Goal: Information Seeking & Learning: Learn about a topic

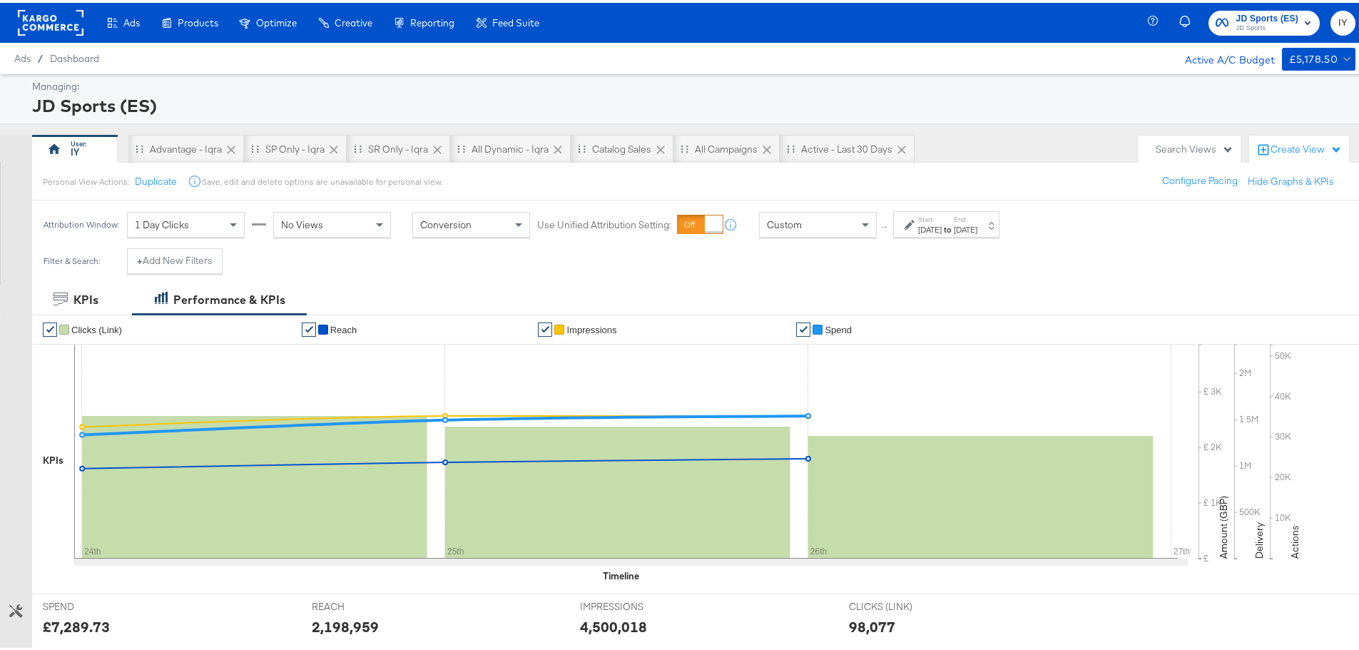
click at [977, 220] on div "Start: [DATE] to End: [DATE]" at bounding box center [947, 222] width 59 height 21
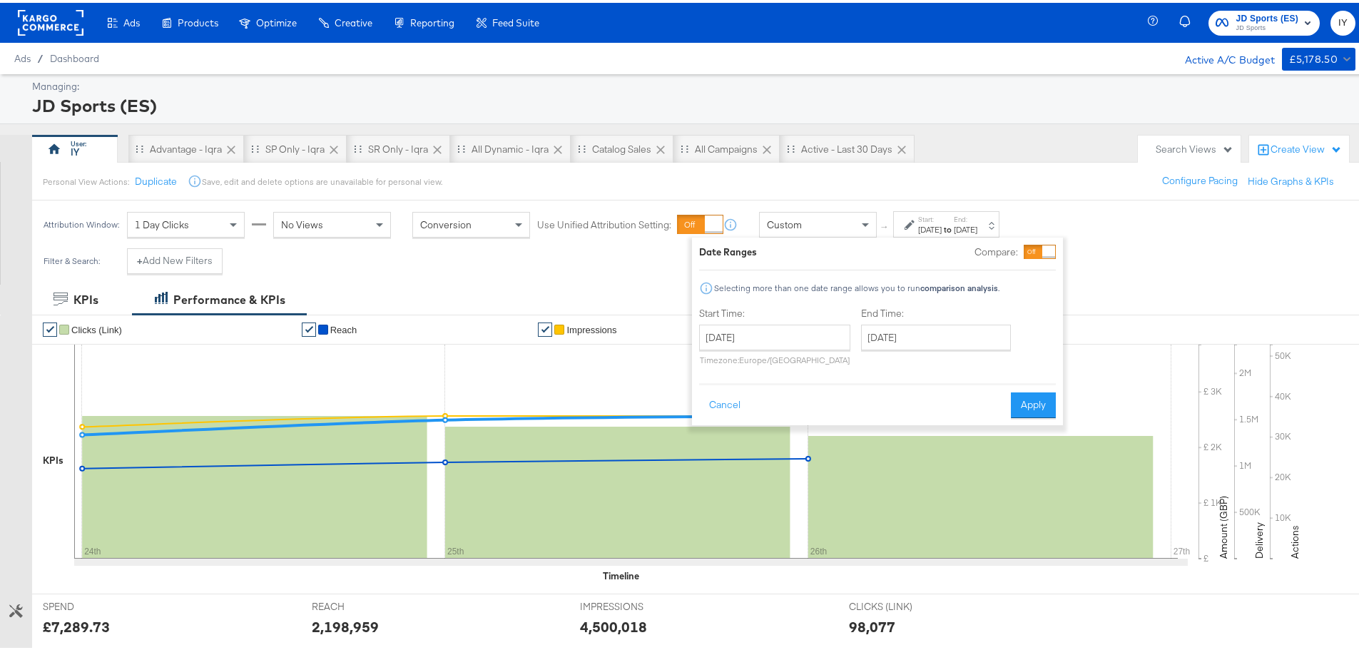
click at [940, 230] on div "[DATE]" at bounding box center [930, 226] width 24 height 11
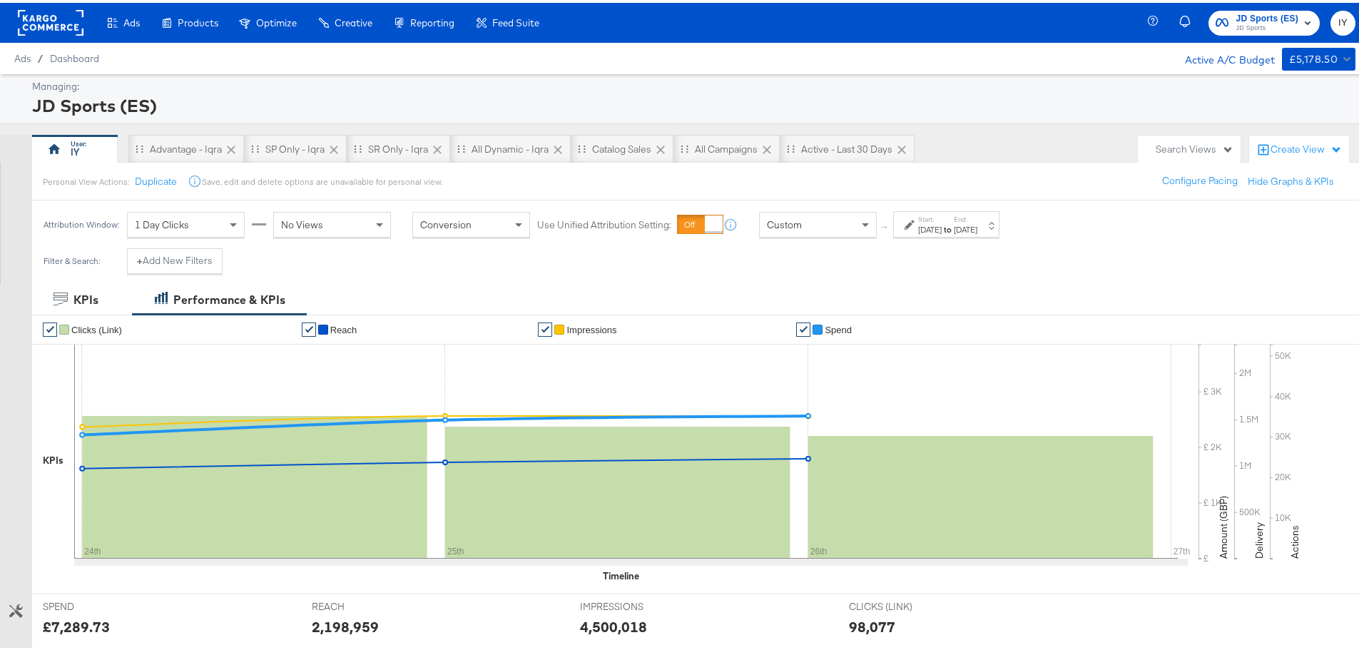
click at [977, 230] on div "[DATE]" at bounding box center [966, 226] width 24 height 11
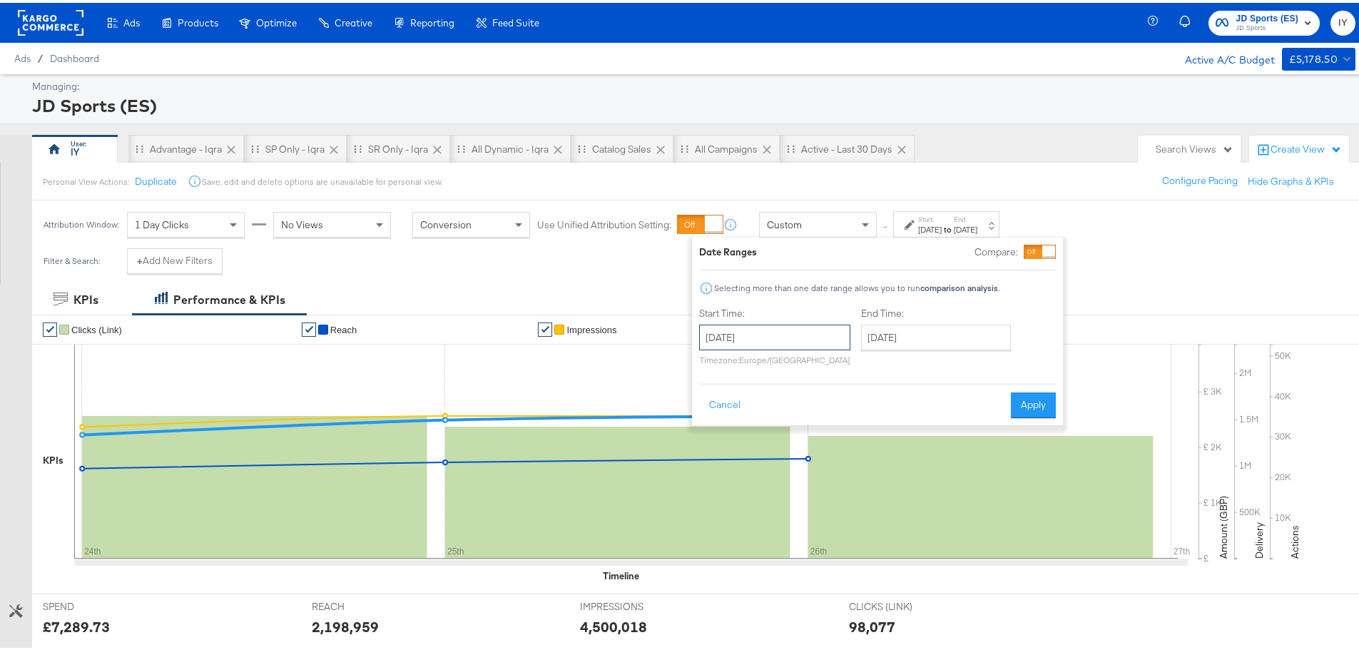
click at [810, 330] on input "[DATE]" at bounding box center [774, 335] width 151 height 26
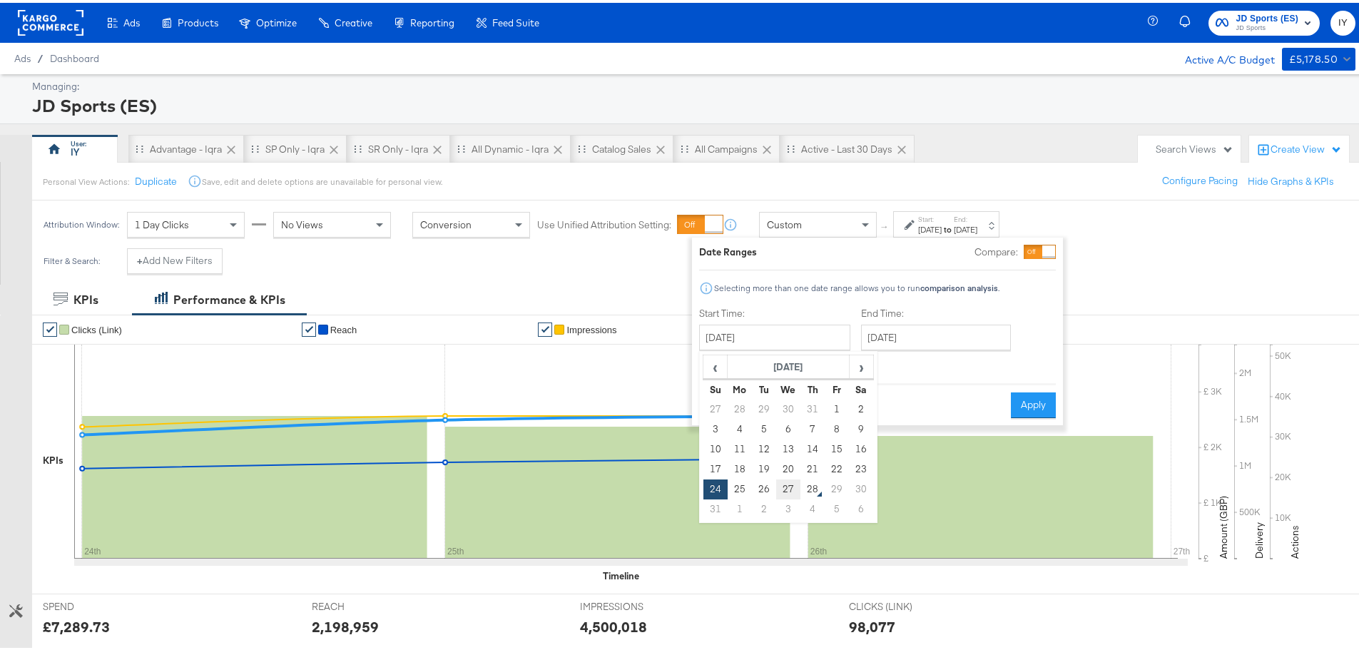
click at [783, 491] on td "27" at bounding box center [788, 487] width 24 height 20
type input "[DATE]"
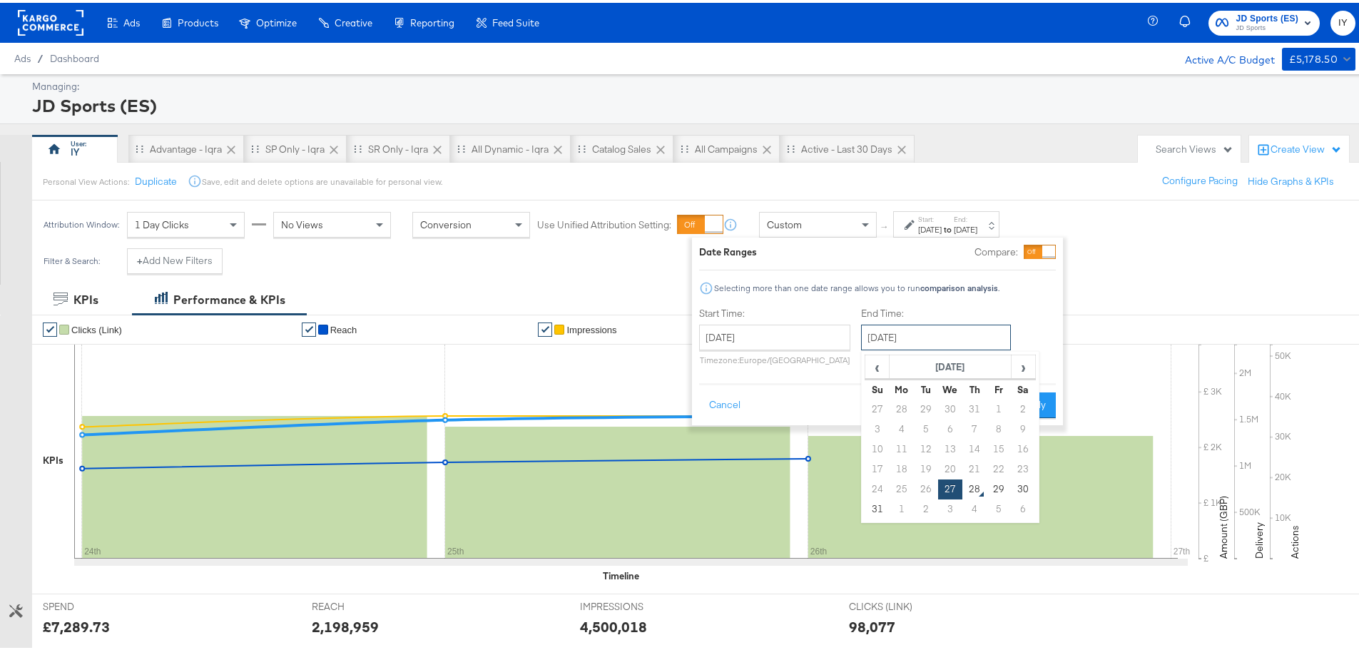
click at [939, 331] on input "[DATE]" at bounding box center [936, 335] width 150 height 26
click at [946, 490] on td "27" at bounding box center [950, 487] width 24 height 20
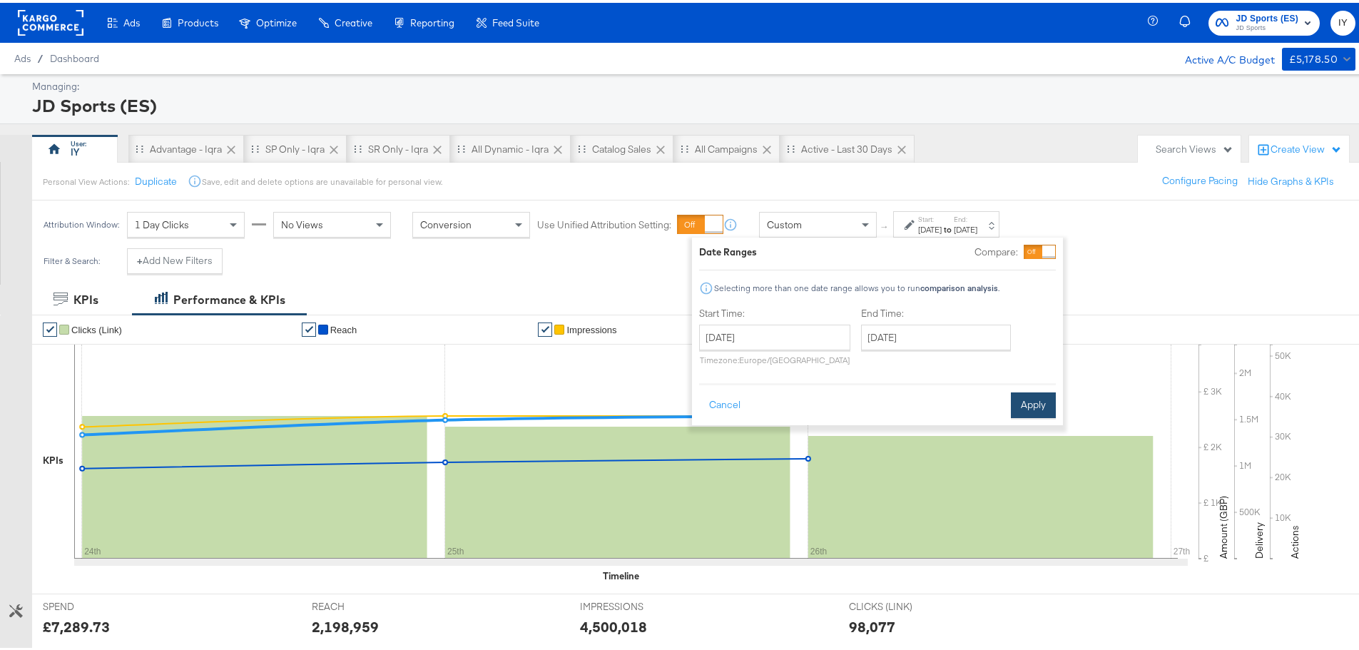
click at [1048, 395] on button "Apply" at bounding box center [1033, 403] width 45 height 26
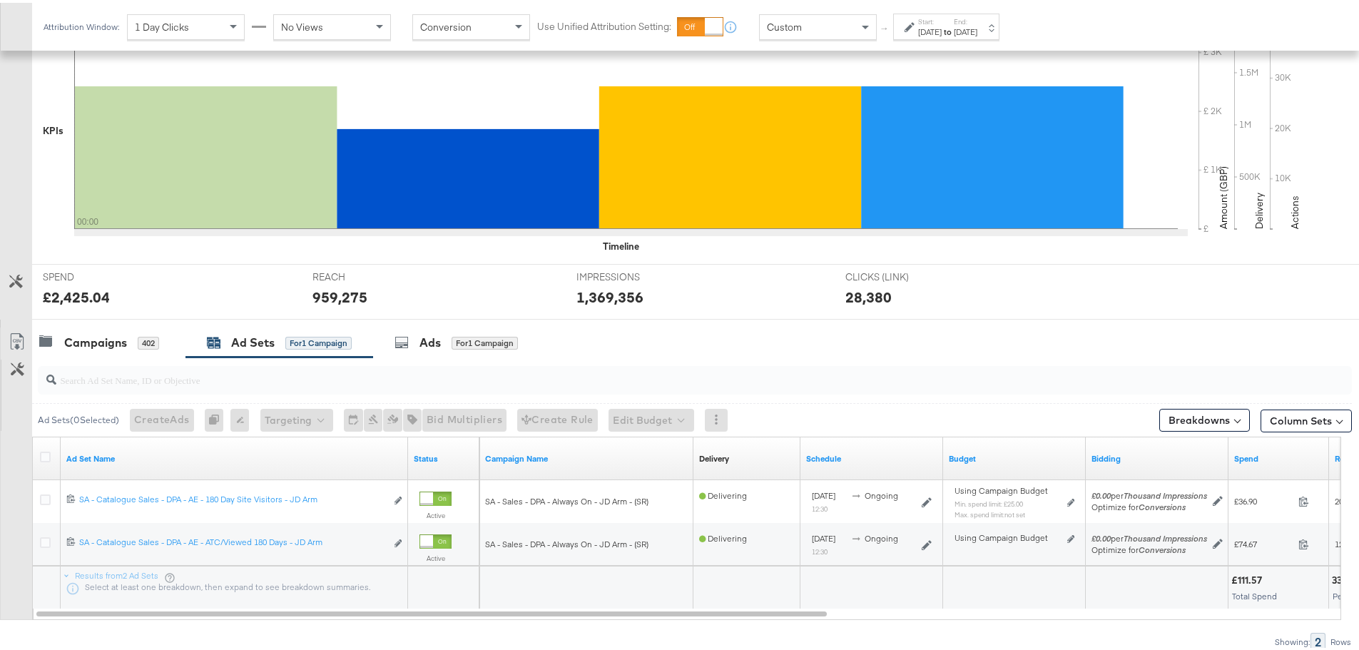
scroll to position [390, 0]
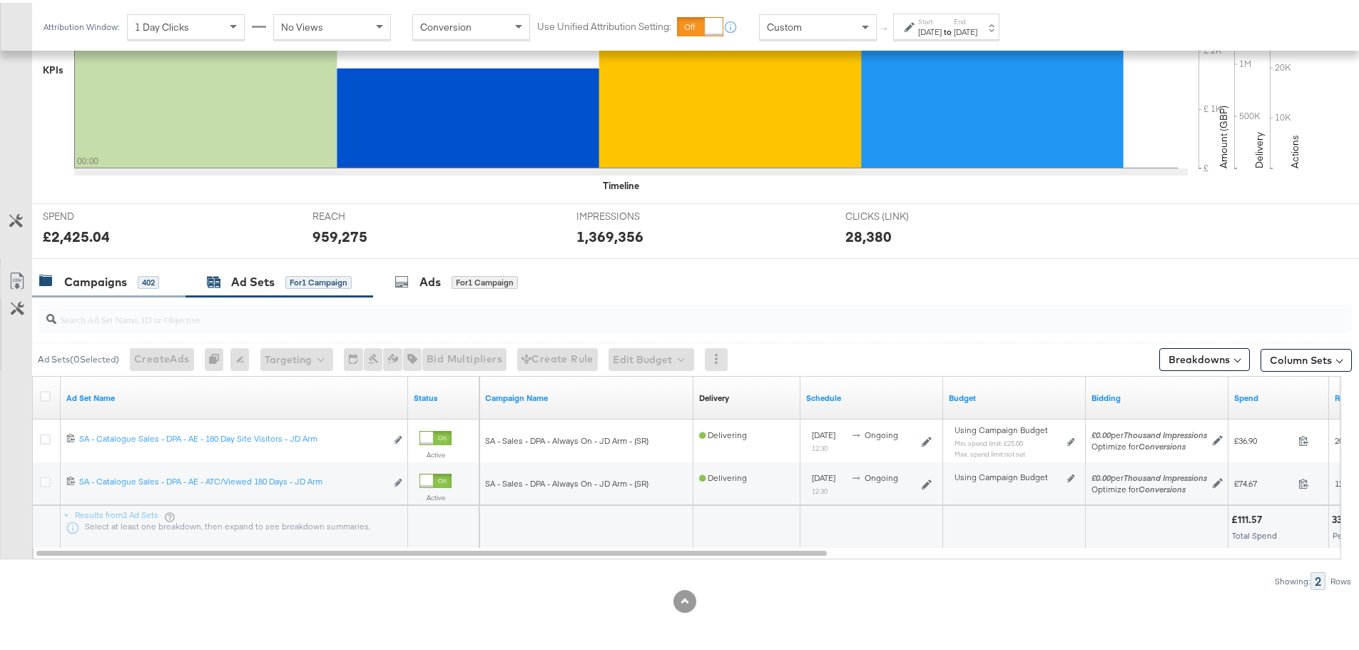
click at [101, 273] on div "Campaigns" at bounding box center [95, 279] width 63 height 16
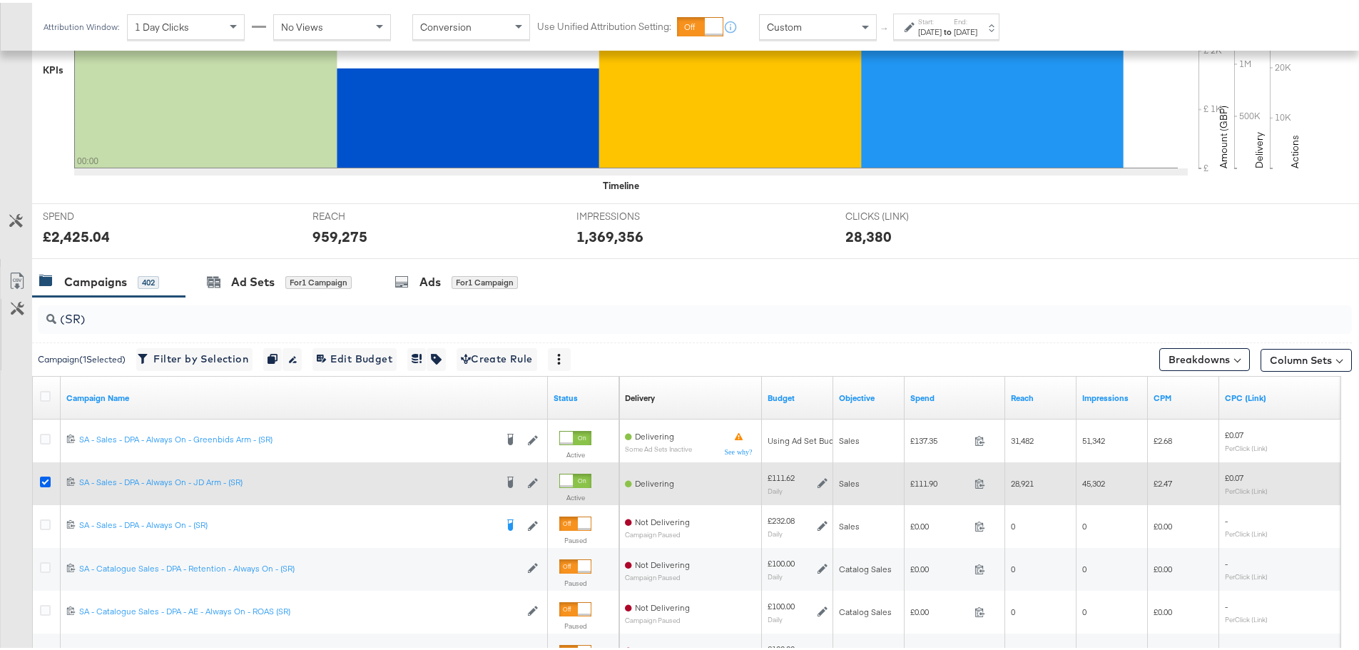
click at [44, 479] on icon at bounding box center [45, 479] width 11 height 11
click at [0, 0] on input "checkbox" at bounding box center [0, 0] width 0 height 0
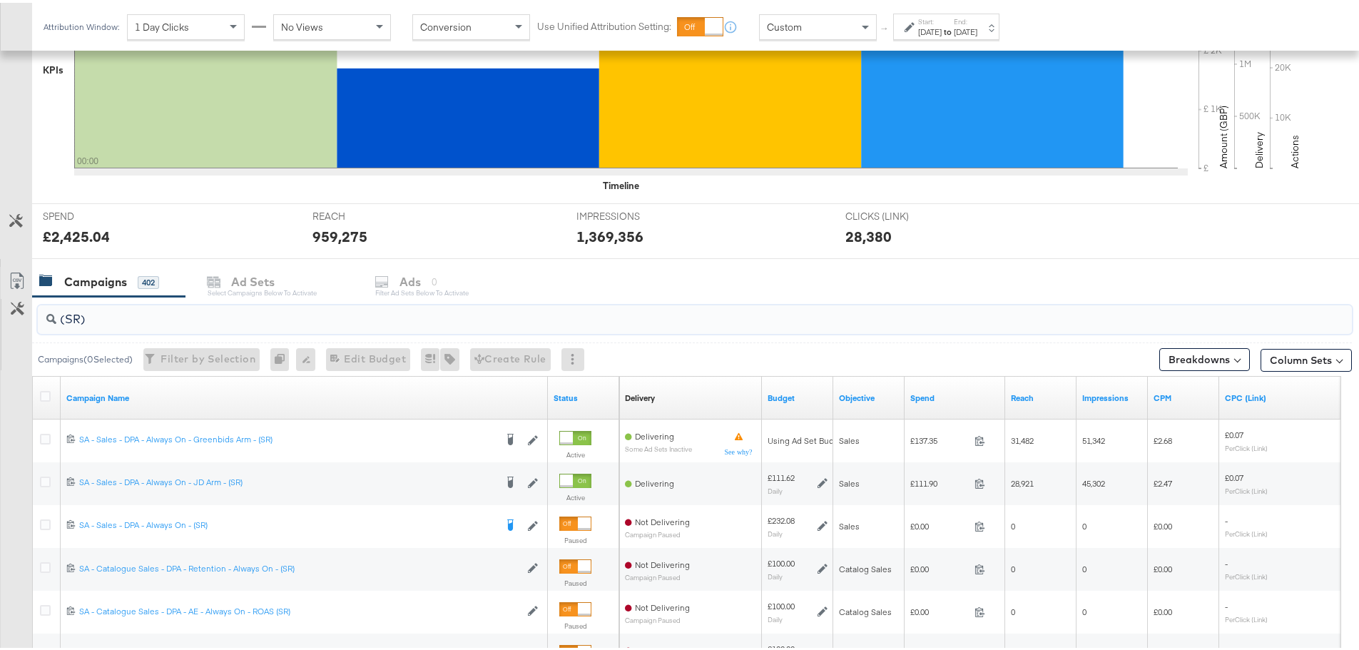
drag, startPoint x: -48, startPoint y: 296, endPoint x: -56, endPoint y: 294, distance: 8.1
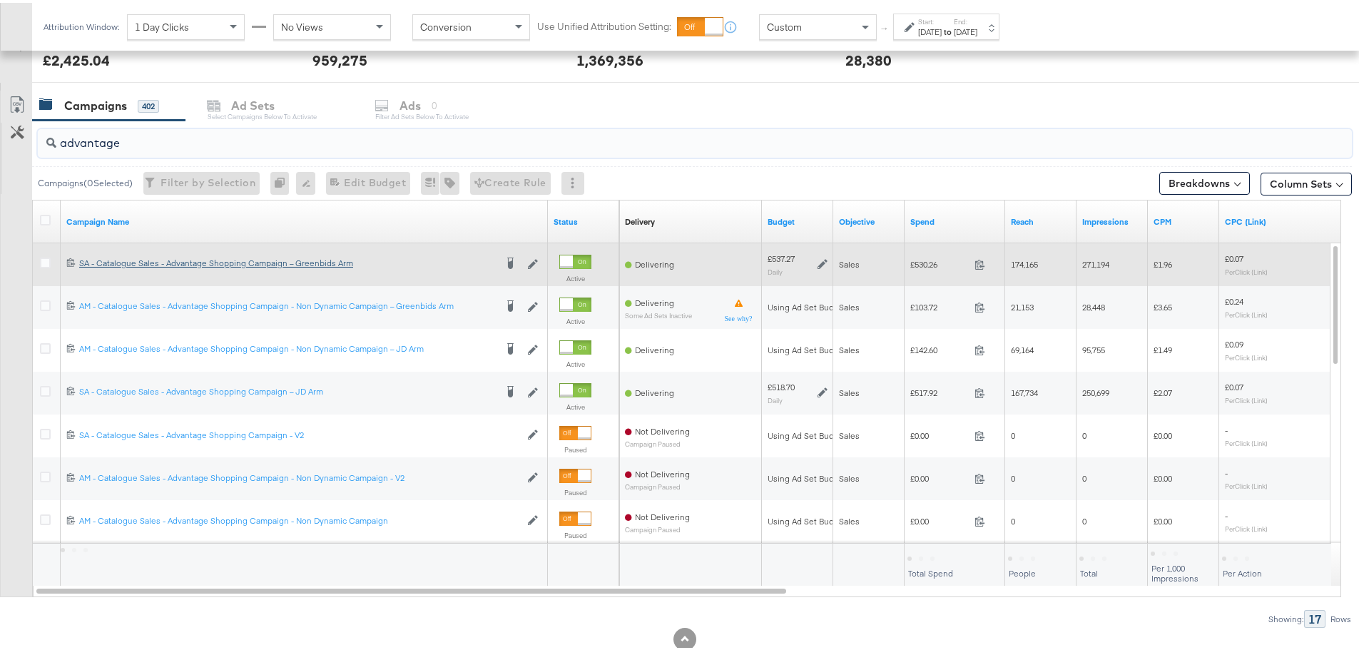
scroll to position [604, 0]
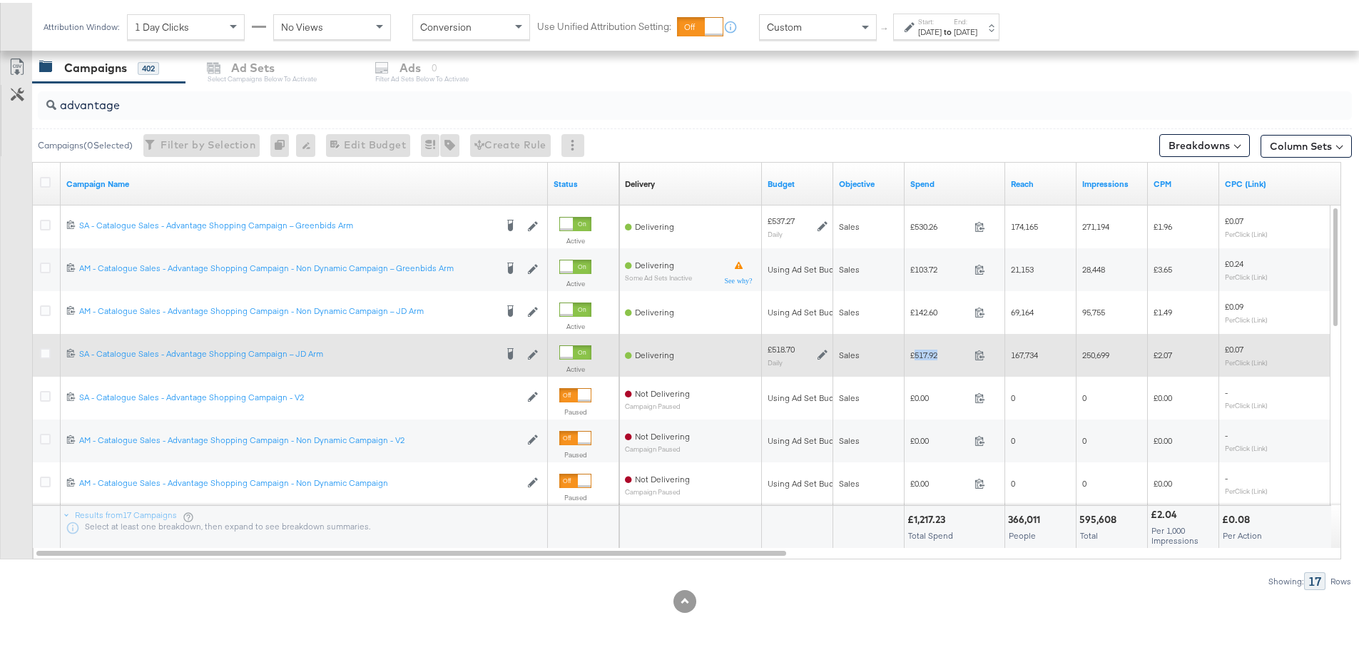
drag, startPoint x: 944, startPoint y: 350, endPoint x: 916, endPoint y: 352, distance: 27.9
click at [916, 352] on span "£517.92" at bounding box center [939, 352] width 58 height 11
copy span "517.92"
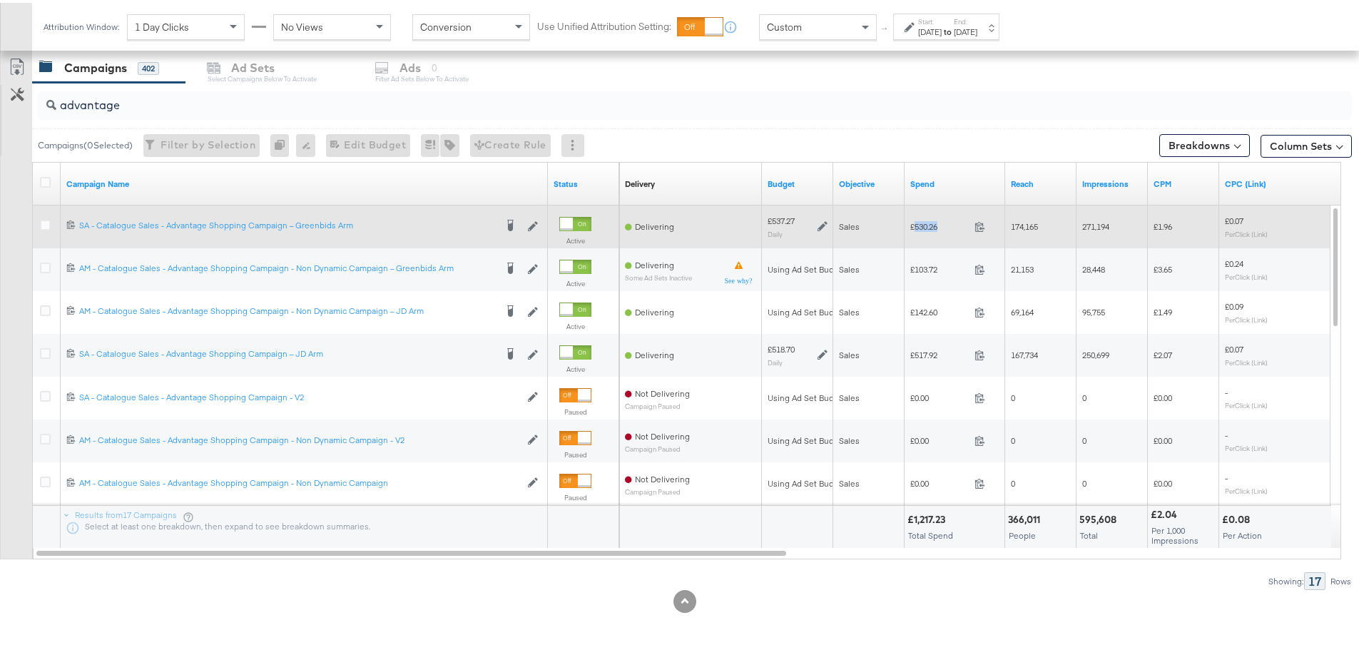
drag, startPoint x: 942, startPoint y: 227, endPoint x: 915, endPoint y: 226, distance: 27.1
click at [915, 226] on span "£530.26" at bounding box center [939, 223] width 58 height 11
copy span "530.26"
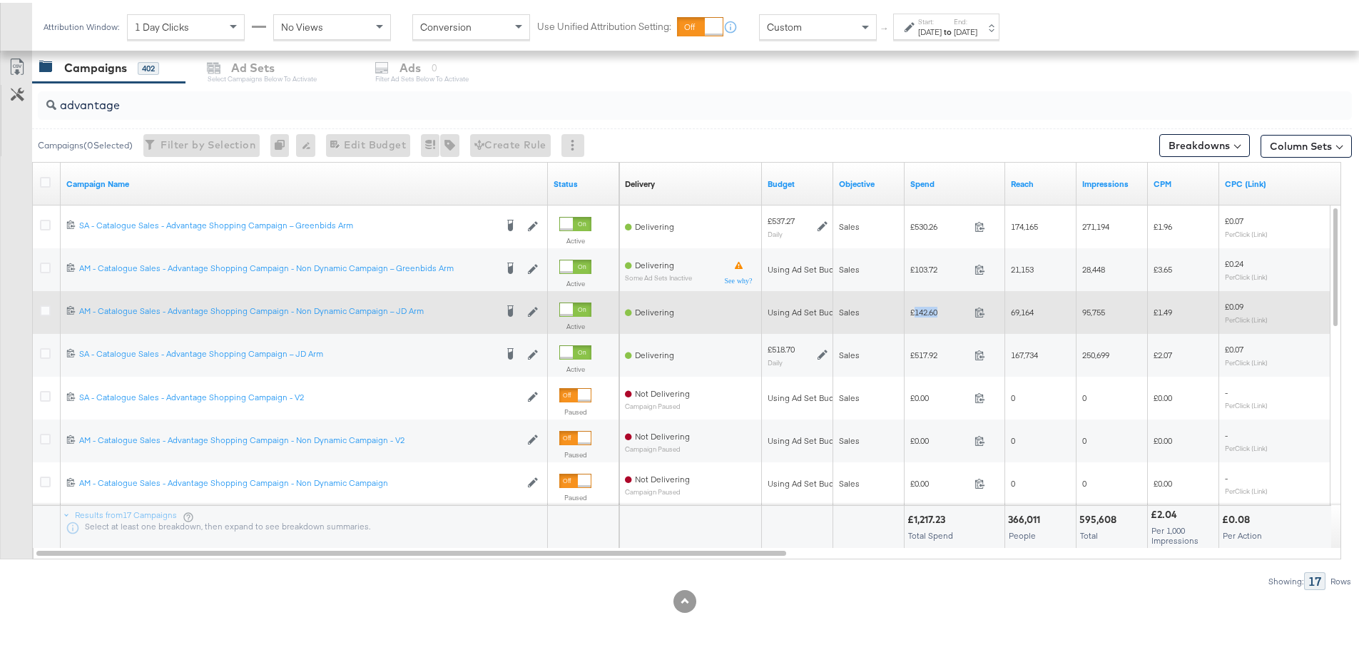
drag, startPoint x: 942, startPoint y: 308, endPoint x: 916, endPoint y: 309, distance: 26.4
click at [916, 309] on span "£142.60" at bounding box center [939, 309] width 58 height 11
copy span "142.60"
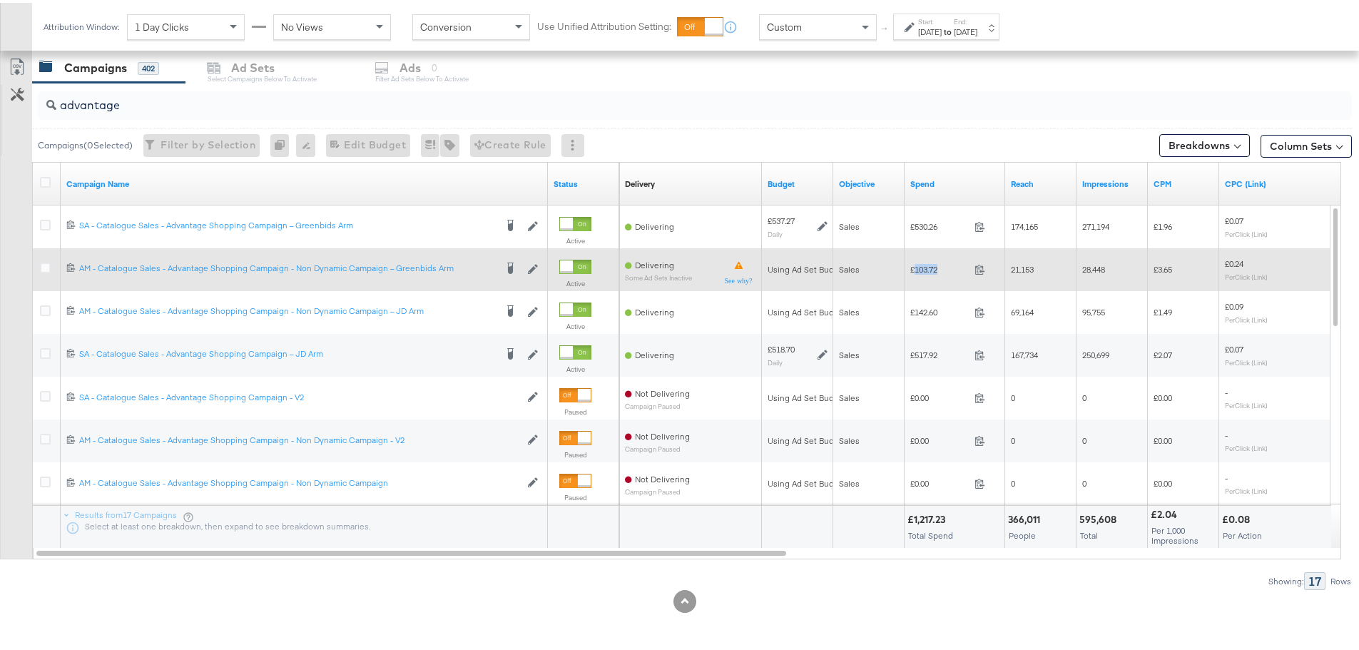
drag, startPoint x: 942, startPoint y: 265, endPoint x: 915, endPoint y: 267, distance: 27.9
click at [915, 267] on span "£103.72" at bounding box center [939, 266] width 58 height 11
copy span "103.72"
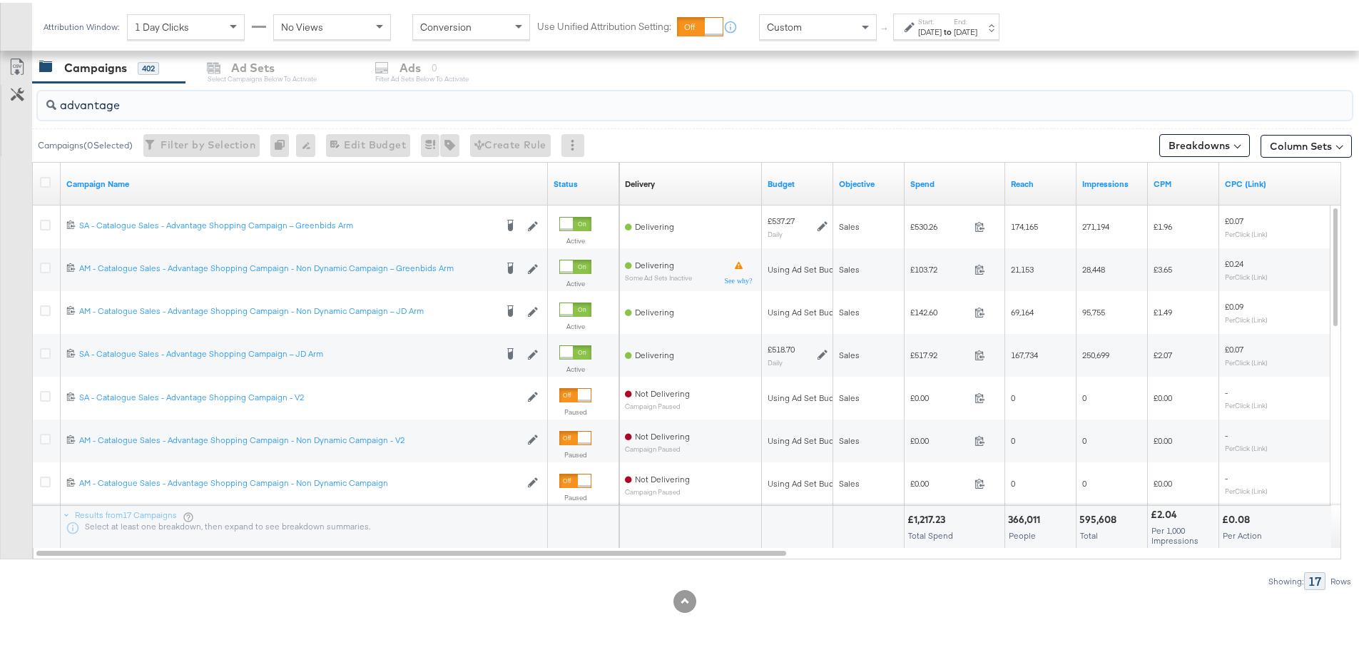
drag, startPoint x: 128, startPoint y: 97, endPoint x: 51, endPoint y: 105, distance: 77.4
click at [51, 105] on div "advantage" at bounding box center [695, 102] width 1314 height 29
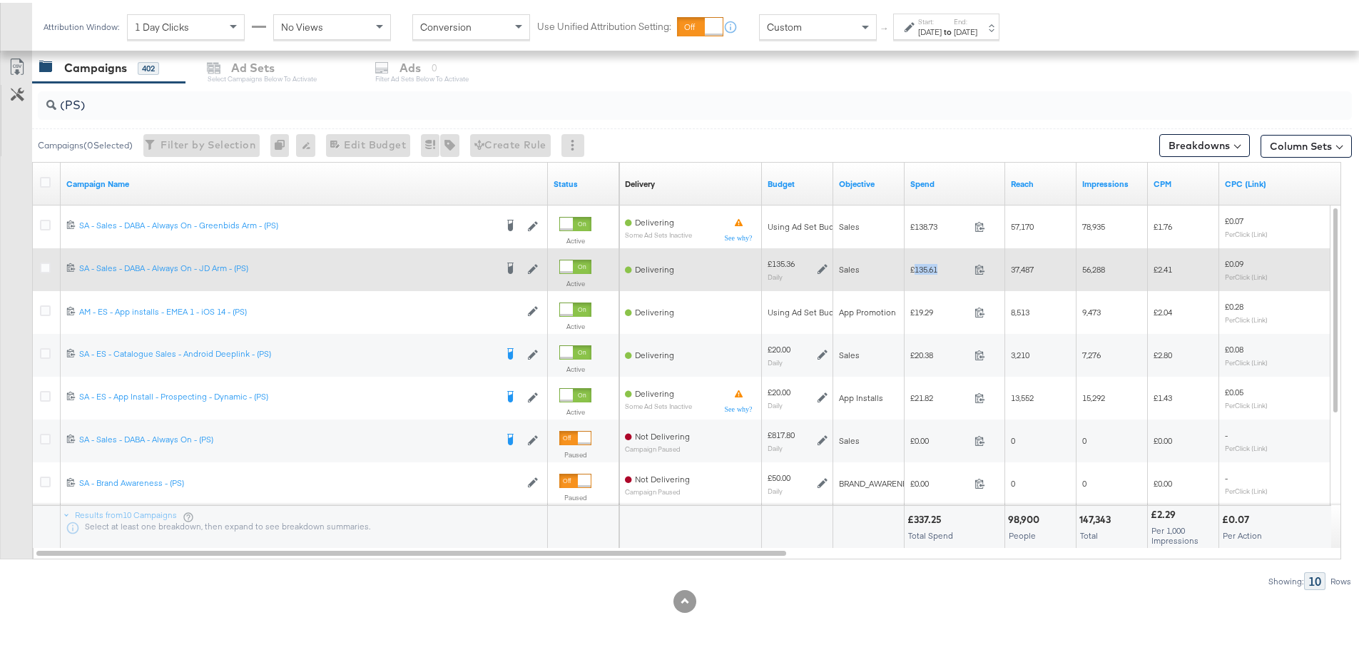
drag, startPoint x: 948, startPoint y: 264, endPoint x: 916, endPoint y: 265, distance: 32.1
click at [916, 265] on span "£135.61" at bounding box center [939, 266] width 58 height 11
copy span "135.61"
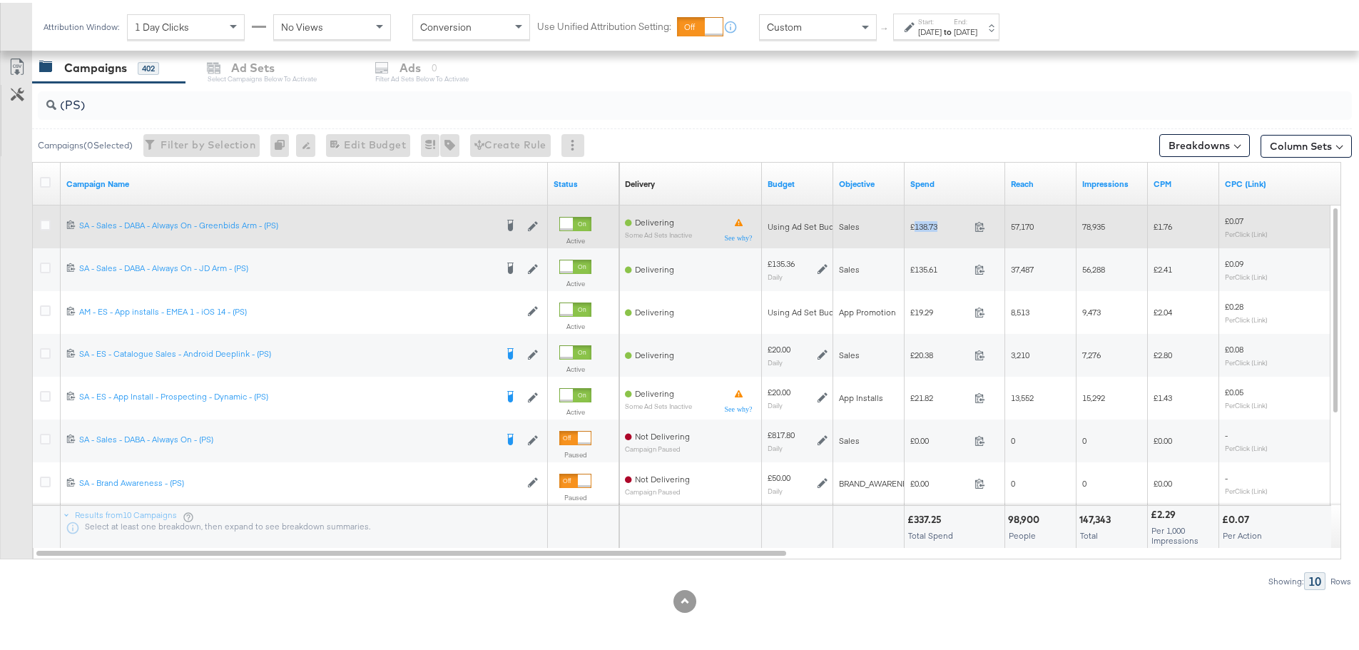
drag, startPoint x: 943, startPoint y: 221, endPoint x: 916, endPoint y: 221, distance: 27.1
click at [916, 223] on span "£138.73" at bounding box center [939, 223] width 58 height 11
copy span "138.73"
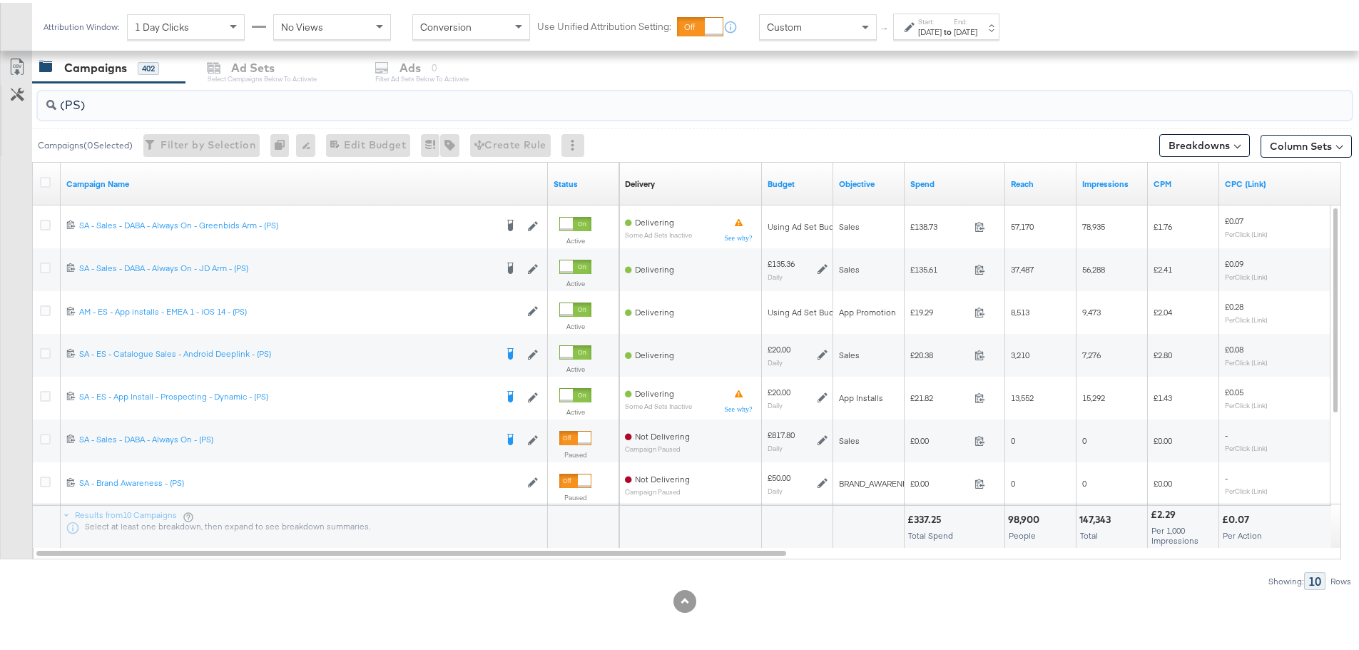
drag, startPoint x: 97, startPoint y: 103, endPoint x: 66, endPoint y: 103, distance: 31.4
click at [66, 103] on input "(PS)" at bounding box center [643, 97] width 1175 height 28
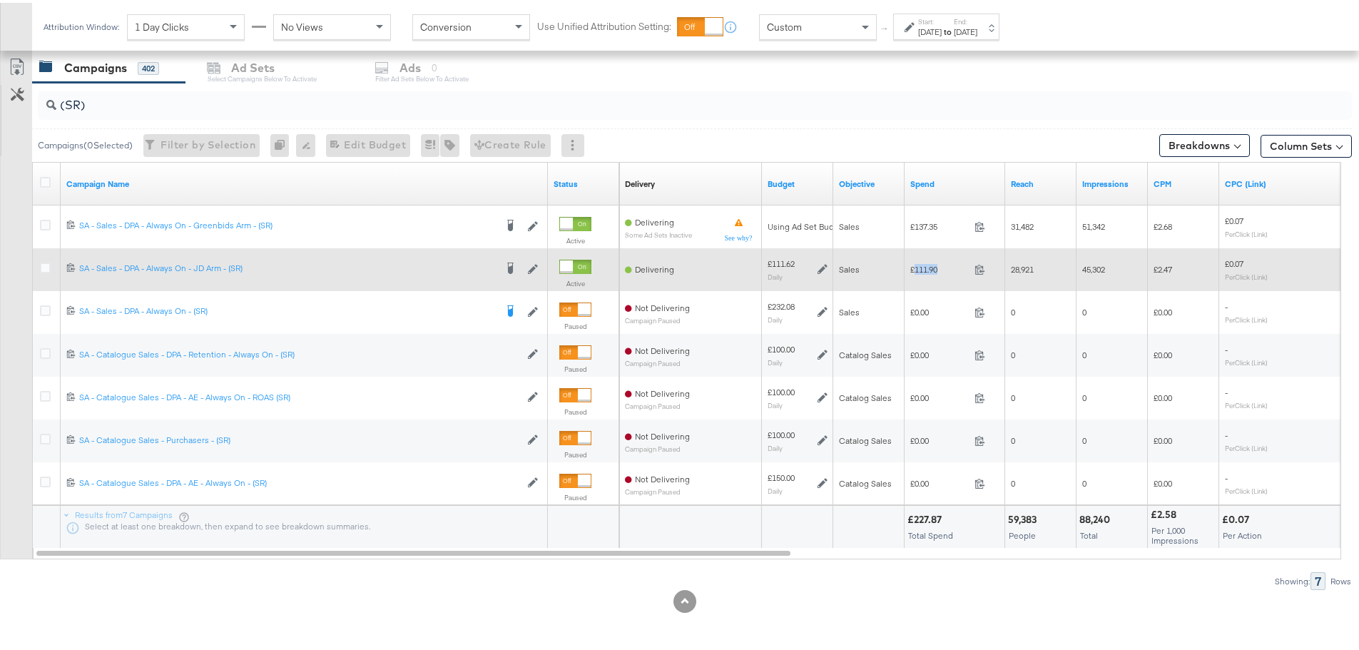
drag, startPoint x: 942, startPoint y: 265, endPoint x: 917, endPoint y: 268, distance: 25.8
click at [917, 268] on span "£111.90" at bounding box center [939, 266] width 58 height 11
copy span "111.90"
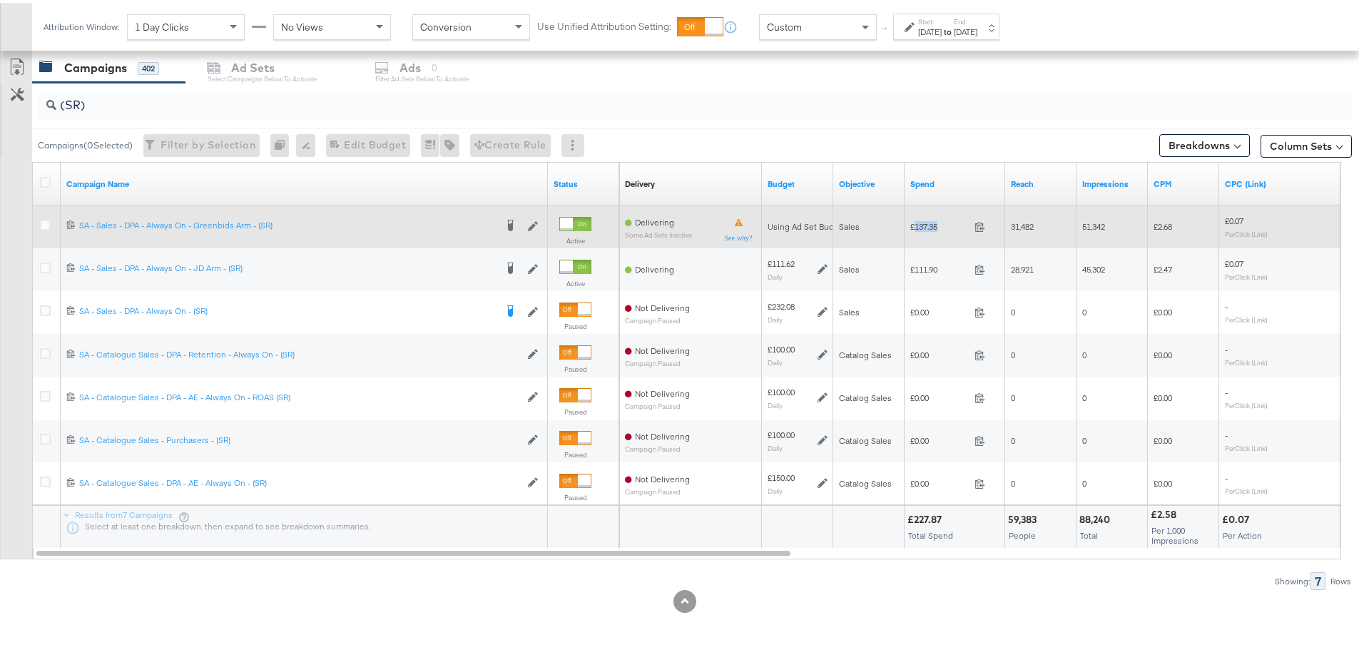
drag, startPoint x: 948, startPoint y: 227, endPoint x: 916, endPoint y: 226, distance: 32.1
click at [916, 226] on span "£137.35" at bounding box center [939, 223] width 58 height 11
copy span "137.35"
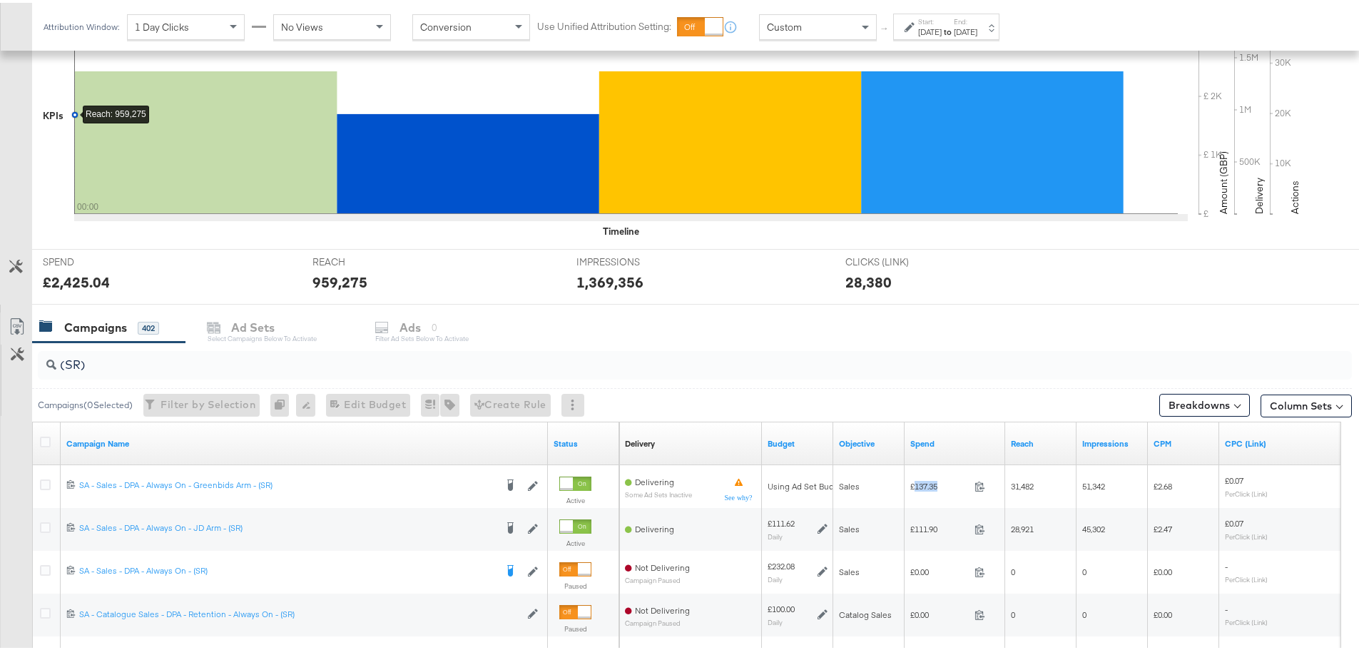
scroll to position [319, 0]
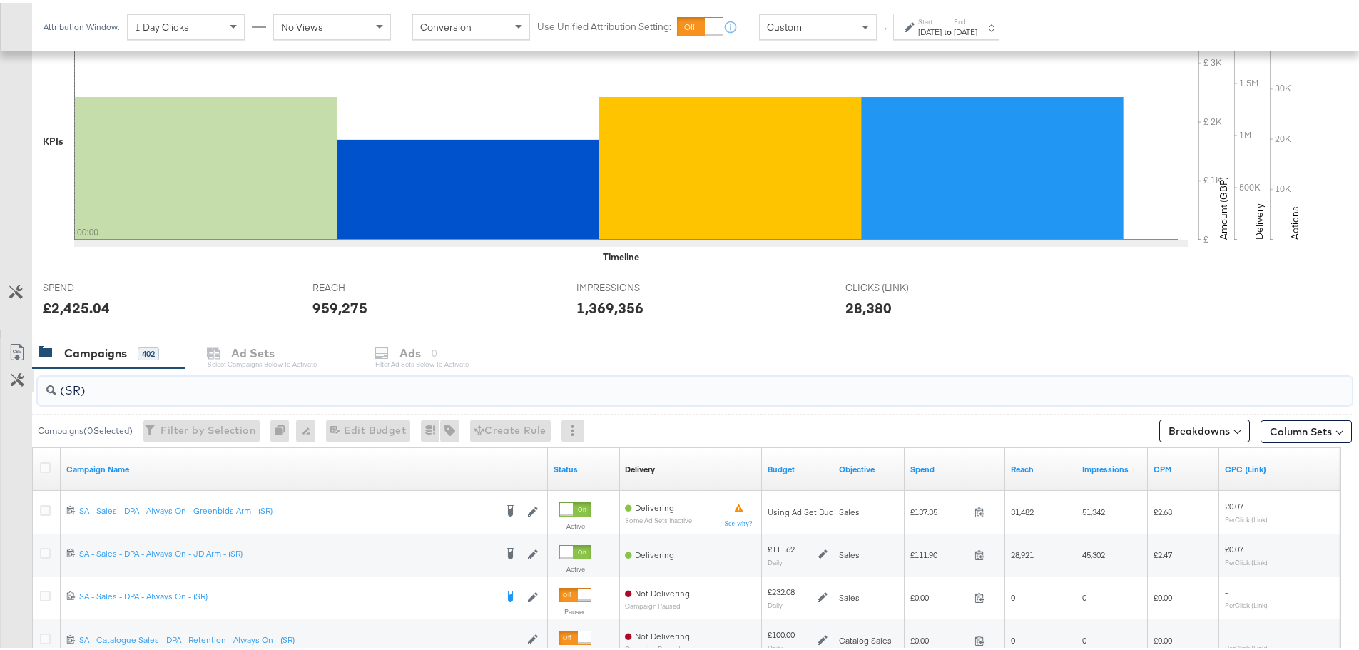
drag, startPoint x: 118, startPoint y: 390, endPoint x: 4, endPoint y: 386, distance: 114.2
click at [4, 386] on div "(SR) Campaigns ( 0 Selected) Filter by Selection Filter 0 campaigns 0 Rename 0 …" at bounding box center [676, 618] width 1352 height 507
drag, startPoint x: 91, startPoint y: 390, endPoint x: 24, endPoint y: 393, distance: 66.4
click at [24, 393] on div "(SP) Campaigns ( 0 Selected) Filter by Selection Filter 0 campaigns 0 Rename 0 …" at bounding box center [676, 618] width 1352 height 507
type input "daba"
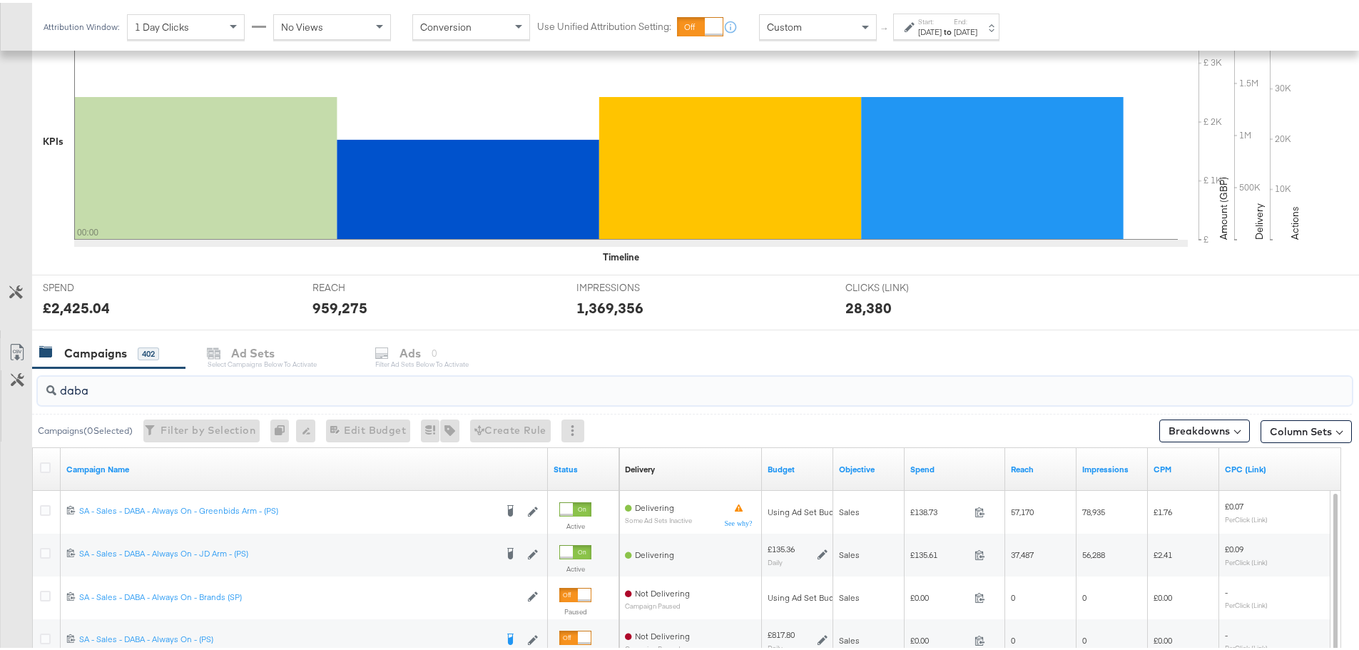
click at [977, 16] on label "End:" at bounding box center [966, 18] width 24 height 9
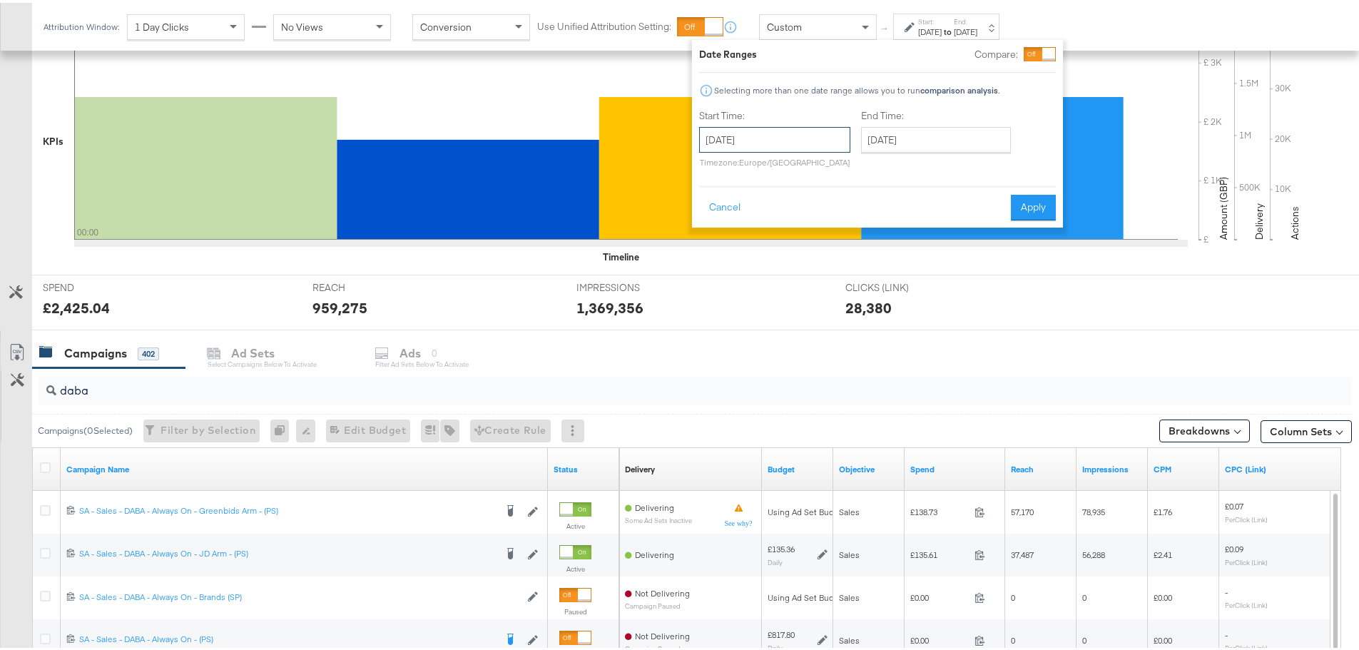
click at [770, 137] on input "[DATE]" at bounding box center [774, 137] width 151 height 26
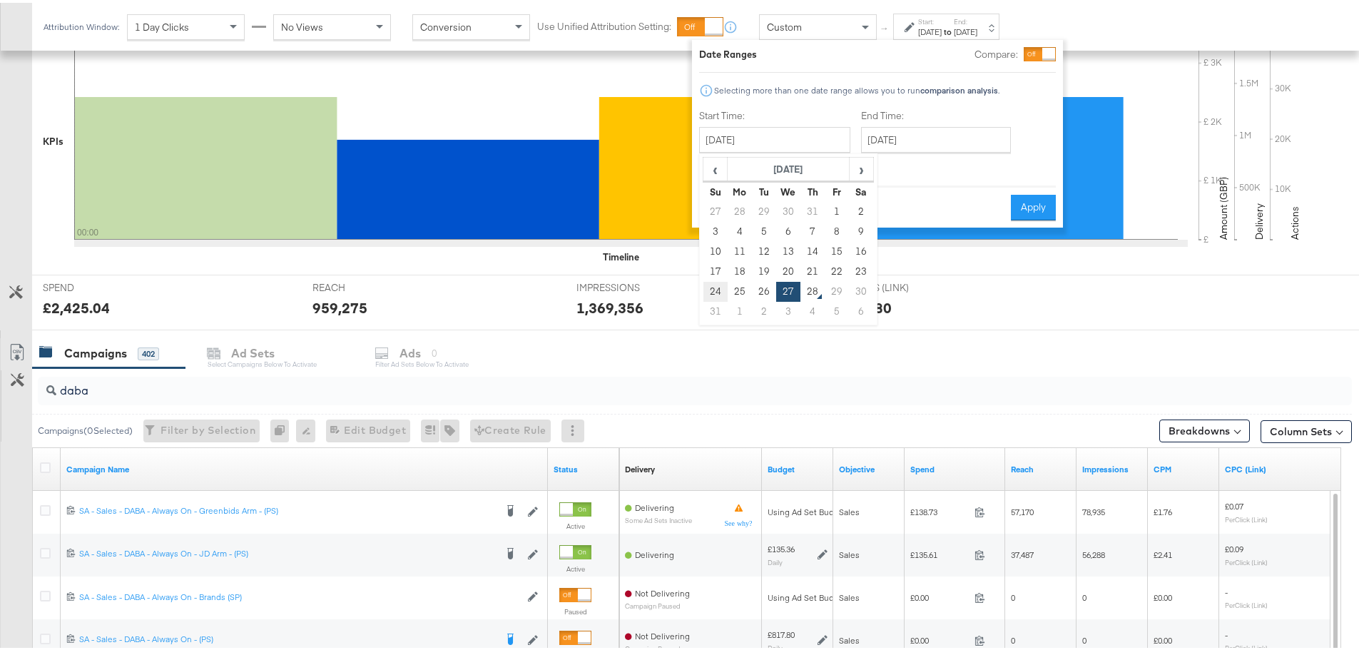
click at [709, 279] on td "24" at bounding box center [715, 289] width 24 height 20
type input "[DATE]"
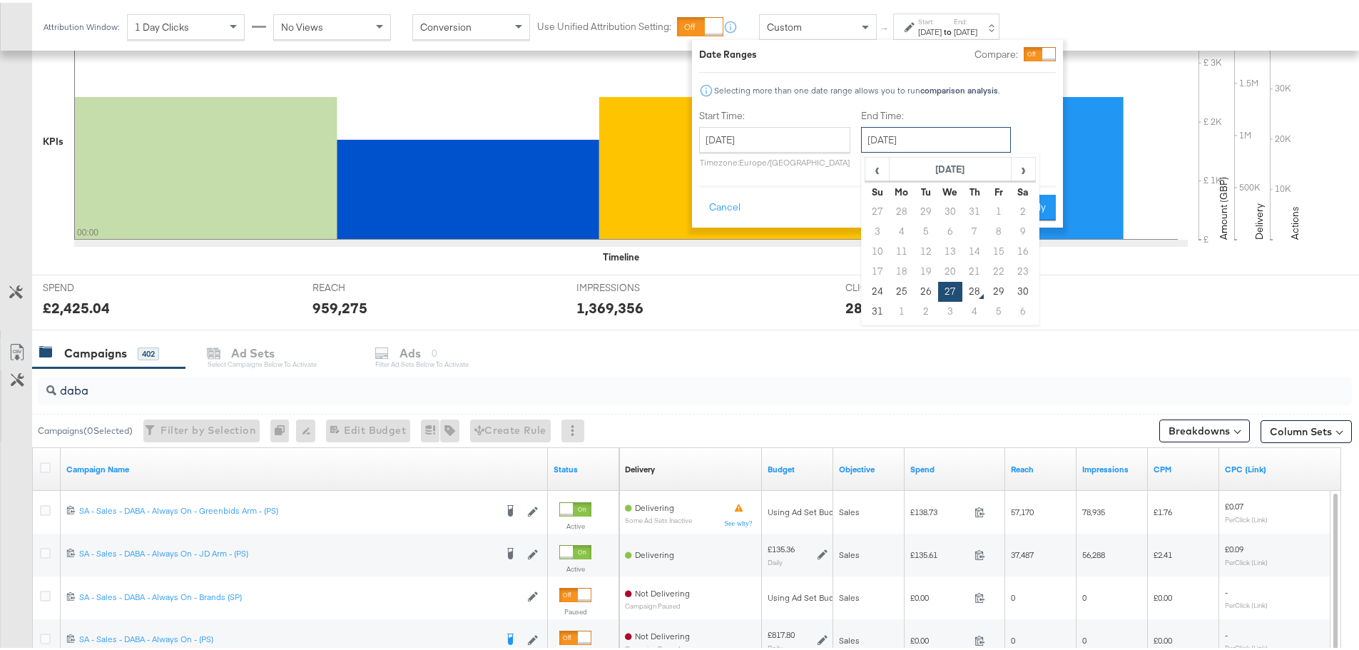
click at [915, 137] on input "[DATE]" at bounding box center [936, 137] width 150 height 26
click at [948, 288] on td "27" at bounding box center [950, 289] width 24 height 20
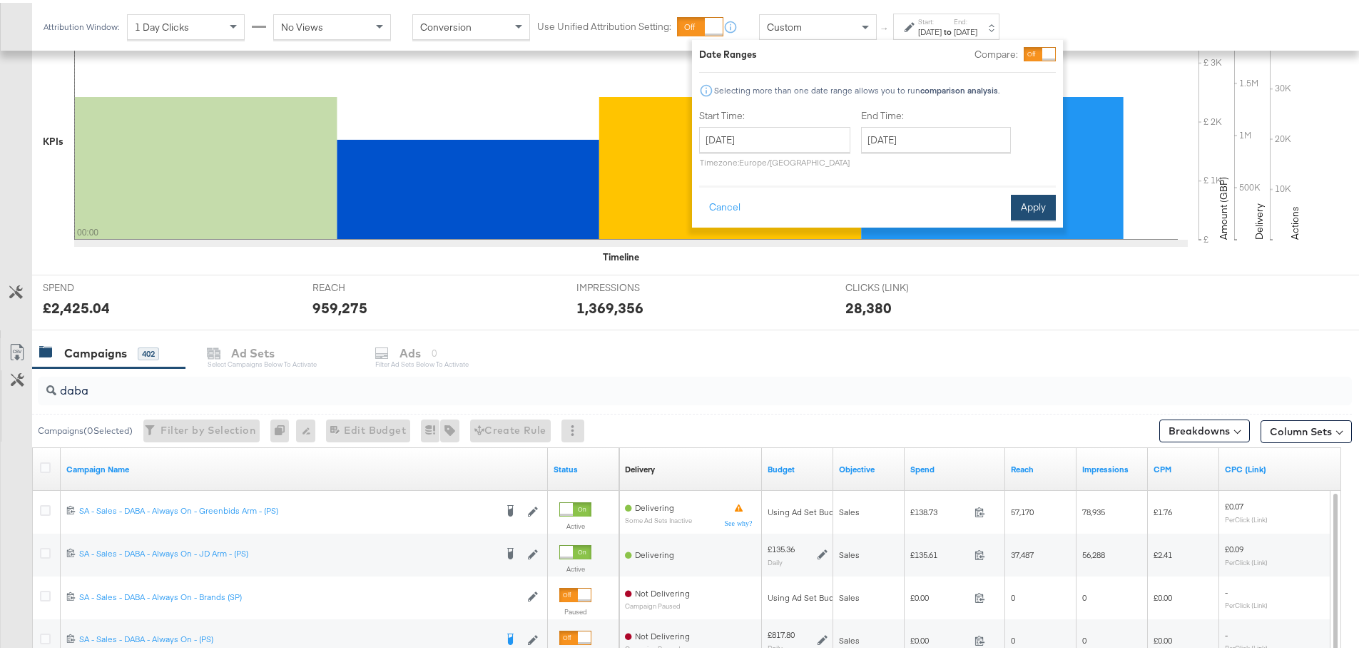
click at [1034, 203] on button "Apply" at bounding box center [1033, 205] width 45 height 26
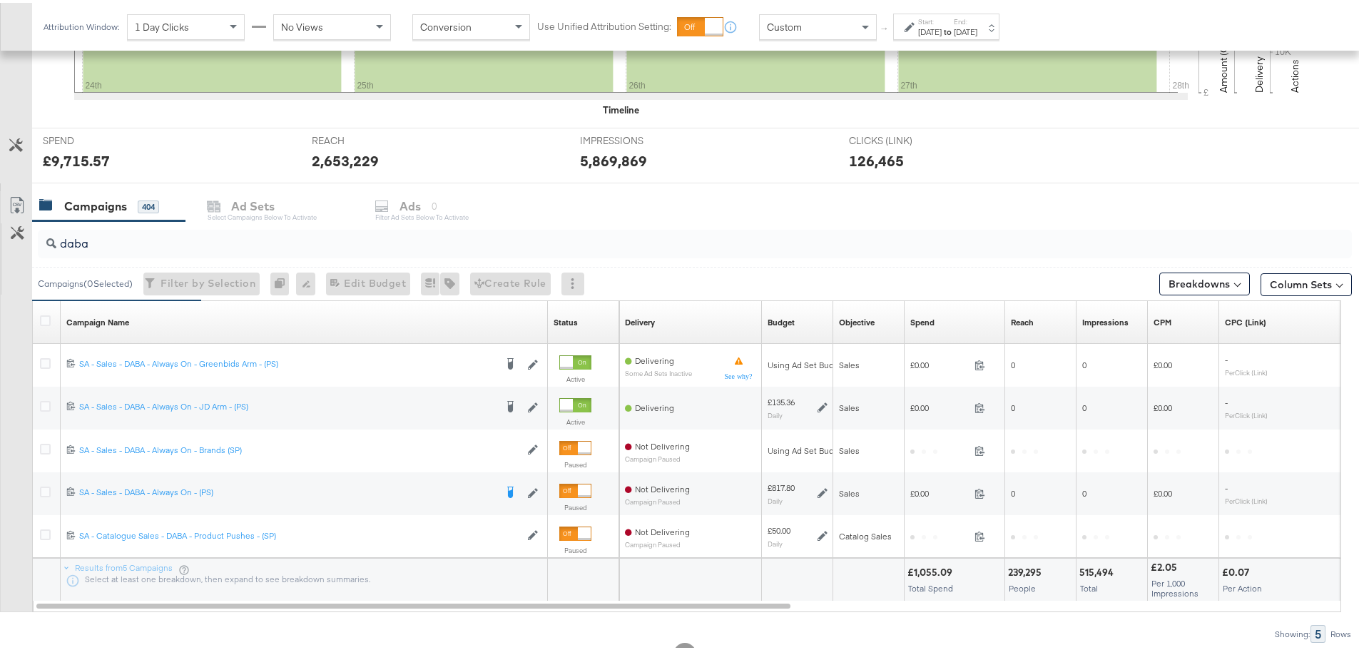
scroll to position [519, 0]
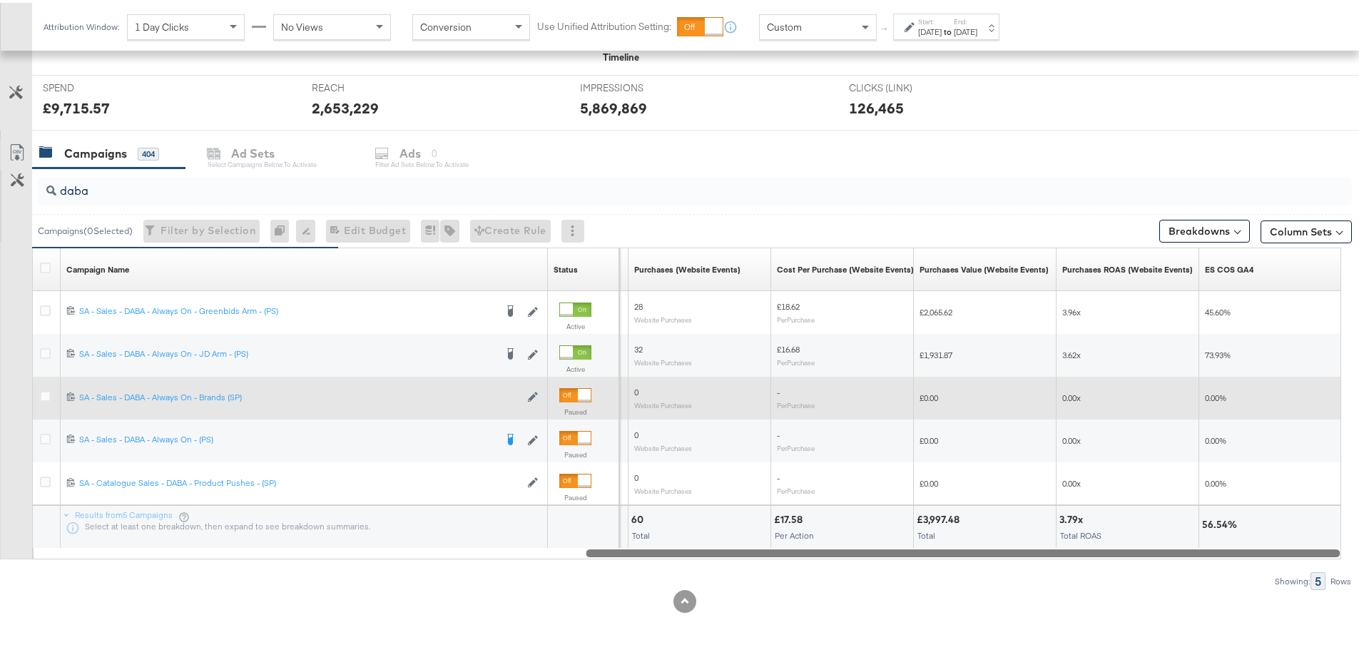
drag, startPoint x: 631, startPoint y: 550, endPoint x: 1231, endPoint y: 408, distance: 616.5
click at [1214, 596] on div "KPIs Performance & KPIs Customize KPIs ✔ Clicks (Link) ✔ Reach ✔ Impressions ✔ …" at bounding box center [685, 206] width 1370 height 886
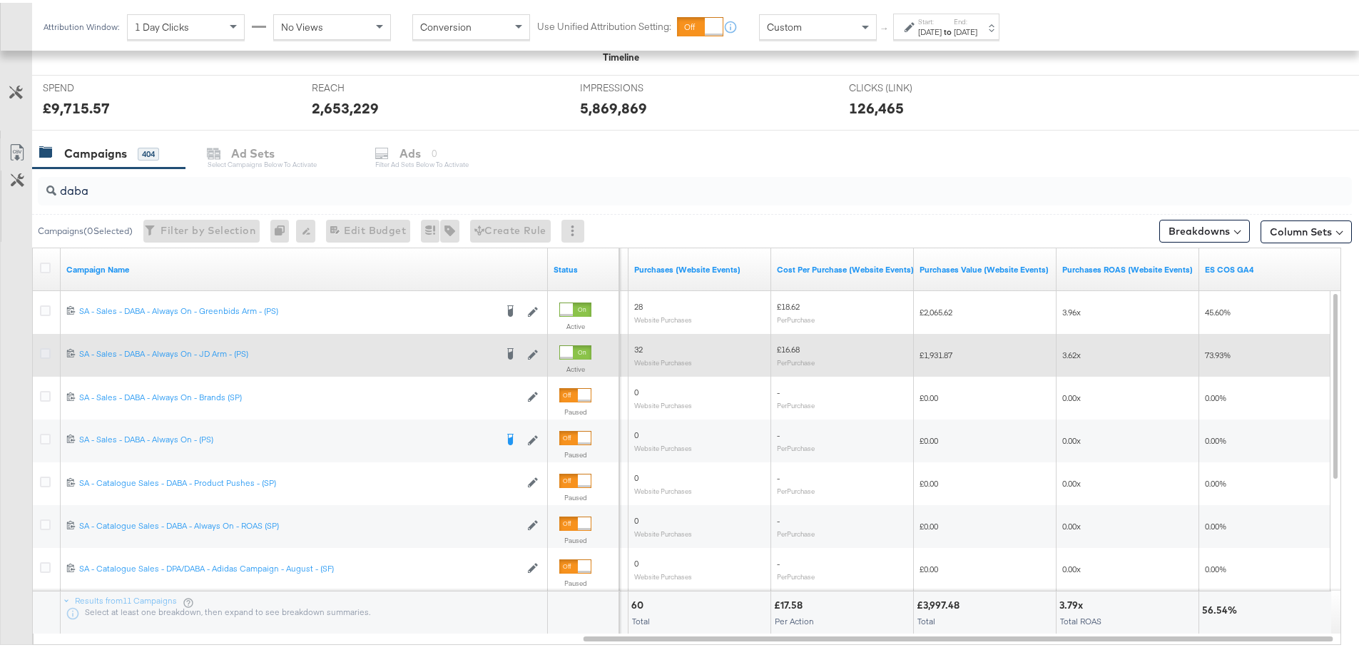
click at [49, 348] on icon at bounding box center [45, 350] width 11 height 11
click at [0, 0] on input "checkbox" at bounding box center [0, 0] width 0 height 0
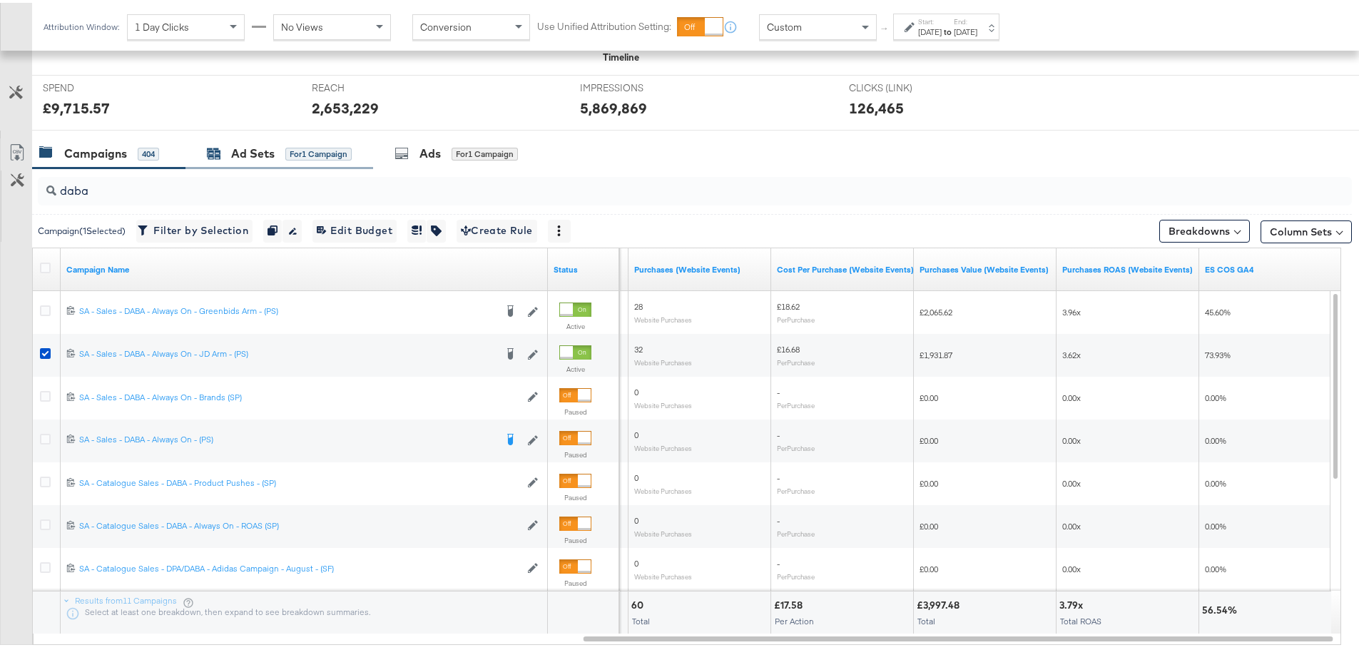
click at [231, 155] on div "Ad Sets" at bounding box center [253, 151] width 44 height 16
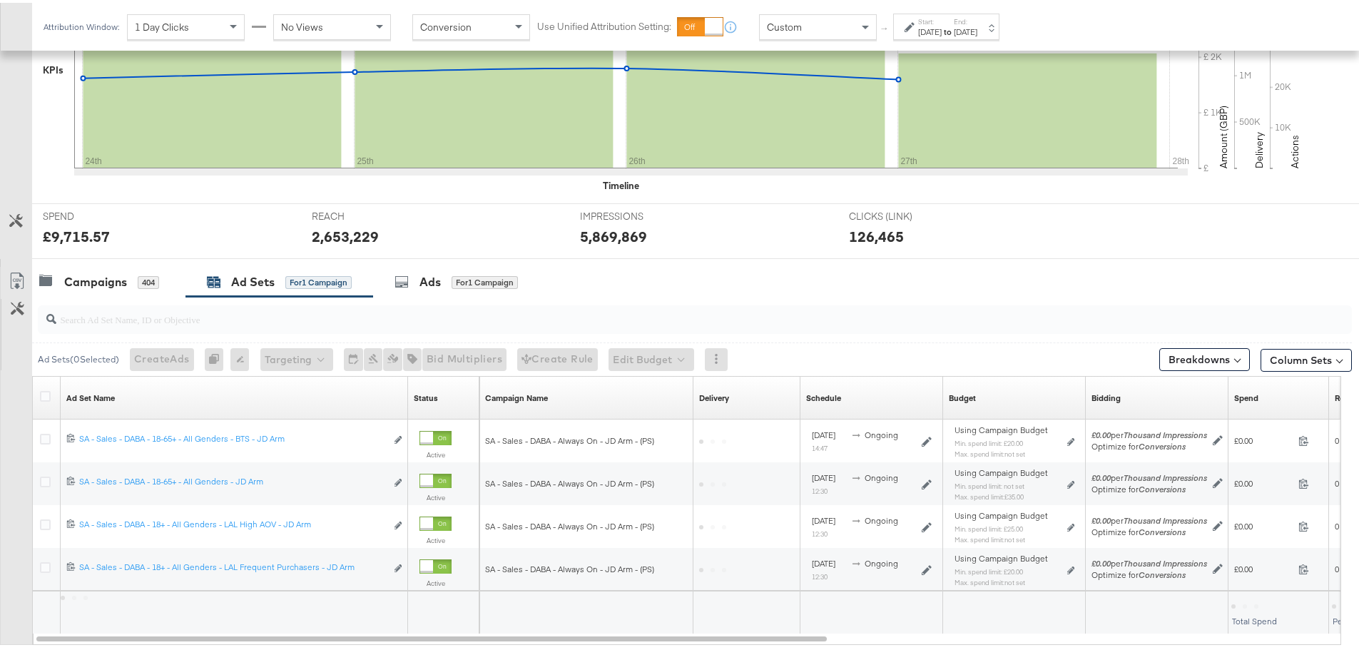
scroll to position [476, 0]
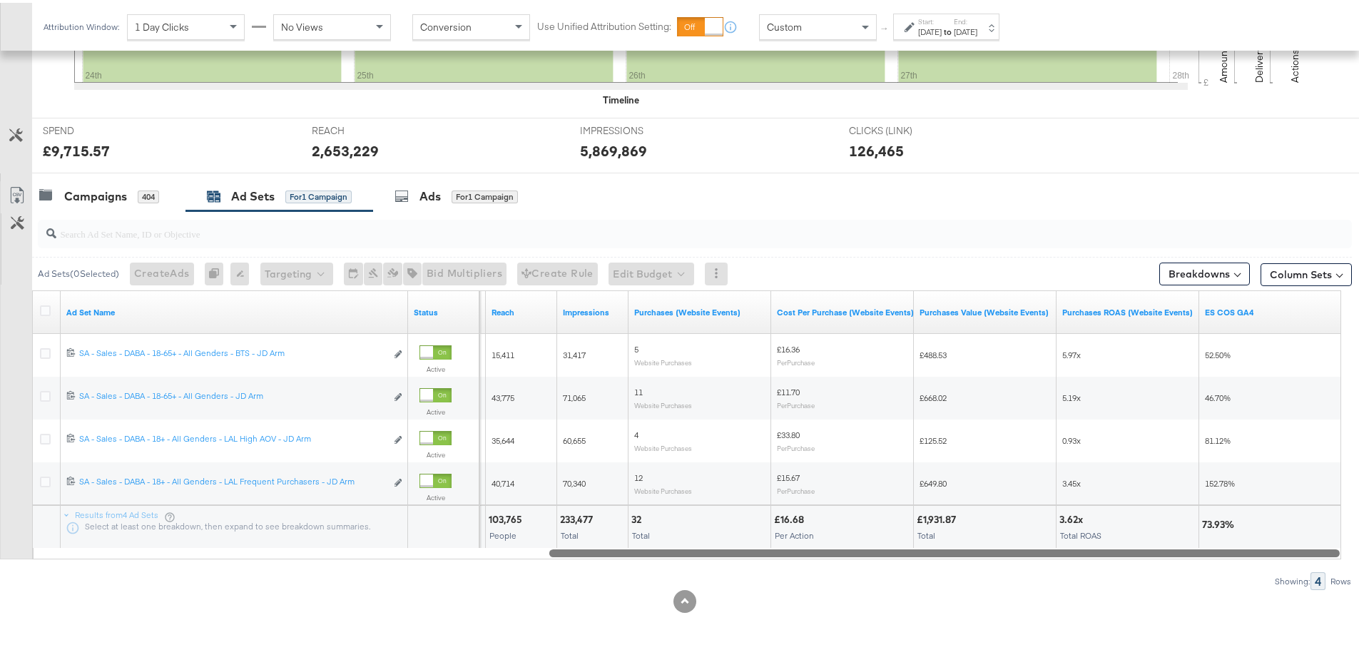
drag, startPoint x: 477, startPoint y: 550, endPoint x: 1085, endPoint y: 559, distance: 607.9
click at [1085, 559] on div "Ad Sets ( 0 Selected) Create Ads At least one ad set must be selected 0 Rename …" at bounding box center [676, 397] width 1352 height 379
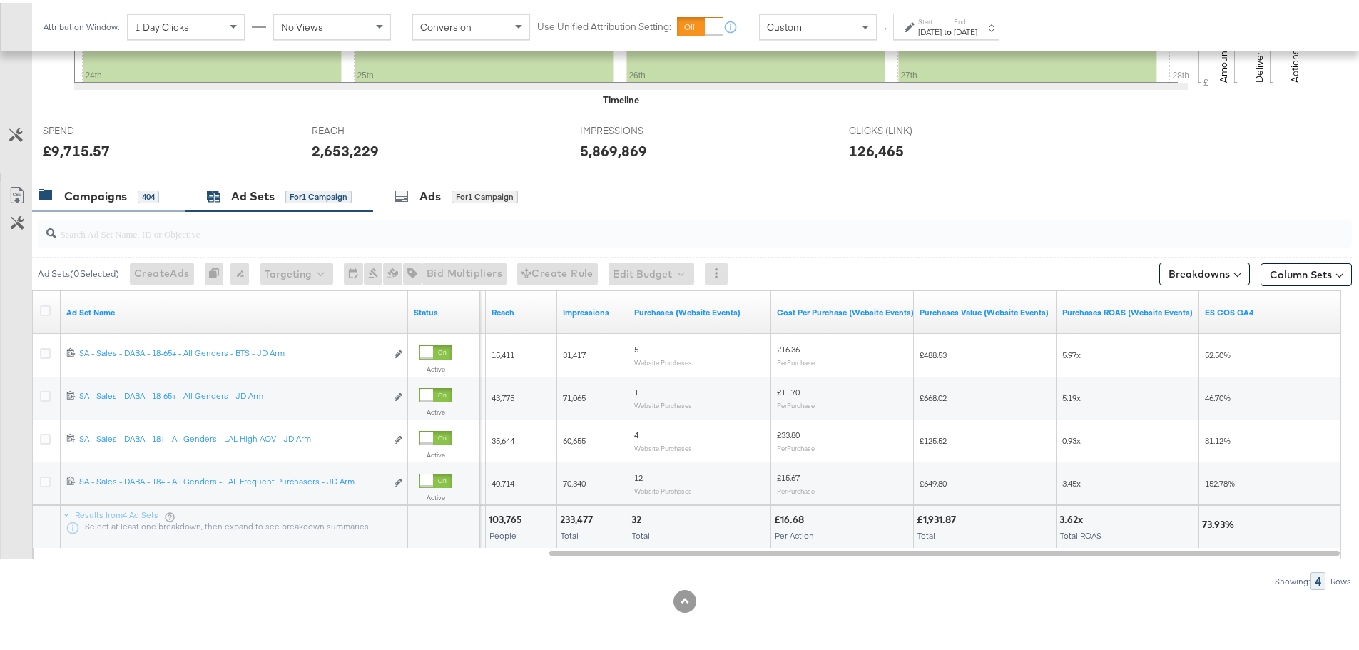
click at [81, 190] on div "Campaigns" at bounding box center [95, 193] width 63 height 16
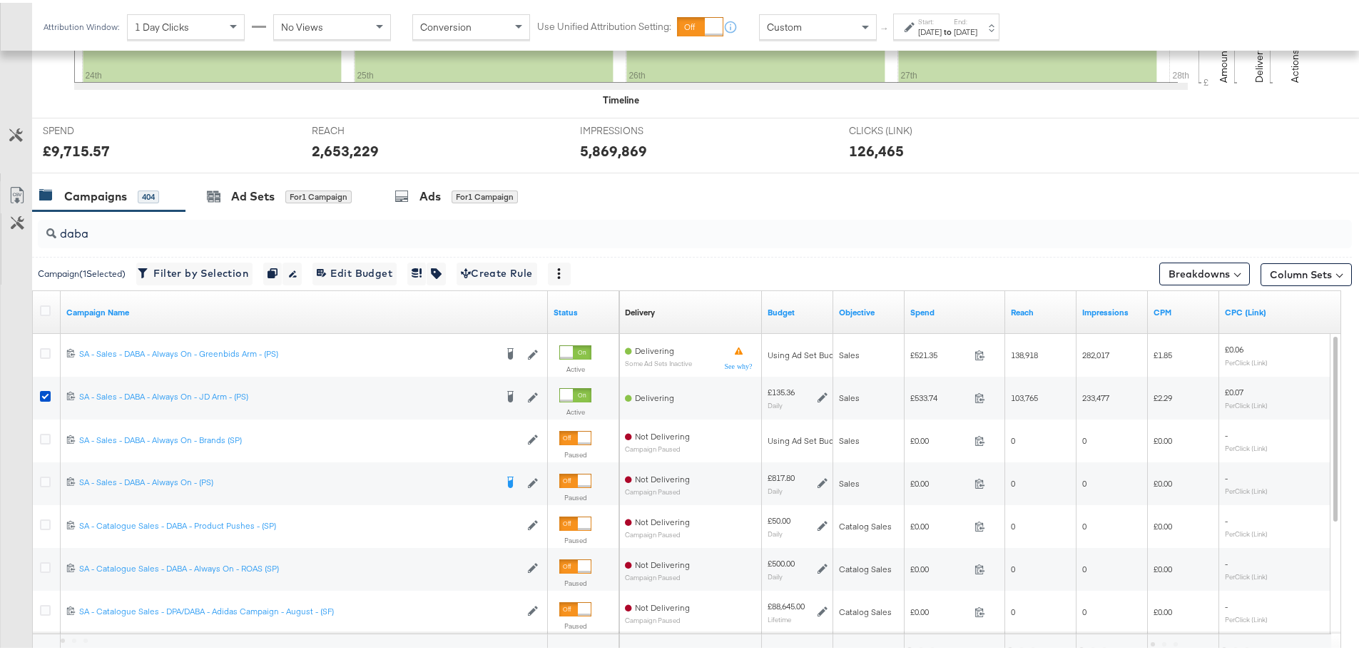
scroll to position [519, 0]
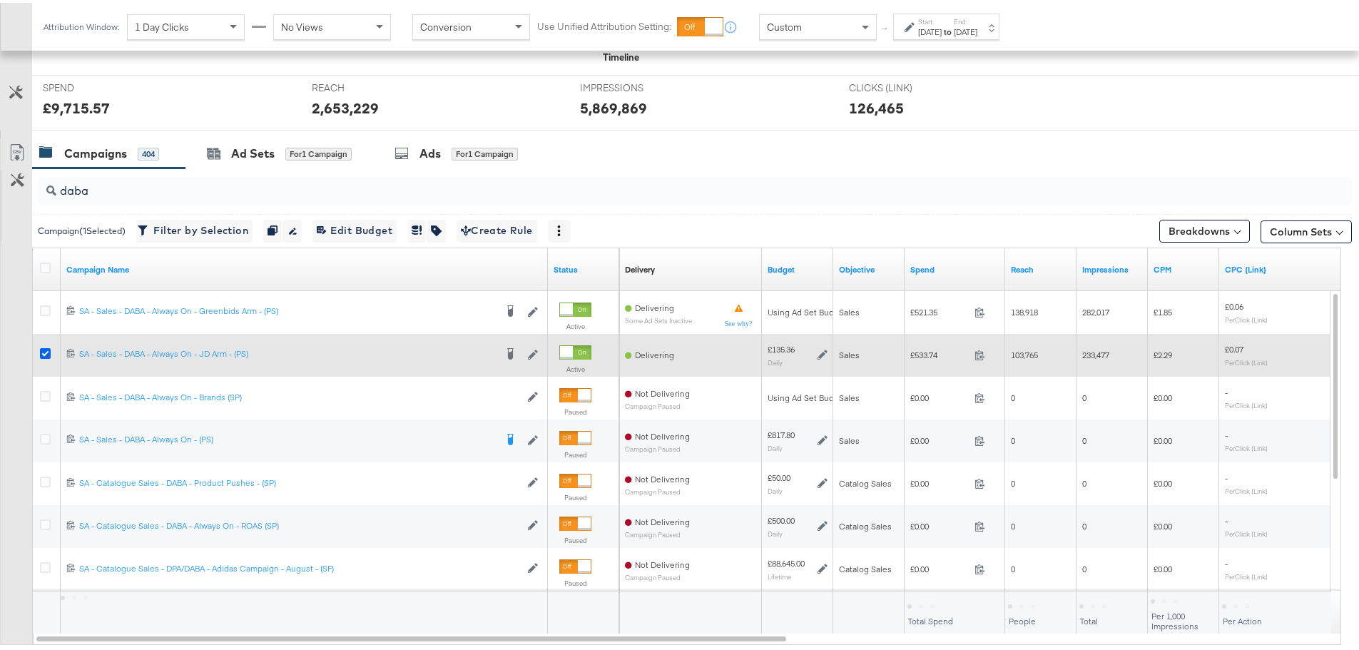
click at [44, 350] on icon at bounding box center [45, 350] width 11 height 11
click at [0, 0] on input "checkbox" at bounding box center [0, 0] width 0 height 0
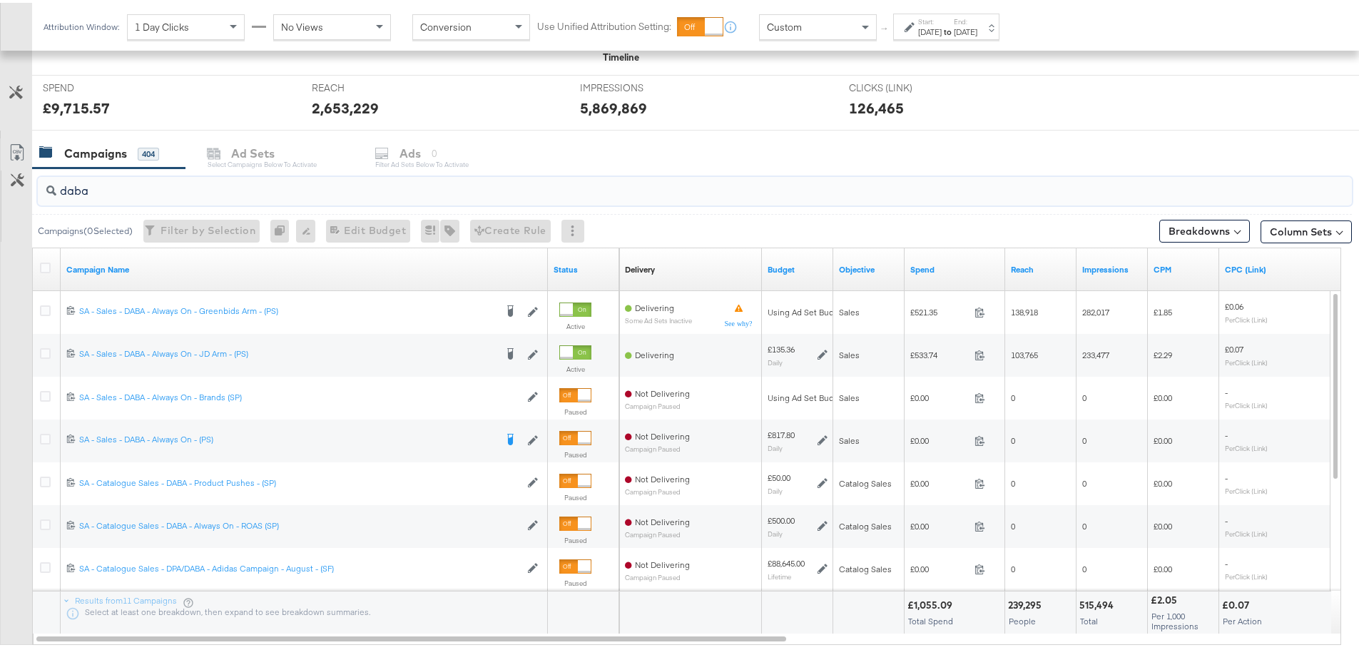
drag, startPoint x: 96, startPoint y: 188, endPoint x: -9, endPoint y: 190, distance: 104.9
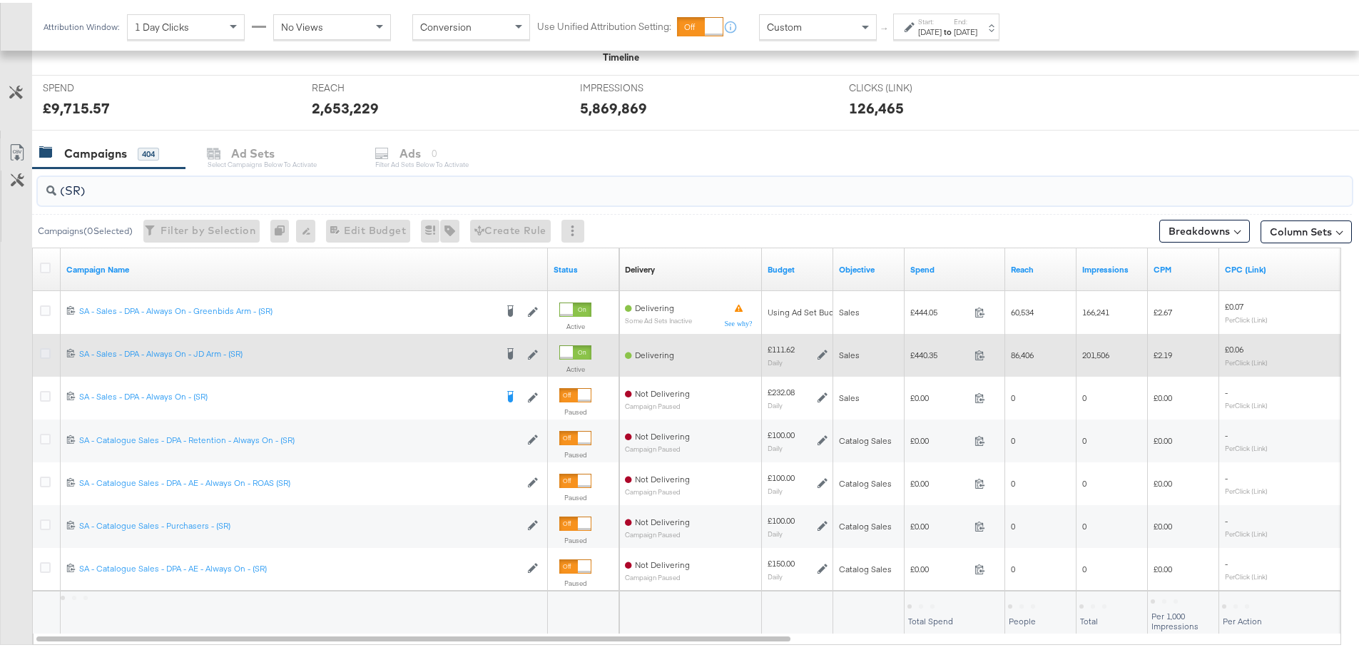
type input "(SR)"
click at [44, 354] on icon at bounding box center [45, 350] width 11 height 11
click at [0, 0] on input "checkbox" at bounding box center [0, 0] width 0 height 0
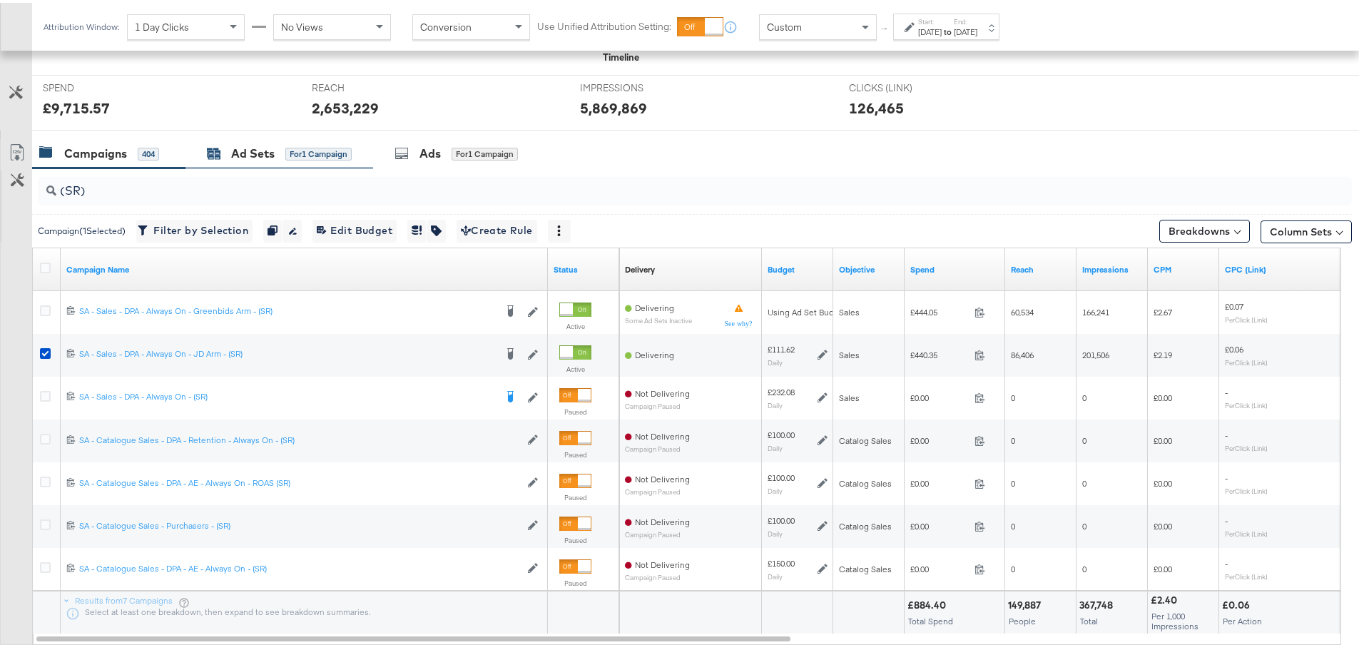
click at [228, 147] on div "Ad Sets for 1 Campaign" at bounding box center [279, 151] width 145 height 16
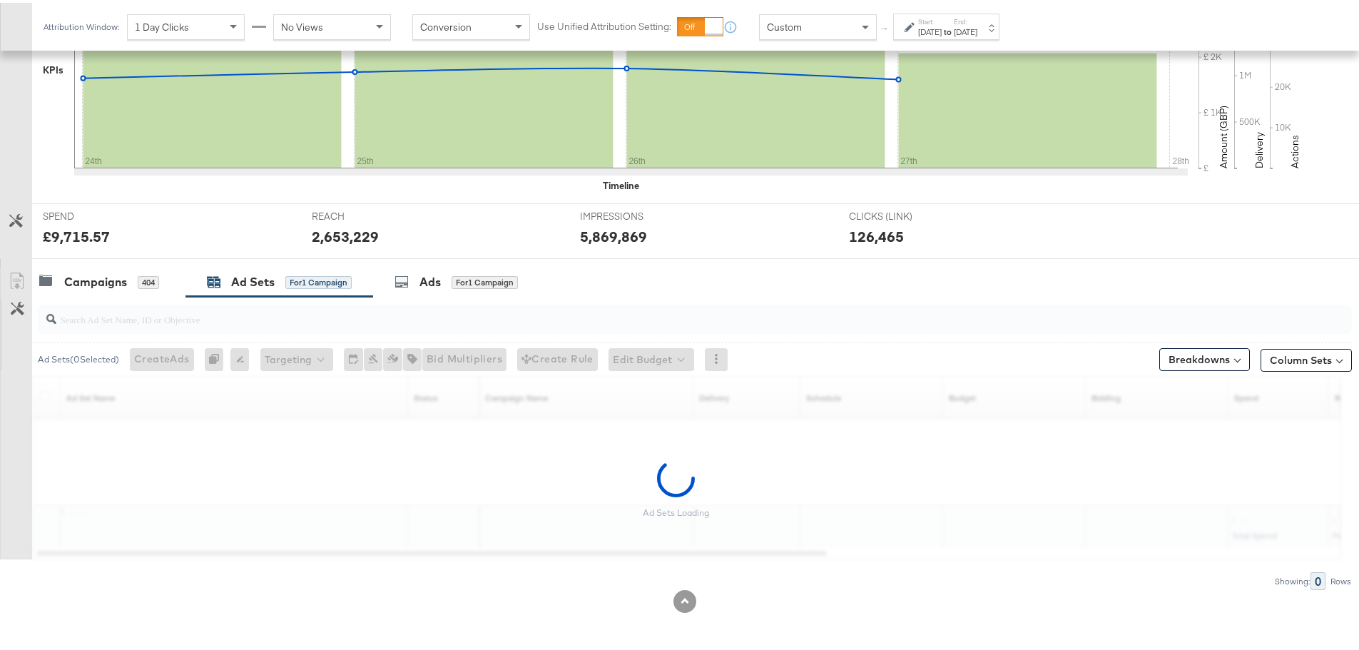
scroll to position [390, 0]
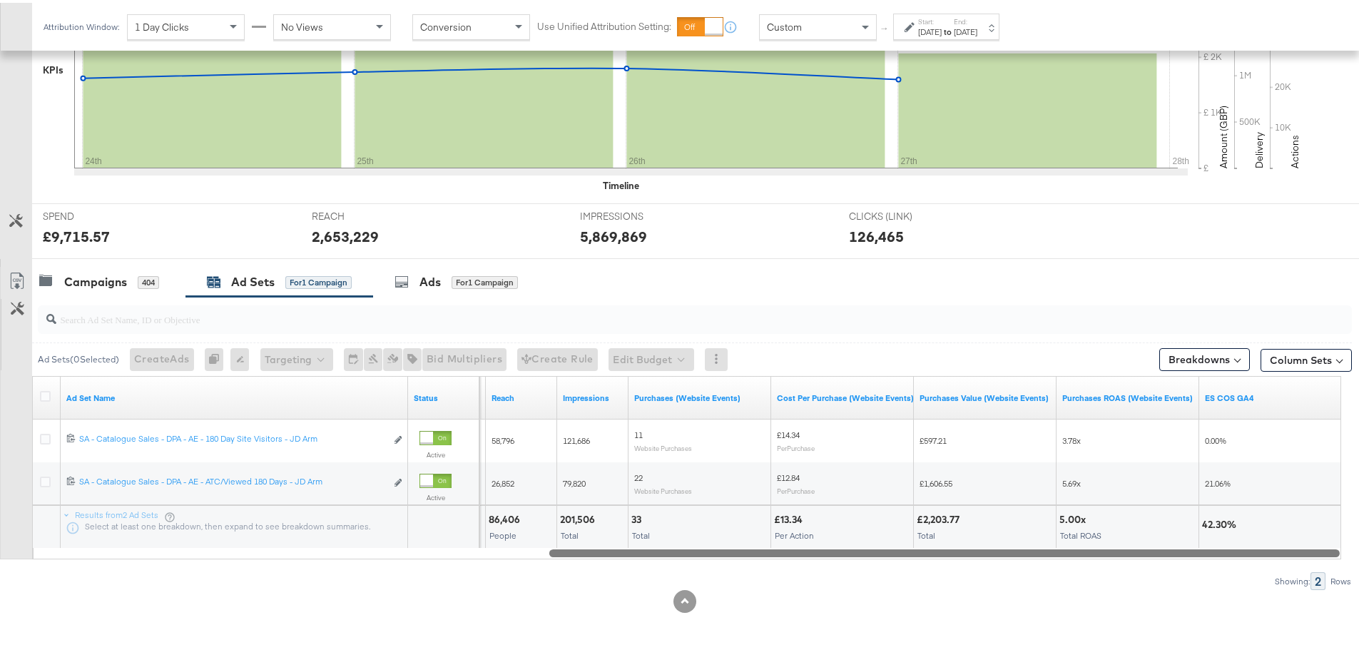
drag, startPoint x: 678, startPoint y: 546, endPoint x: 1369, endPoint y: 602, distance: 693.5
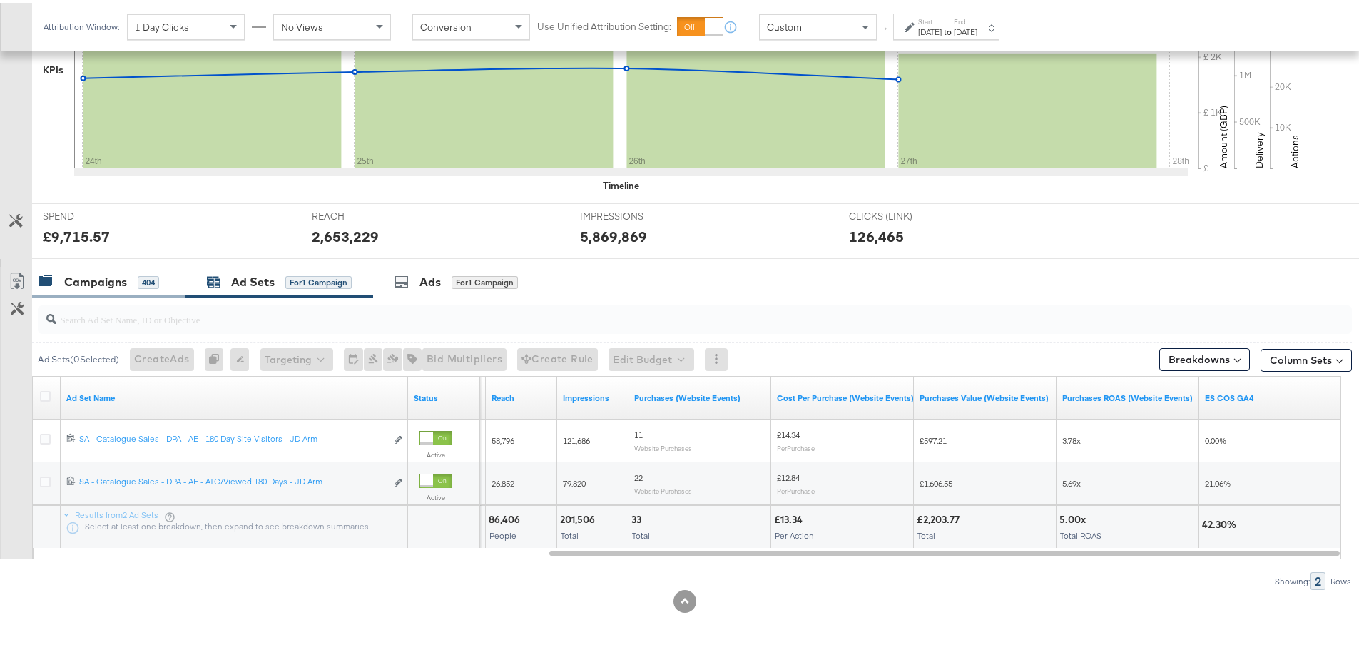
click at [108, 281] on div "Campaigns" at bounding box center [95, 279] width 63 height 16
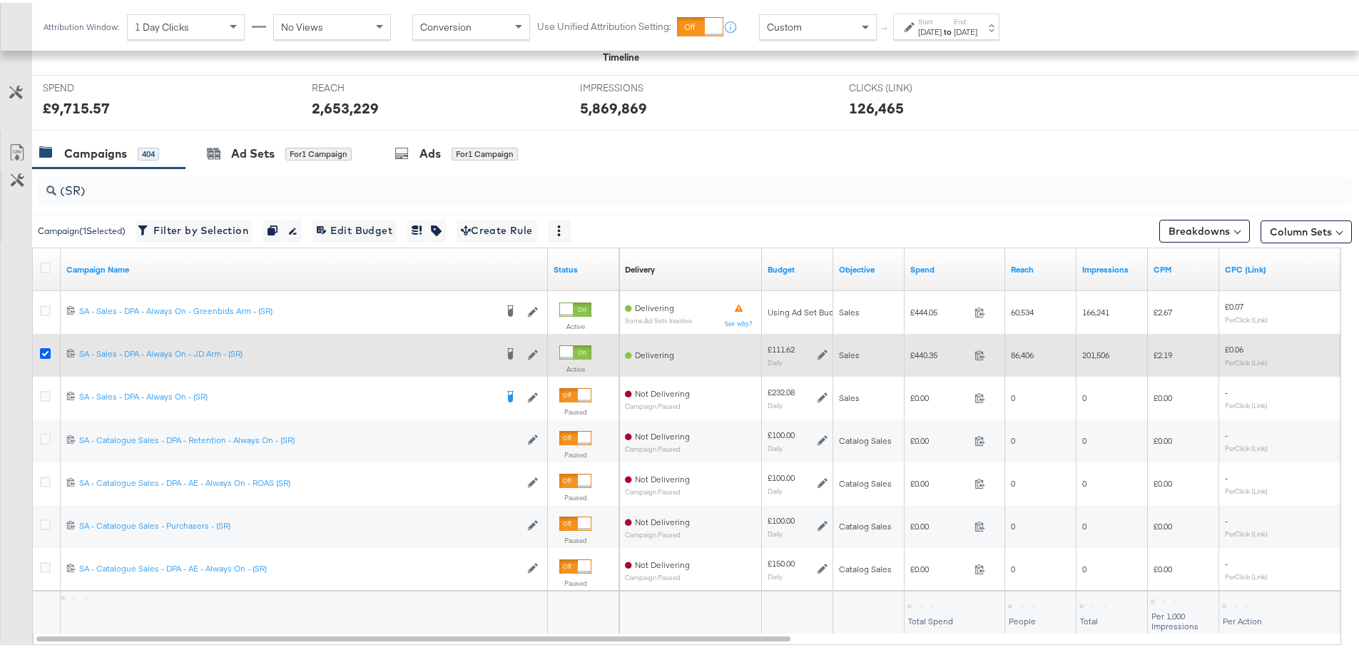
click at [46, 352] on icon at bounding box center [45, 350] width 11 height 11
click at [0, 0] on input "checkbox" at bounding box center [0, 0] width 0 height 0
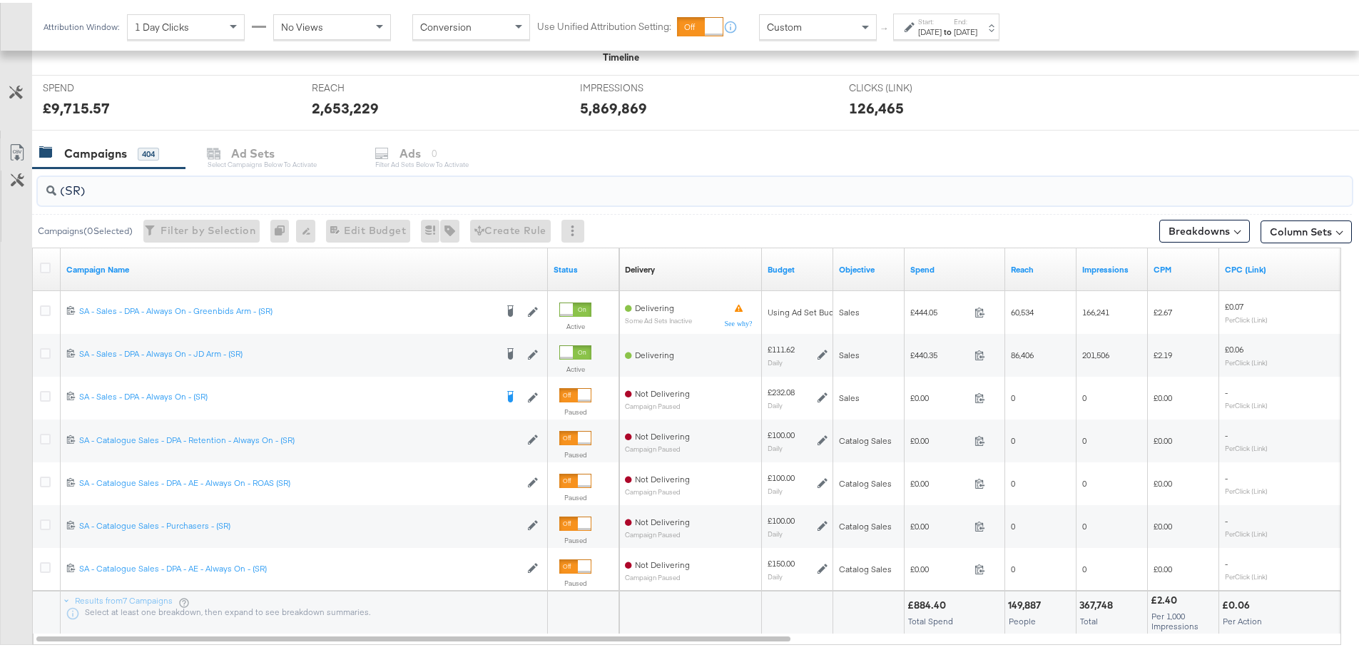
click at [83, 191] on input "(SR)" at bounding box center [643, 182] width 1175 height 28
click at [78, 187] on input "(SR)" at bounding box center [643, 182] width 1175 height 28
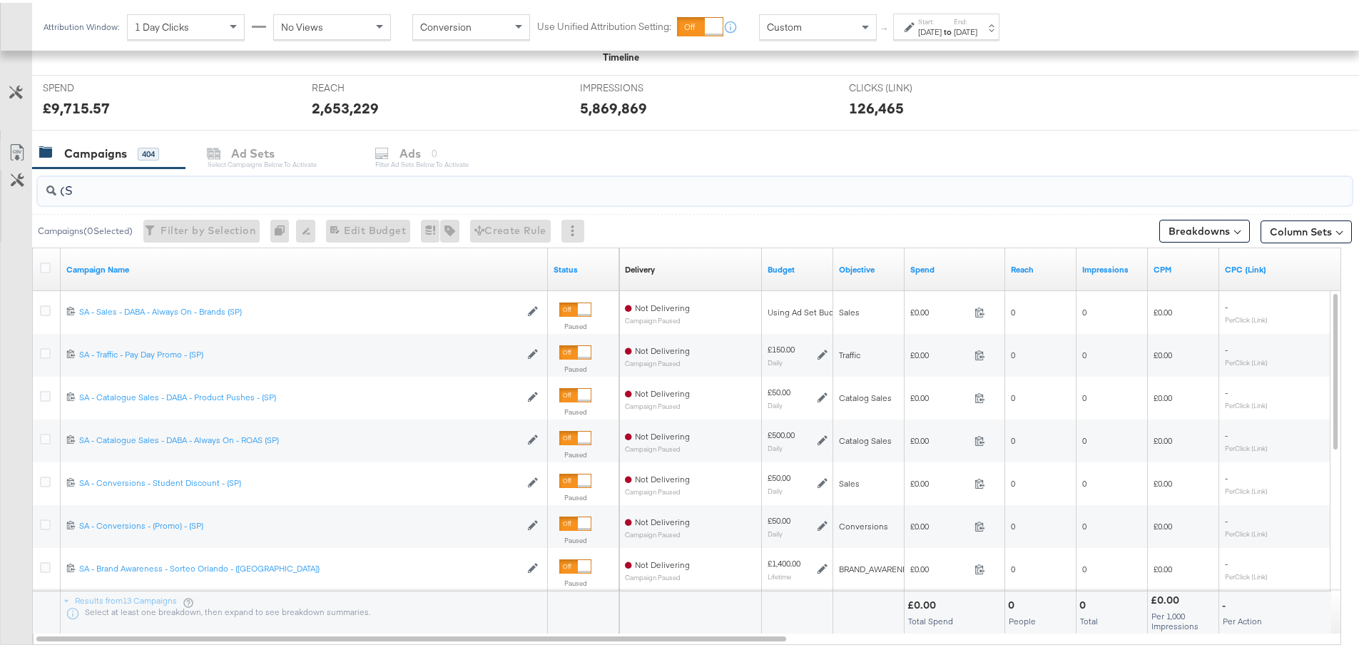
type input "("
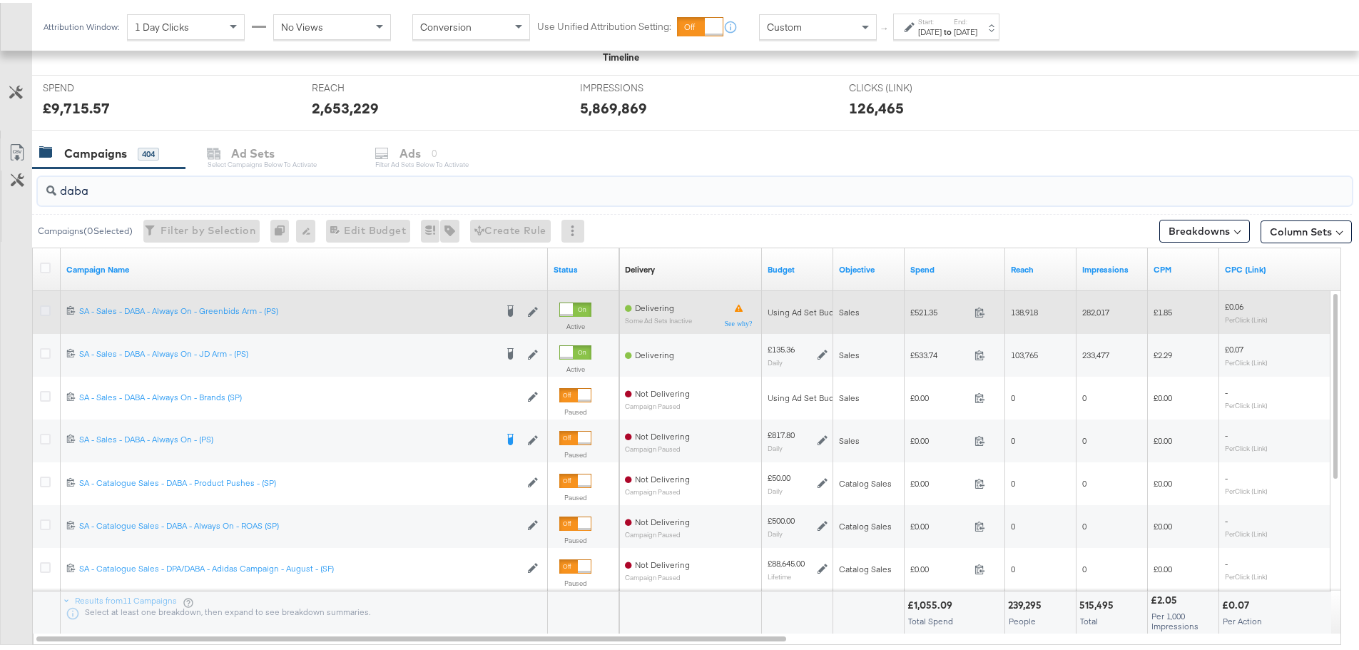
type input "daba"
click at [46, 307] on icon at bounding box center [45, 307] width 11 height 11
click at [0, 0] on input "checkbox" at bounding box center [0, 0] width 0 height 0
click at [42, 310] on icon at bounding box center [45, 307] width 11 height 11
click at [0, 0] on input "checkbox" at bounding box center [0, 0] width 0 height 0
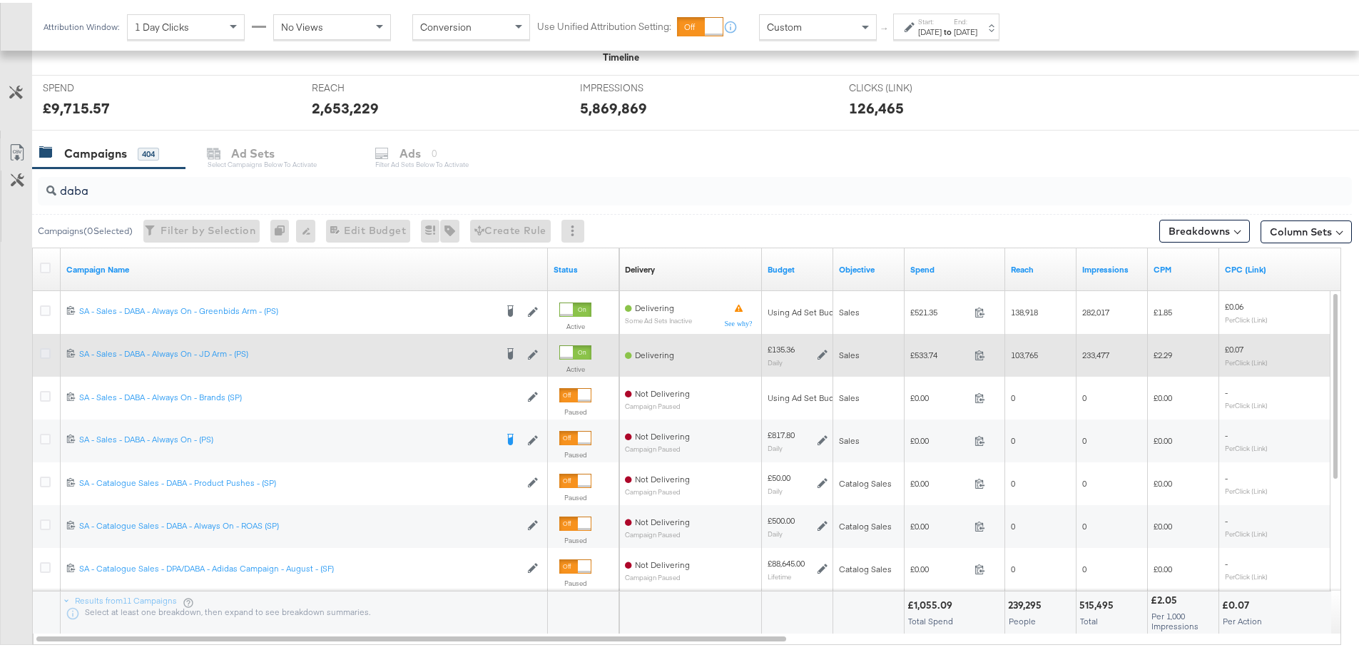
click at [43, 350] on icon at bounding box center [45, 350] width 11 height 11
click at [0, 0] on input "checkbox" at bounding box center [0, 0] width 0 height 0
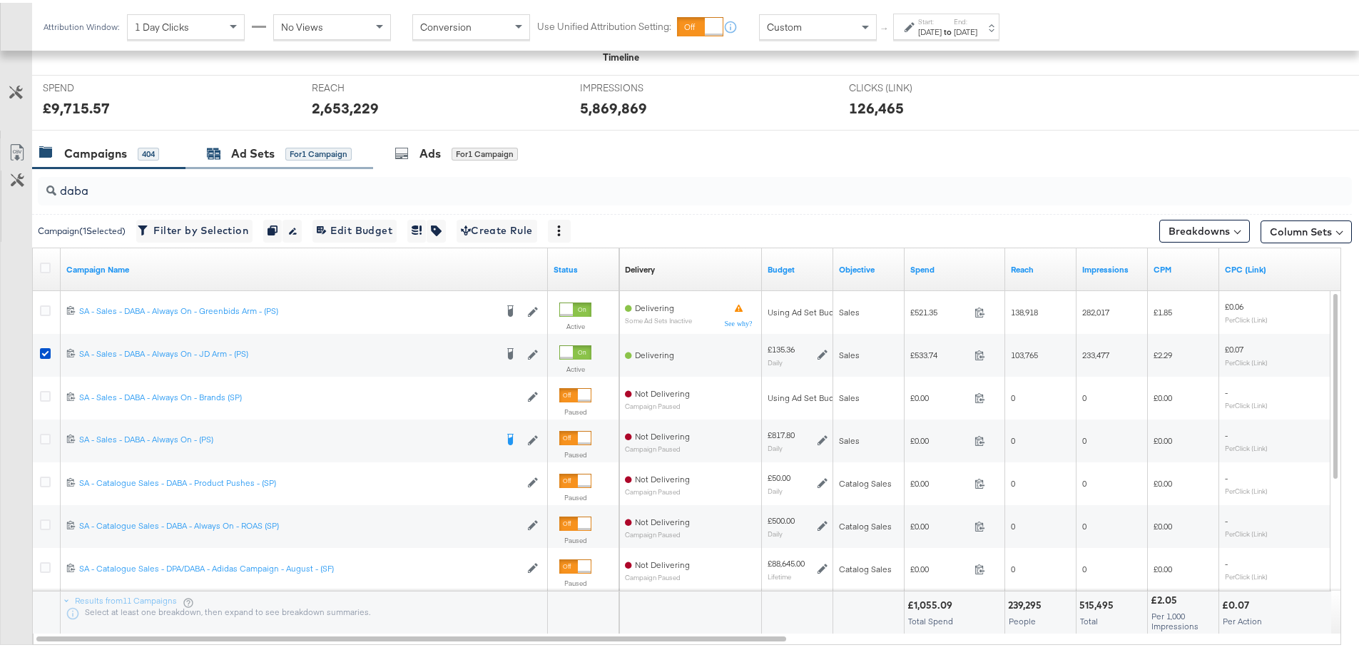
click at [347, 151] on div "for 1 Campaign" at bounding box center [318, 151] width 66 height 13
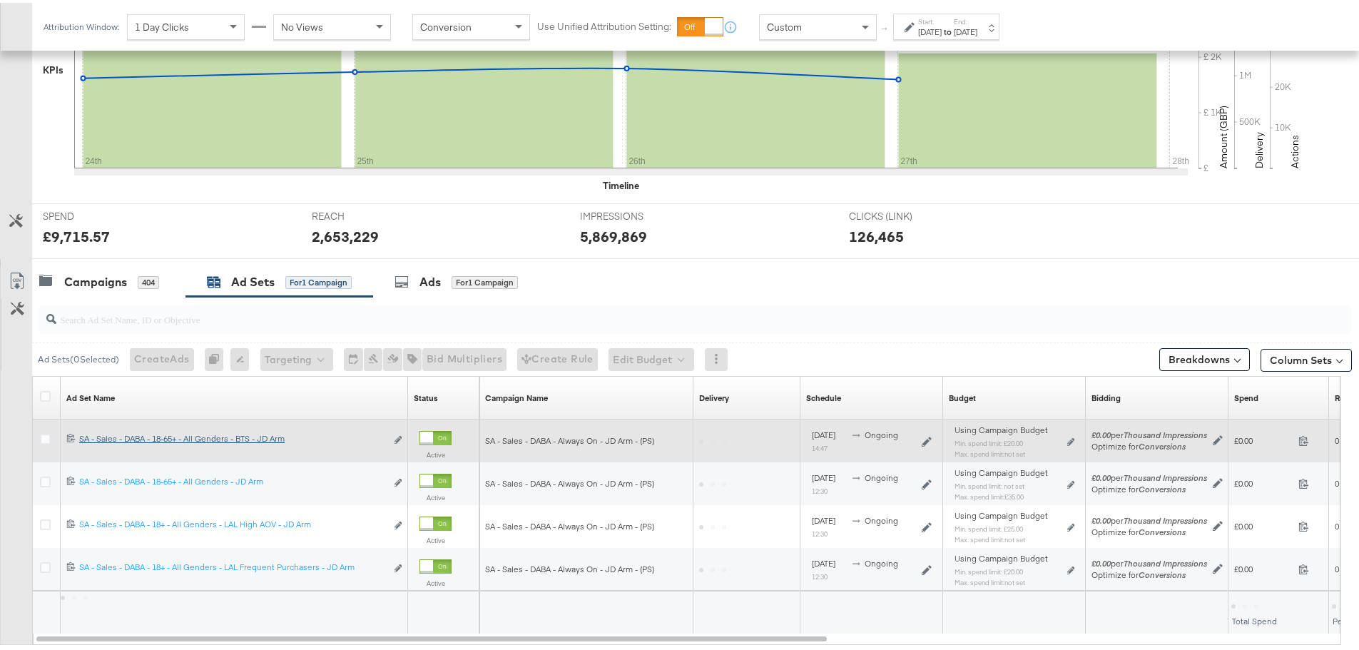
scroll to position [476, 0]
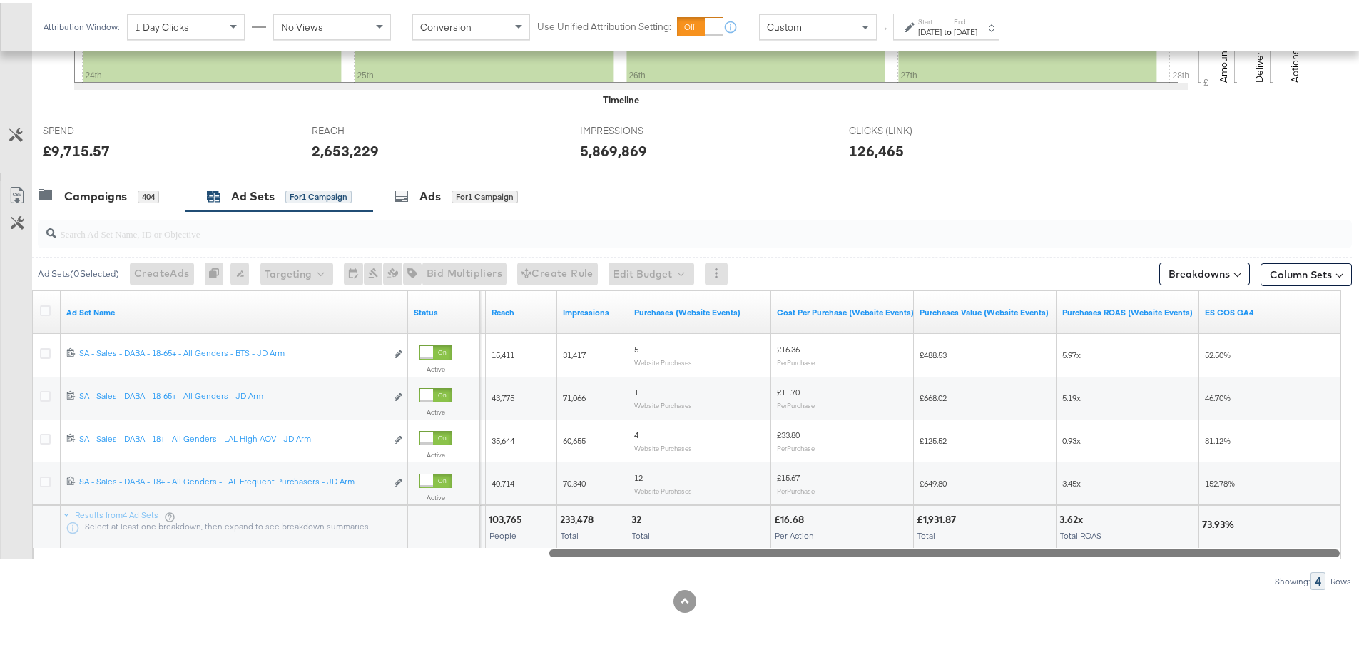
drag, startPoint x: 315, startPoint y: 548, endPoint x: 1055, endPoint y: 604, distance: 742.6
click at [1055, 604] on div "KPIs Performance & KPIs Customize KPIs ✔ Clicks (Link) ✔ Reach ✔ Impressions ✔ …" at bounding box center [685, 227] width 1370 height 843
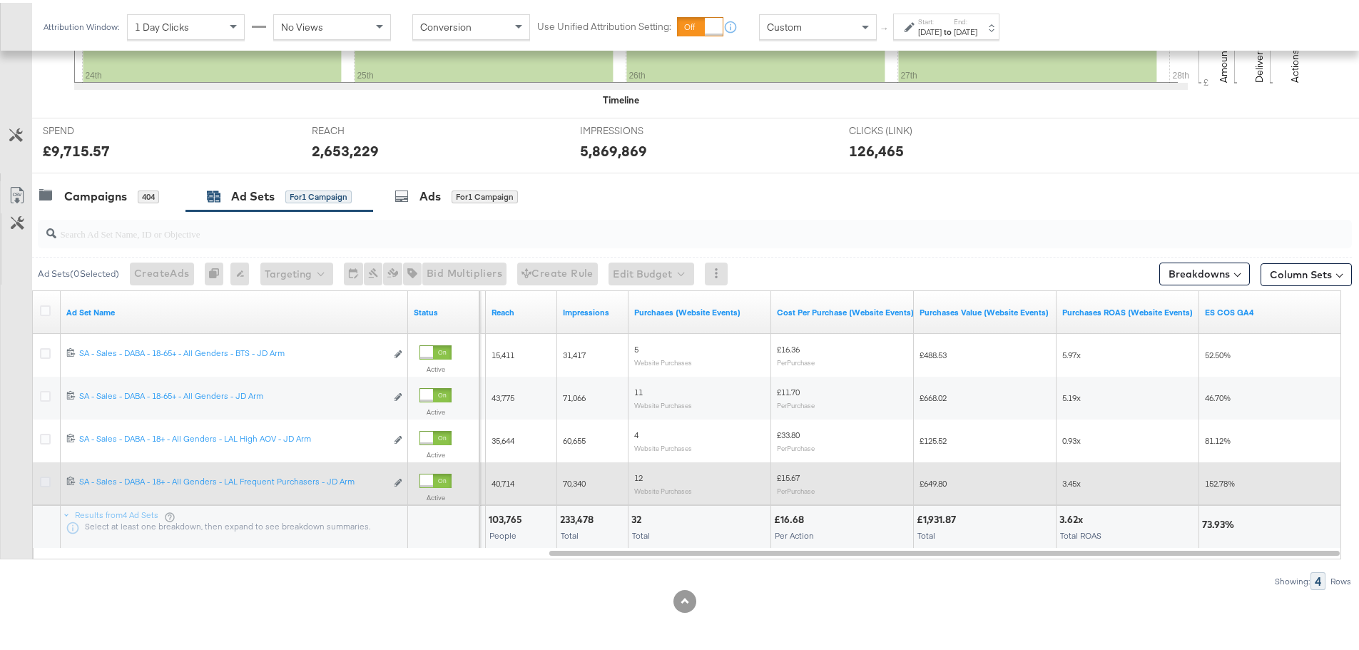
click at [43, 479] on icon at bounding box center [45, 479] width 11 height 11
click at [0, 0] on input "checkbox" at bounding box center [0, 0] width 0 height 0
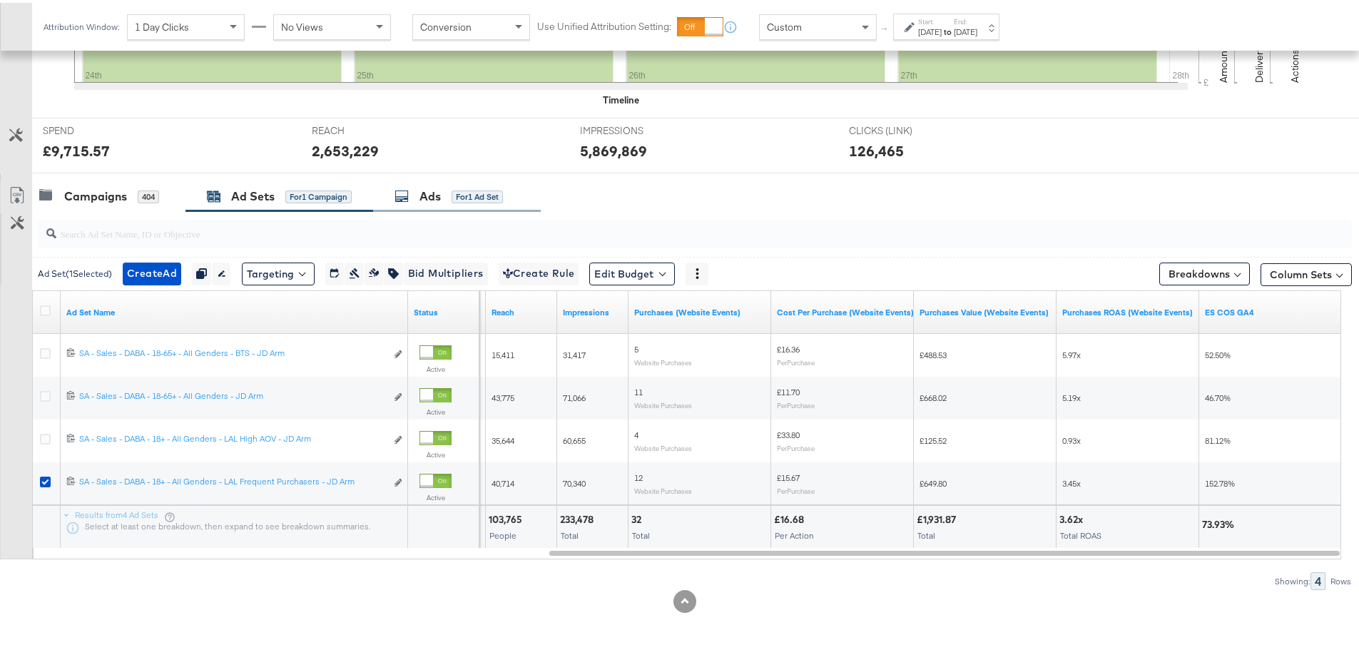
click at [452, 199] on div "Ads for 1 Ad Set" at bounding box center [449, 193] width 108 height 16
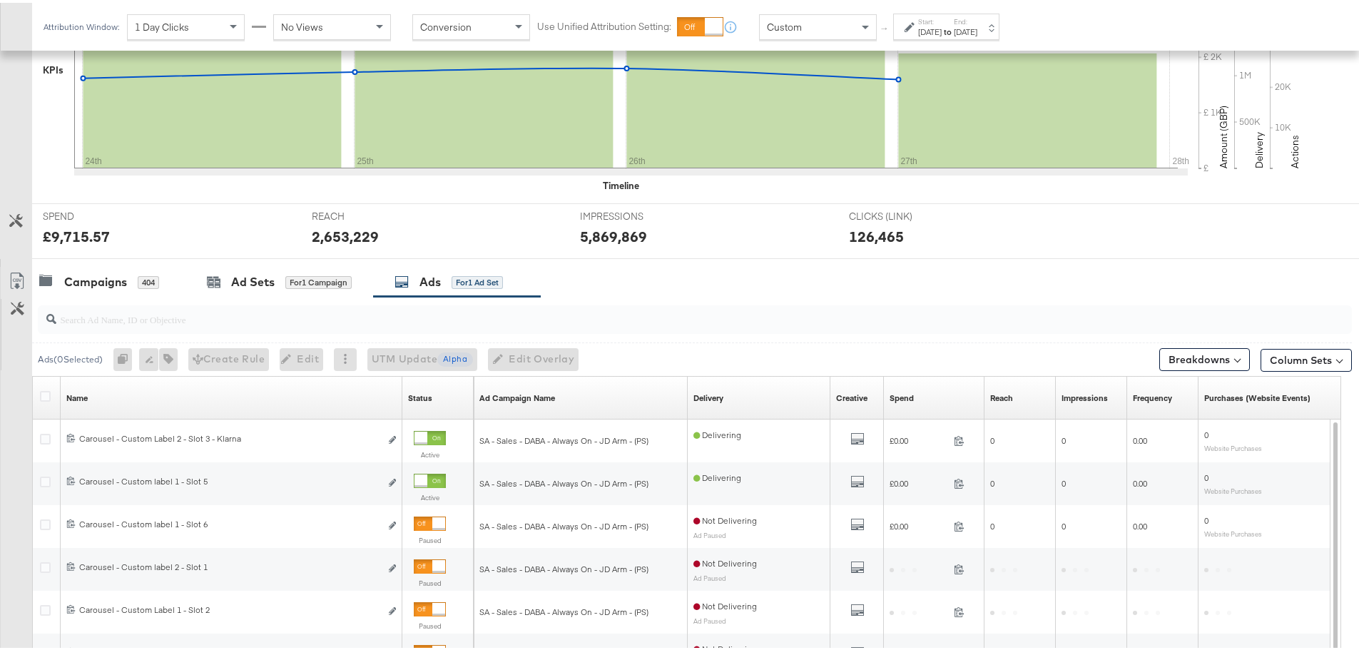
scroll to position [519, 0]
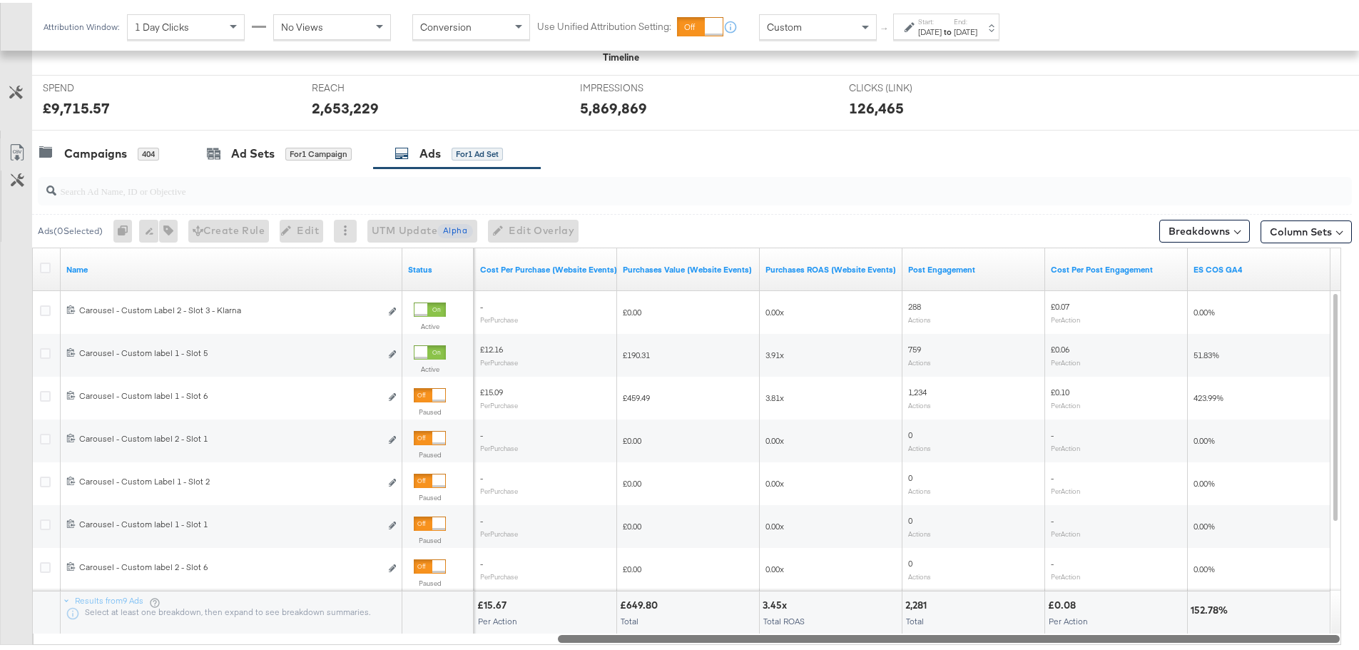
drag, startPoint x: 793, startPoint y: 638, endPoint x: 1369, endPoint y: 644, distance: 576.5
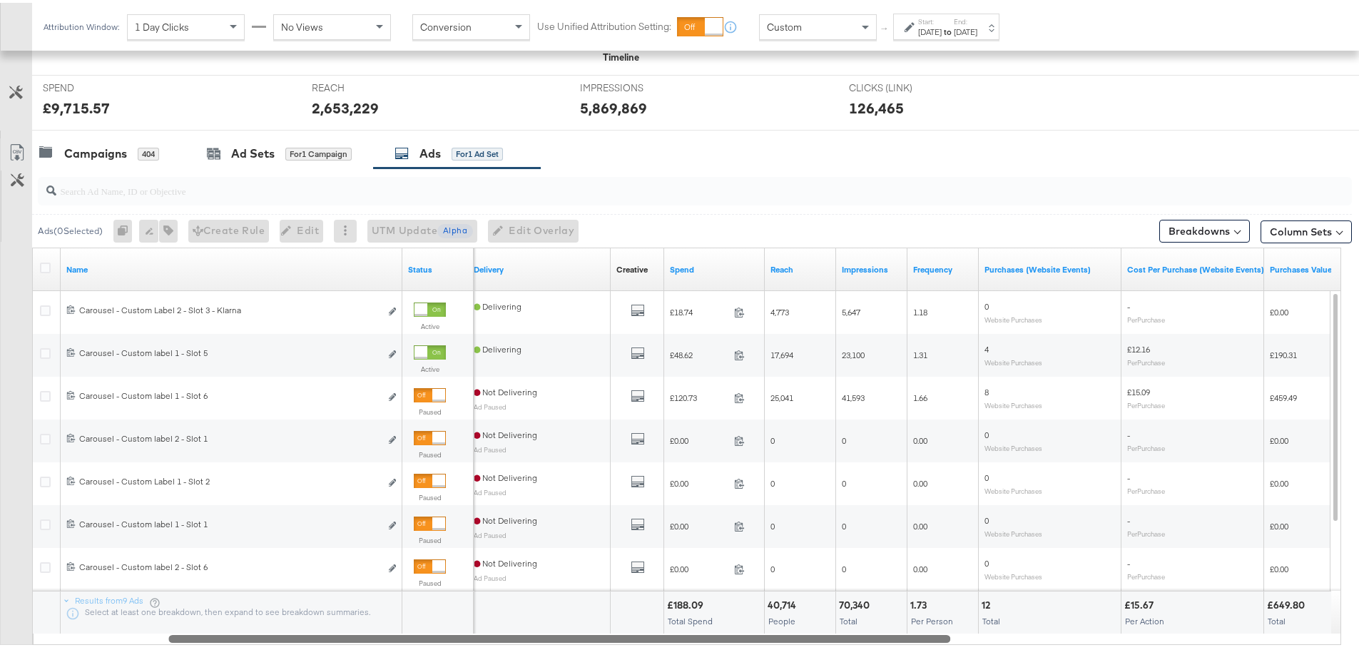
drag, startPoint x: 866, startPoint y: 636, endPoint x: 477, endPoint y: 643, distance: 389.6
click at [477, 643] on div "Ads ( 0 Selected) 0 Rename 0 ads Tags for 0 campaigns Create Rule Edit 0 ads Ed…" at bounding box center [676, 419] width 1352 height 507
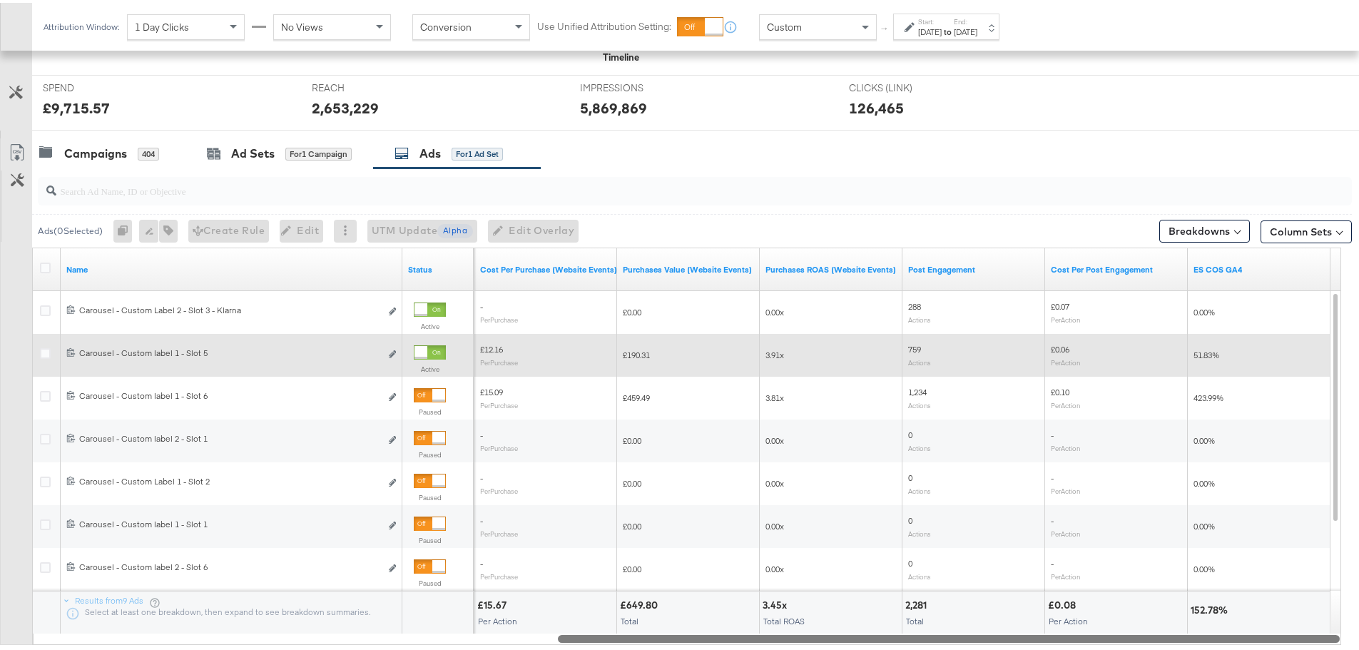
drag, startPoint x: 693, startPoint y: 637, endPoint x: 1251, endPoint y: 358, distance: 623.1
click at [1186, 636] on div at bounding box center [949, 635] width 782 height 12
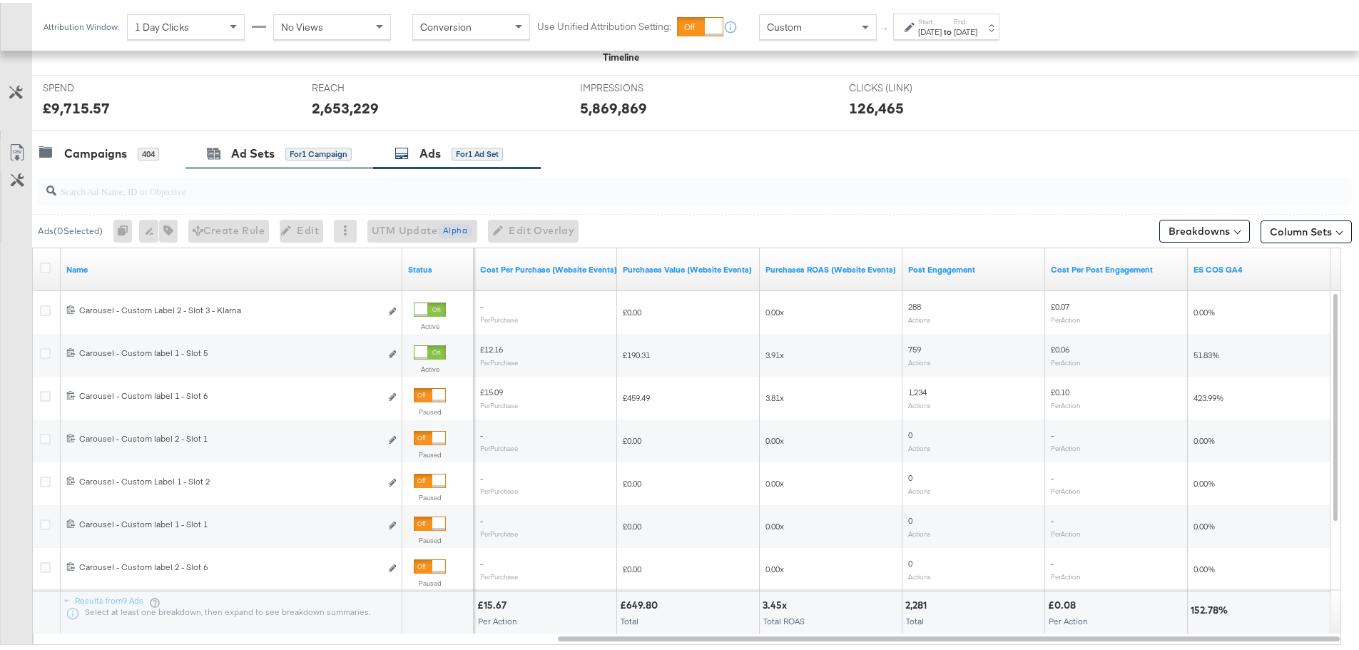
click at [232, 159] on div "Ad Sets for 1 Campaign" at bounding box center [279, 151] width 188 height 31
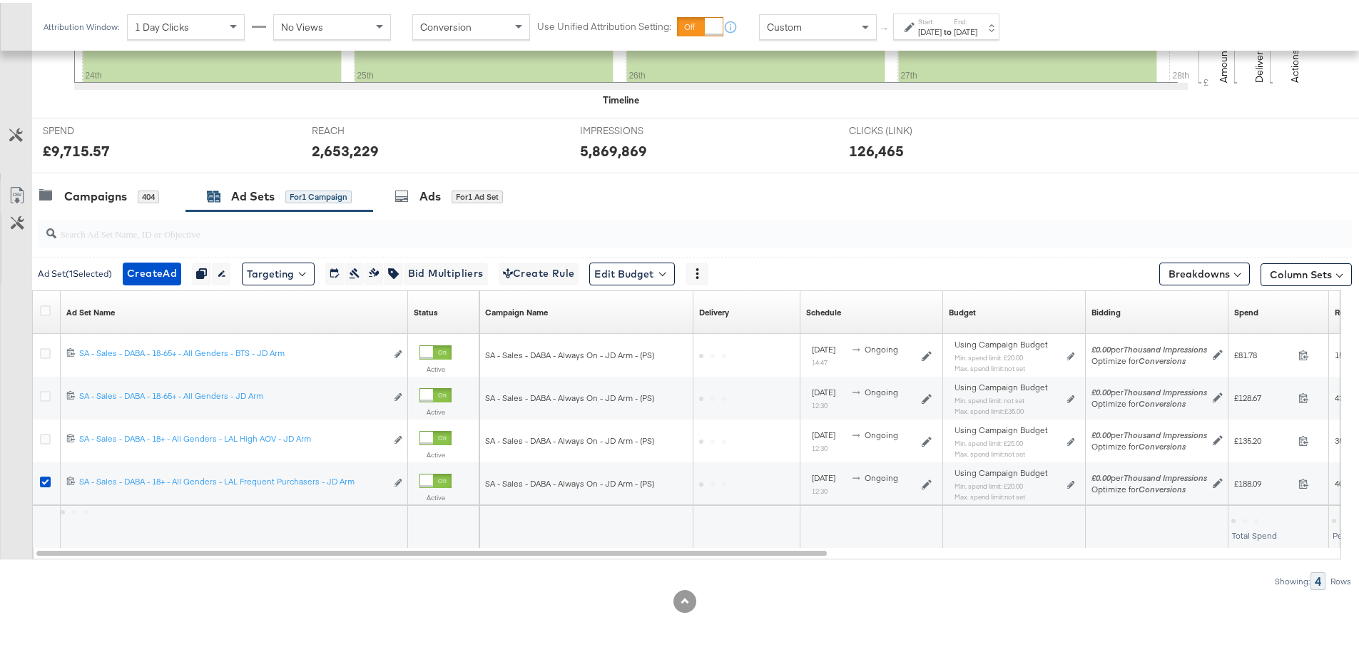
scroll to position [476, 0]
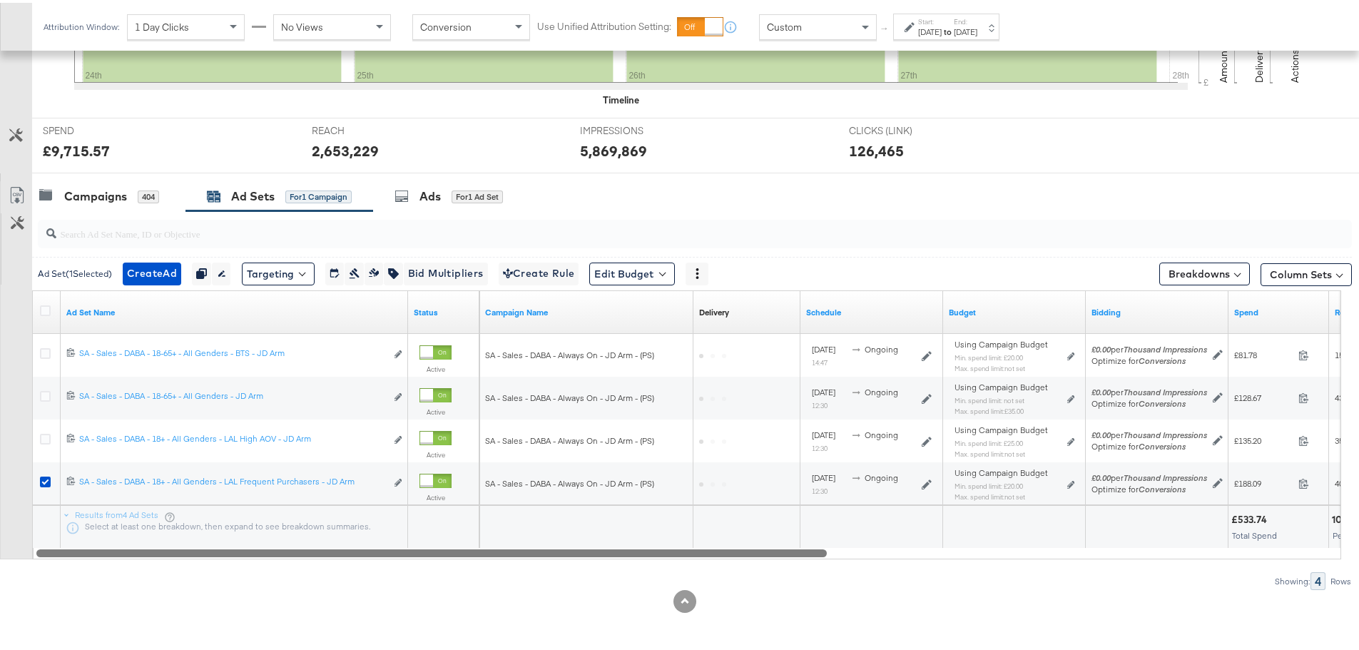
drag, startPoint x: 599, startPoint y: 551, endPoint x: 651, endPoint y: 579, distance: 59.4
click at [651, 579] on div "Ad Set ( 1 Selected) Create Ad Create 1 ad Duplicate 1 ad set Rename 1 ad set E…" at bounding box center [676, 397] width 1352 height 379
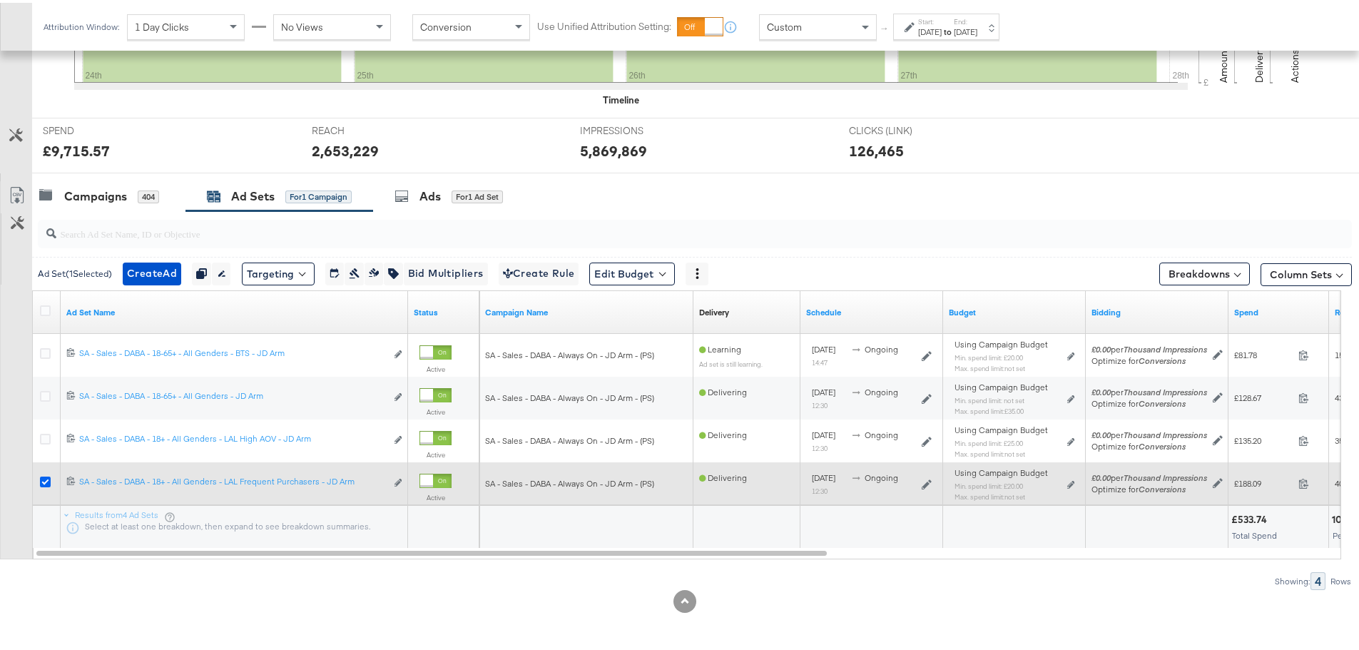
click at [42, 477] on icon at bounding box center [45, 479] width 11 height 11
click at [0, 0] on input "checkbox" at bounding box center [0, 0] width 0 height 0
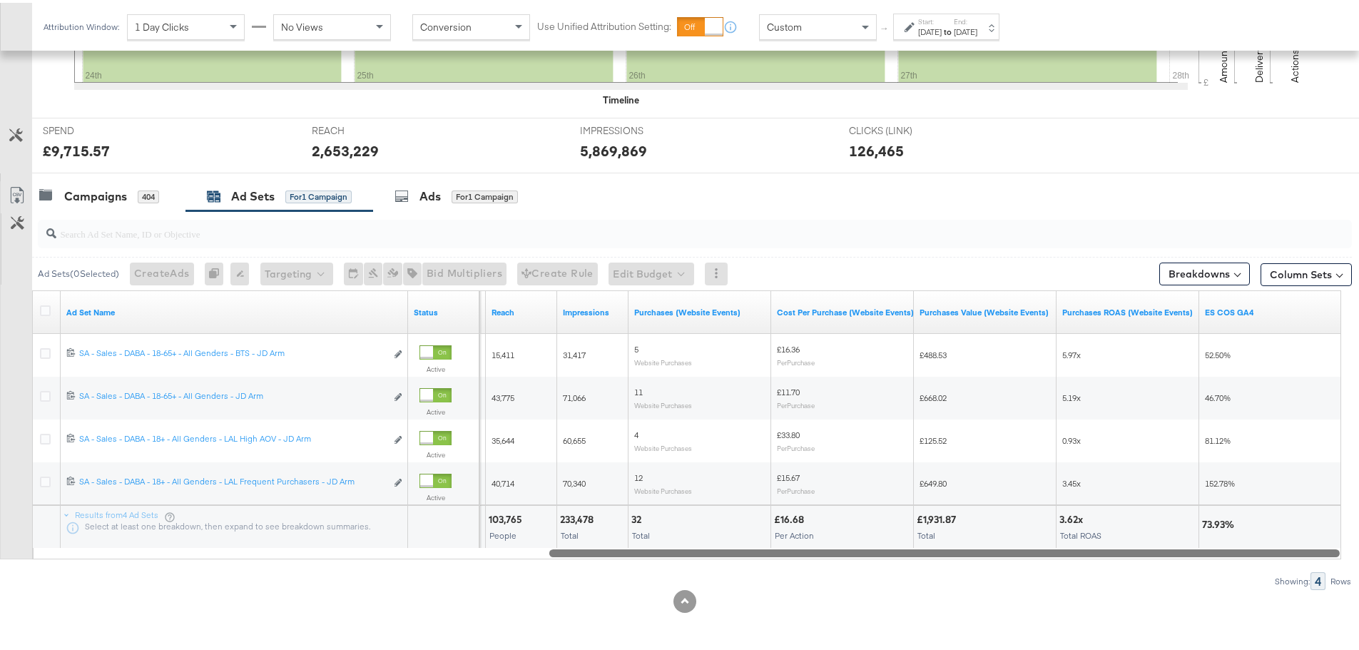
drag, startPoint x: 395, startPoint y: 547, endPoint x: 958, endPoint y: 569, distance: 564.0
click at [958, 569] on div "Ad Sets ( 0 Selected) Create Ads At least one ad set must be selected 0 Rename …" at bounding box center [676, 397] width 1352 height 379
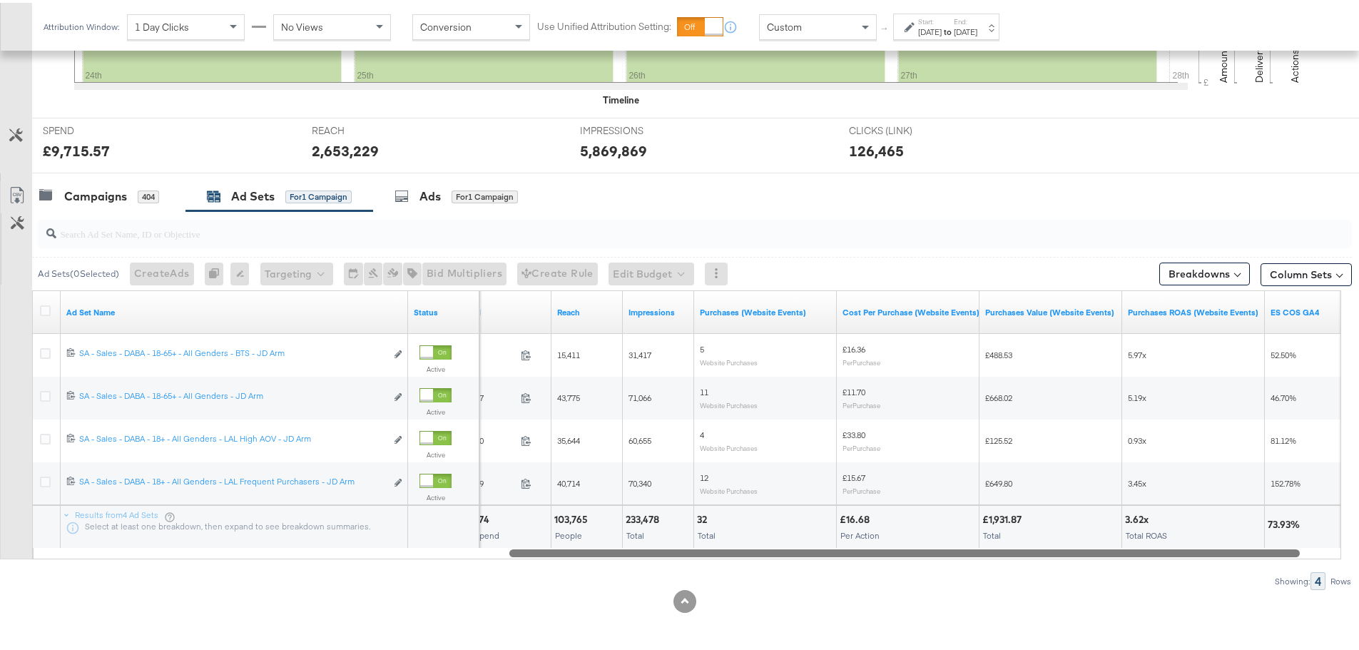
drag, startPoint x: 954, startPoint y: 549, endPoint x: 912, endPoint y: 564, distance: 44.9
click at [912, 564] on div "Ad Sets ( 0 Selected) Create Ads At least one ad set must be selected 0 Rename …" at bounding box center [676, 397] width 1352 height 379
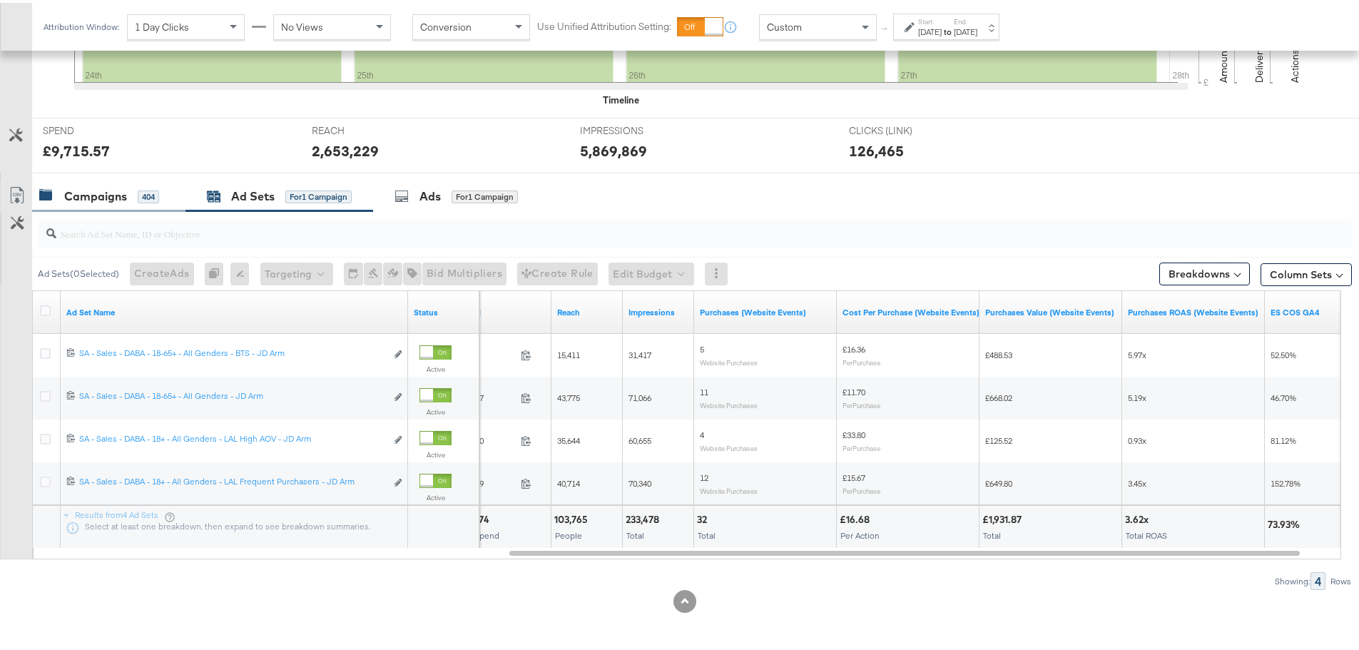
click at [87, 188] on div "Campaigns" at bounding box center [95, 193] width 63 height 16
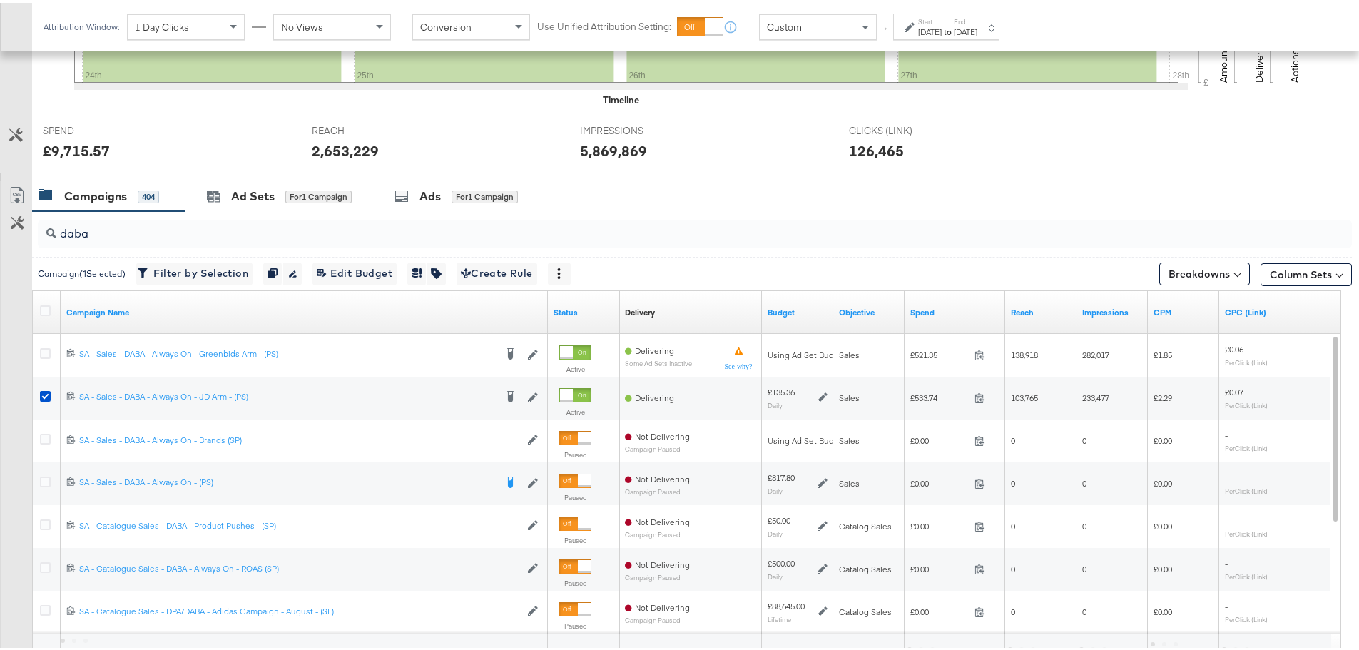
scroll to position [519, 0]
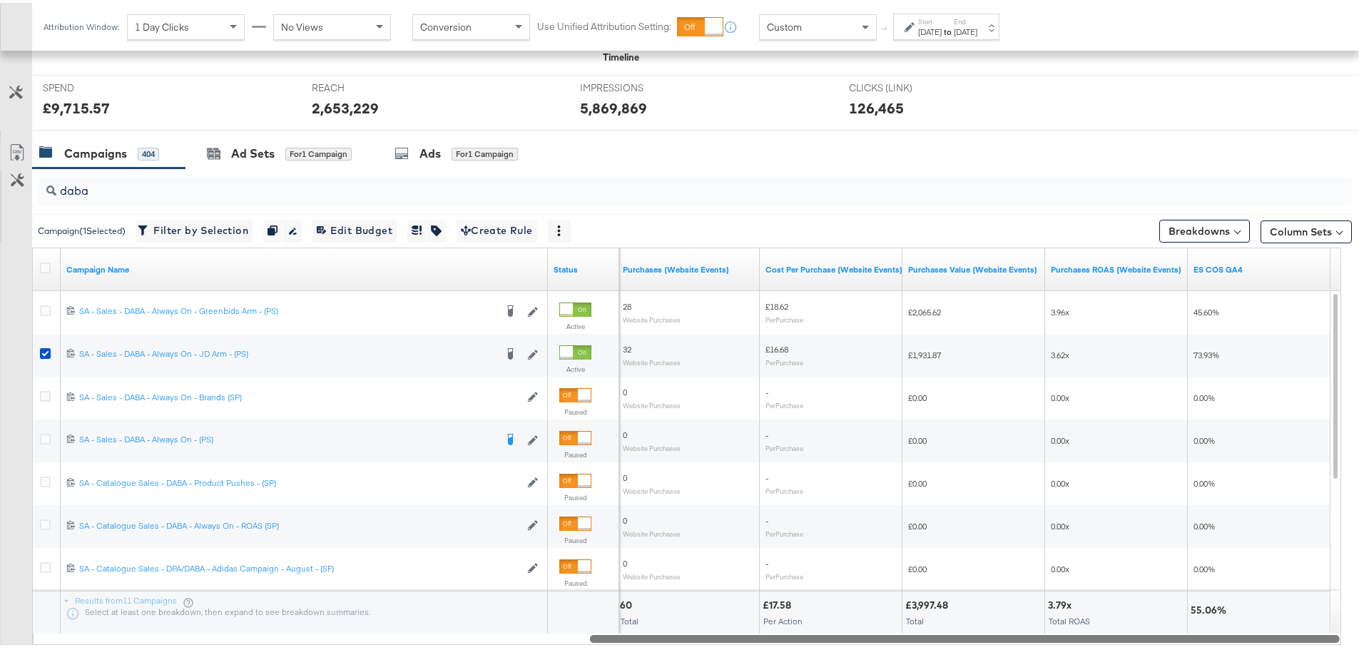
drag, startPoint x: 731, startPoint y: 637, endPoint x: 1345, endPoint y: 645, distance: 614.3
click at [1345, 645] on div "KPIs Performance & KPIs Customize KPIs ✔ Clicks (Link) ✔ Reach ✔ Impressions ✔ …" at bounding box center [685, 249] width 1370 height 972
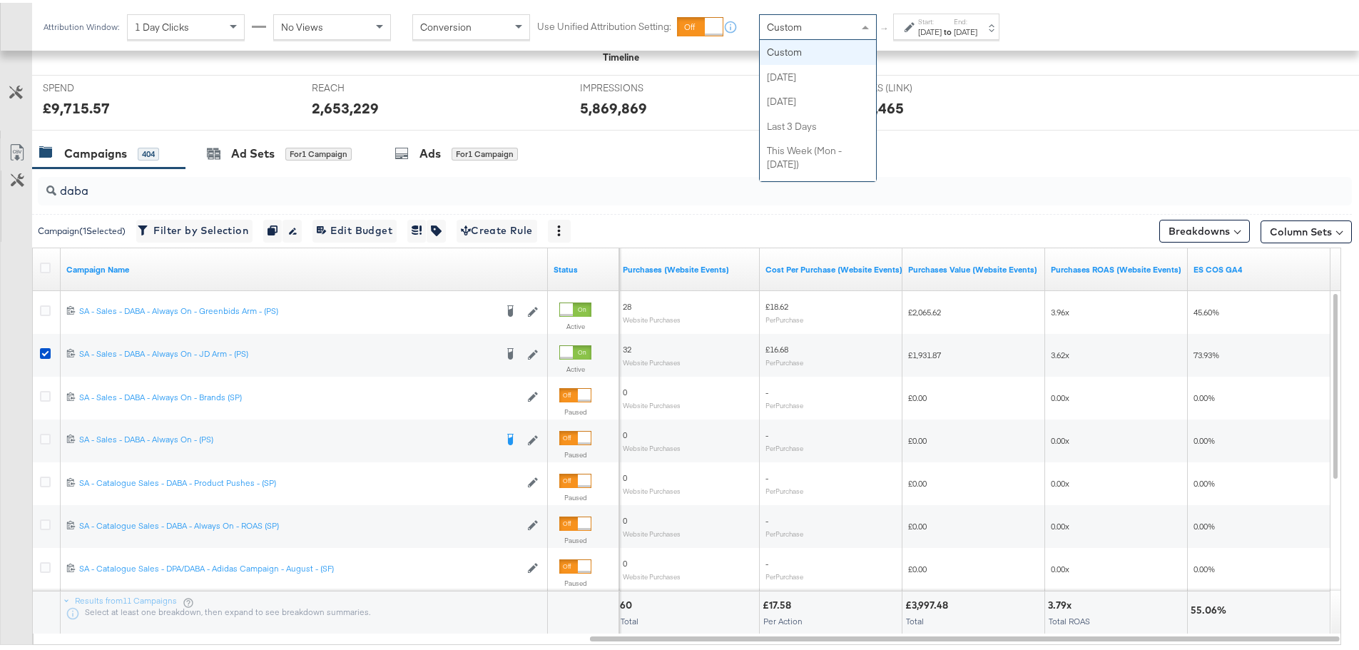
click at [835, 26] on div "Custom" at bounding box center [818, 24] width 116 height 24
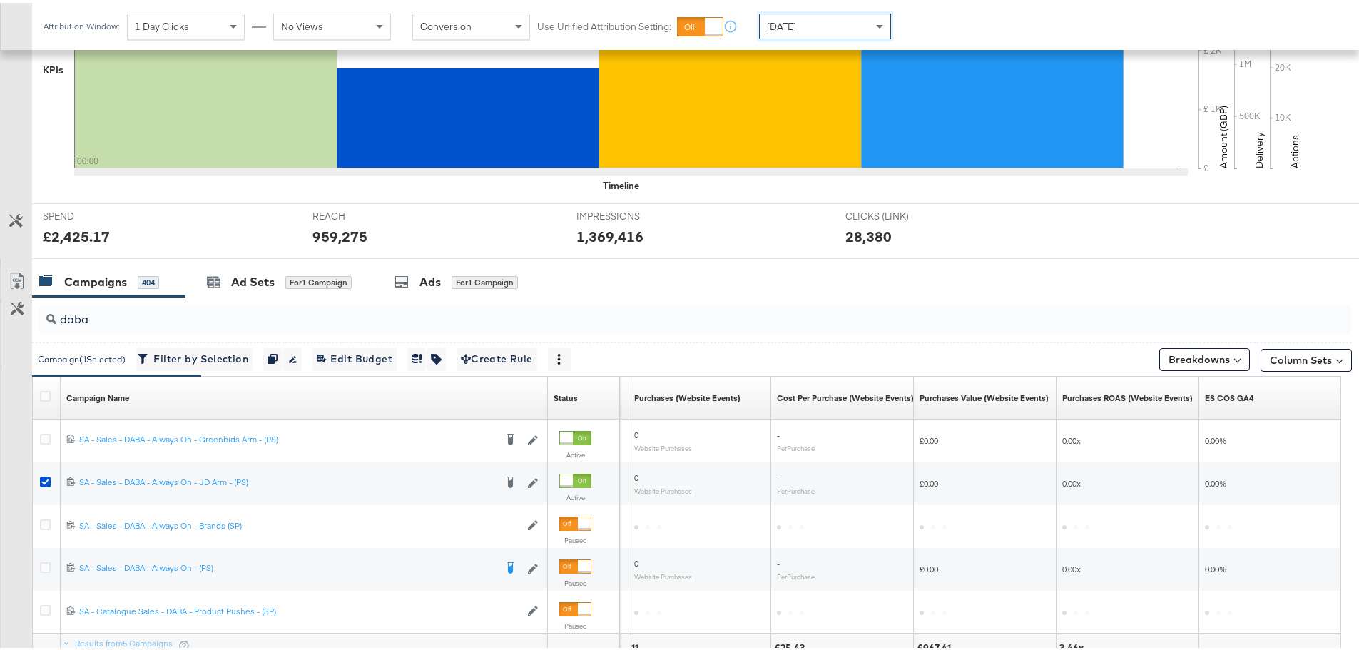
scroll to position [518, 0]
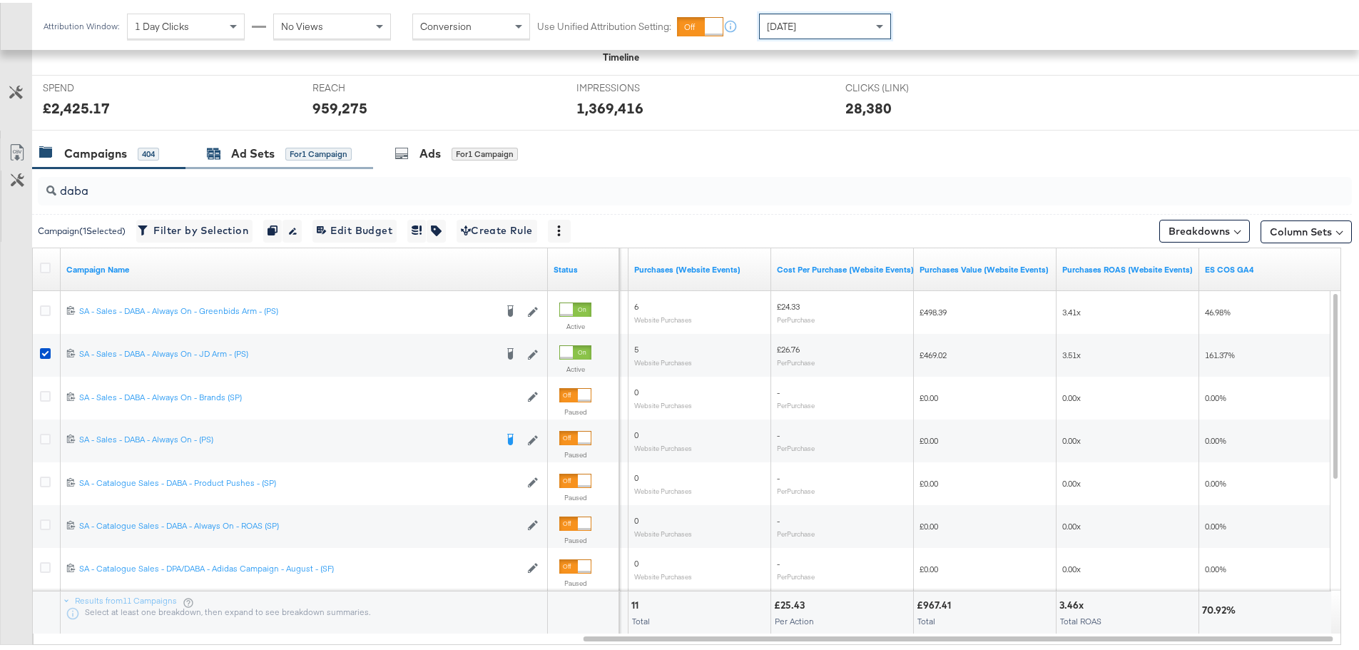
click at [223, 151] on div "Ad Sets for 1 Campaign" at bounding box center [279, 151] width 145 height 16
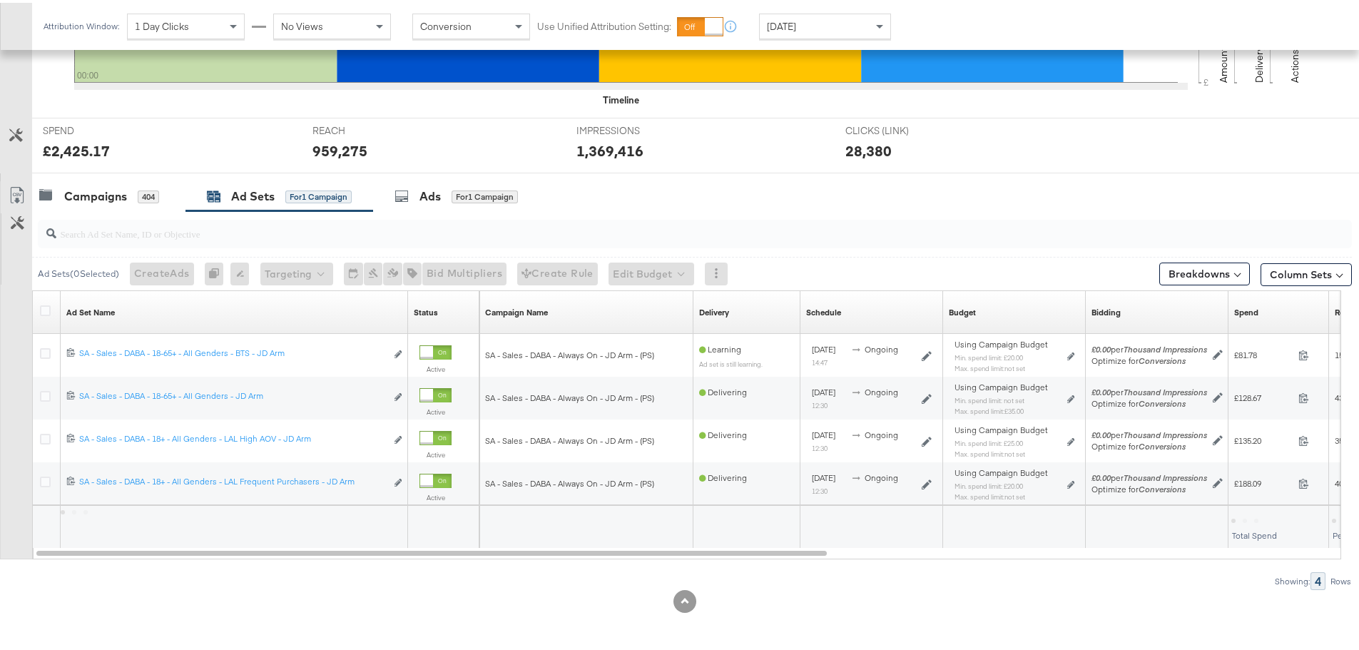
scroll to position [475, 0]
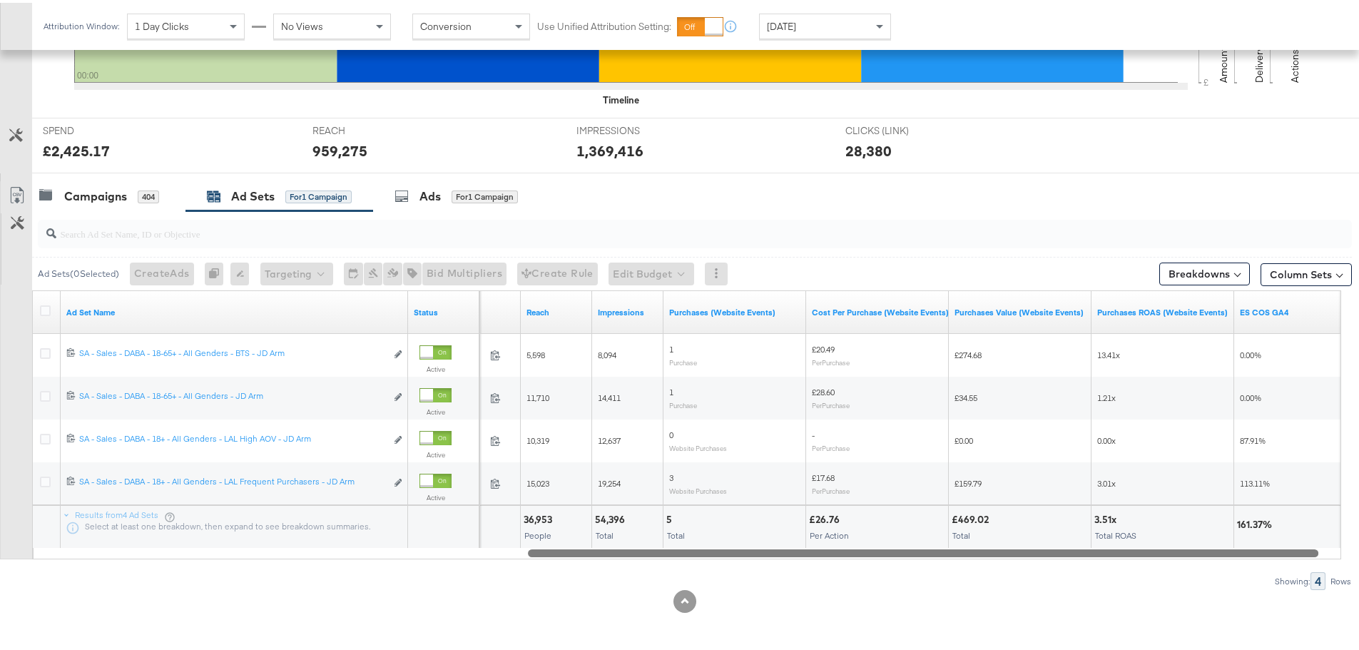
drag, startPoint x: 768, startPoint y: 548, endPoint x: 1245, endPoint y: 224, distance: 576.8
click at [1268, 307] on div "Ad Set Name Status Spend Reach Impressions Purchases (Website Events) Cost Per …" at bounding box center [686, 422] width 1309 height 269
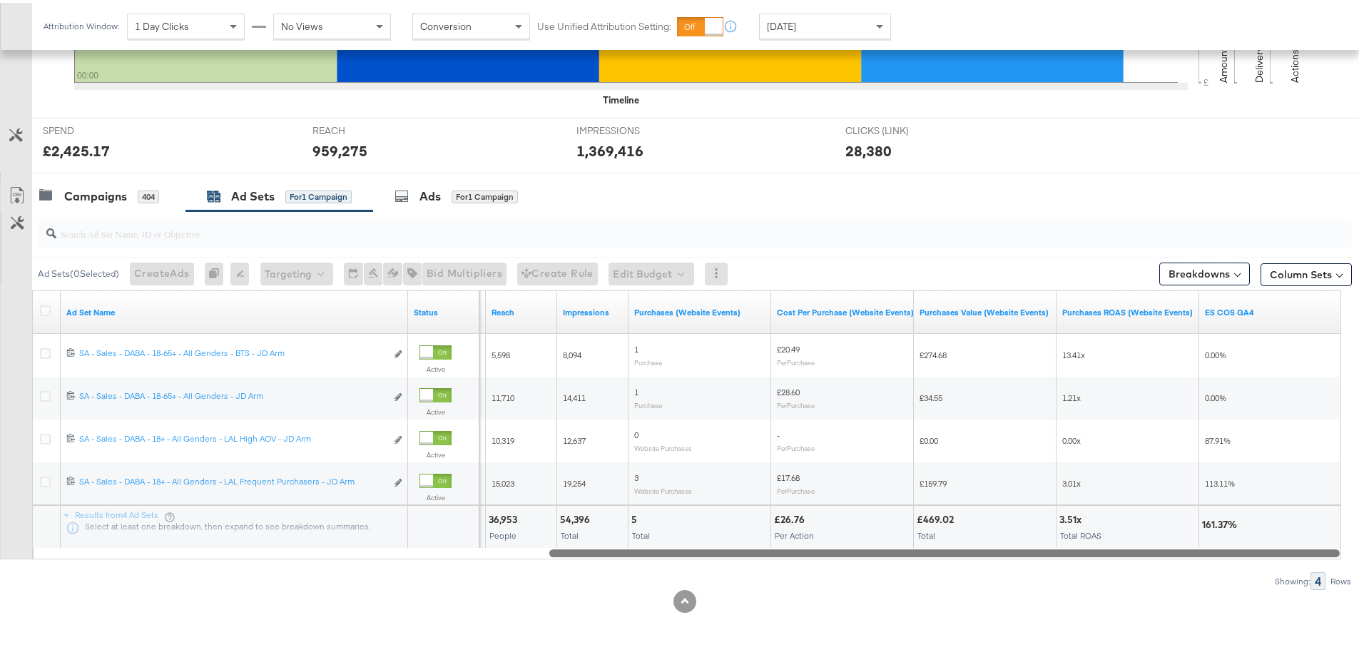
drag, startPoint x: 955, startPoint y: 548, endPoint x: 1369, endPoint y: 577, distance: 414.8
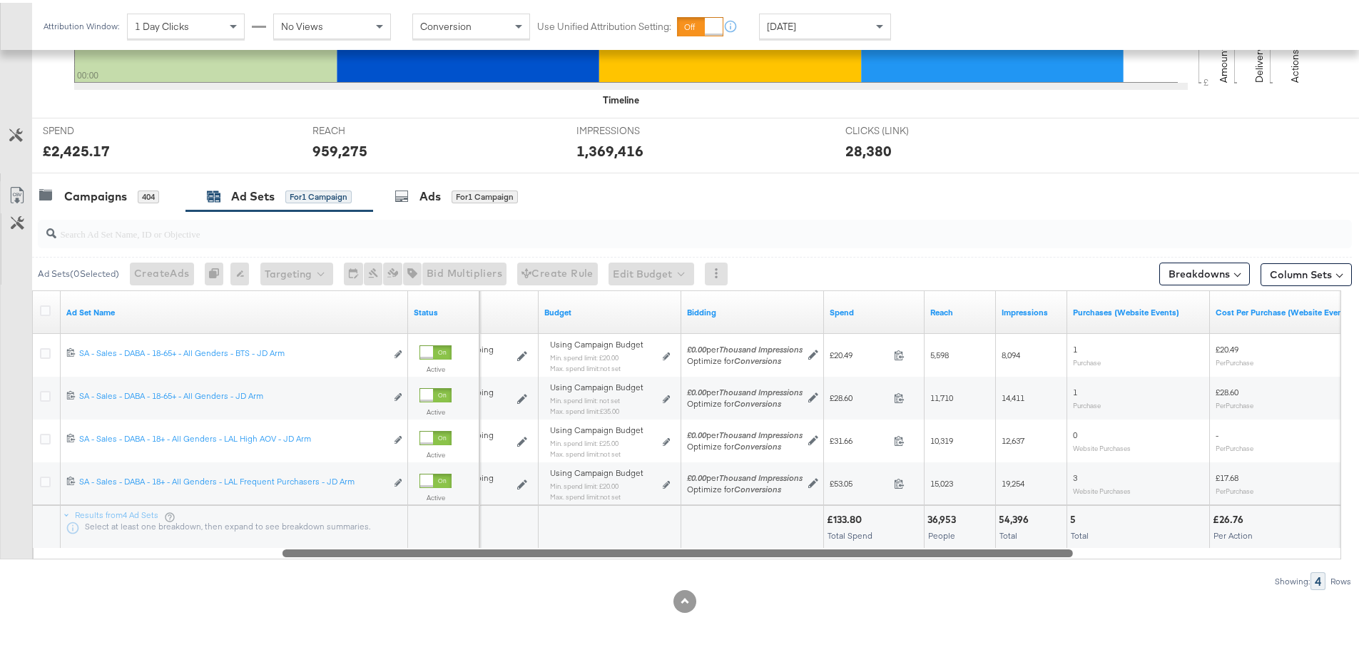
drag, startPoint x: 641, startPoint y: 553, endPoint x: 375, endPoint y: 549, distance: 266.1
click at [375, 549] on div at bounding box center [678, 550] width 790 height 12
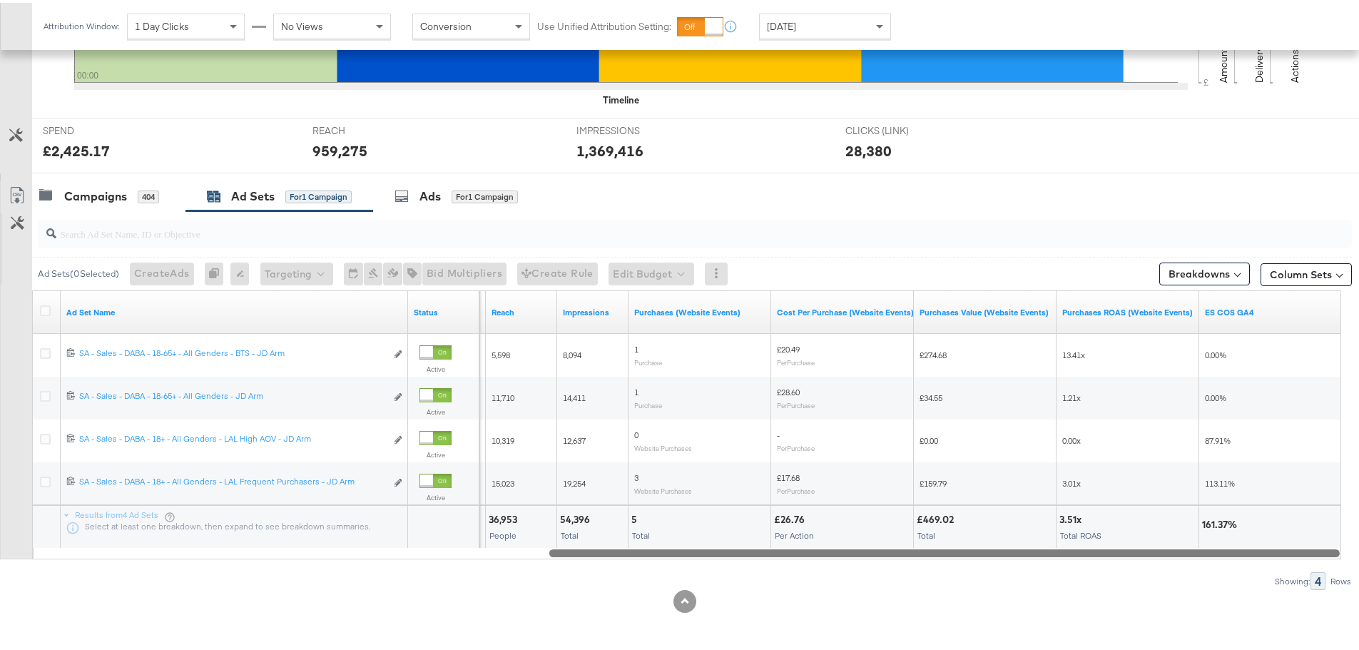
drag, startPoint x: 404, startPoint y: 549, endPoint x: 837, endPoint y: 559, distance: 433.2
click at [837, 559] on div "Ad Sets ( 0 Selected) Create Ads At least one ad set must be selected 0 Rename …" at bounding box center [676, 397] width 1352 height 379
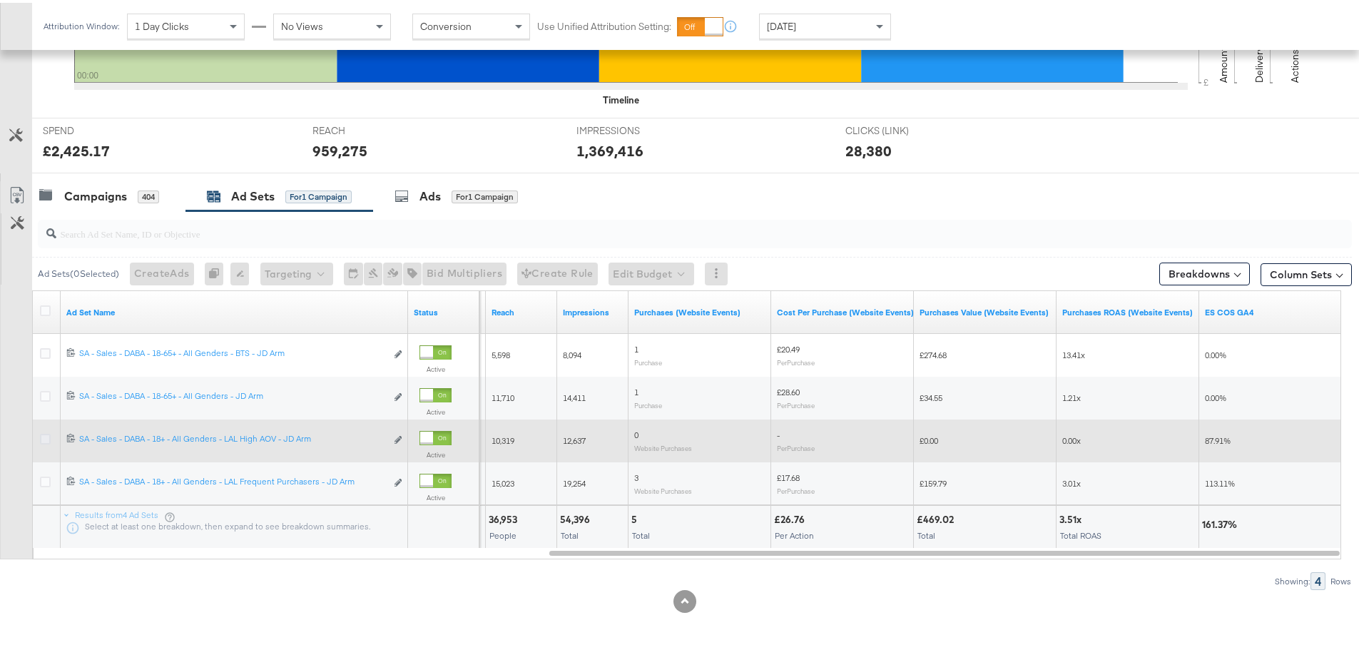
click at [46, 436] on icon at bounding box center [45, 436] width 11 height 11
click at [0, 0] on input "checkbox" at bounding box center [0, 0] width 0 height 0
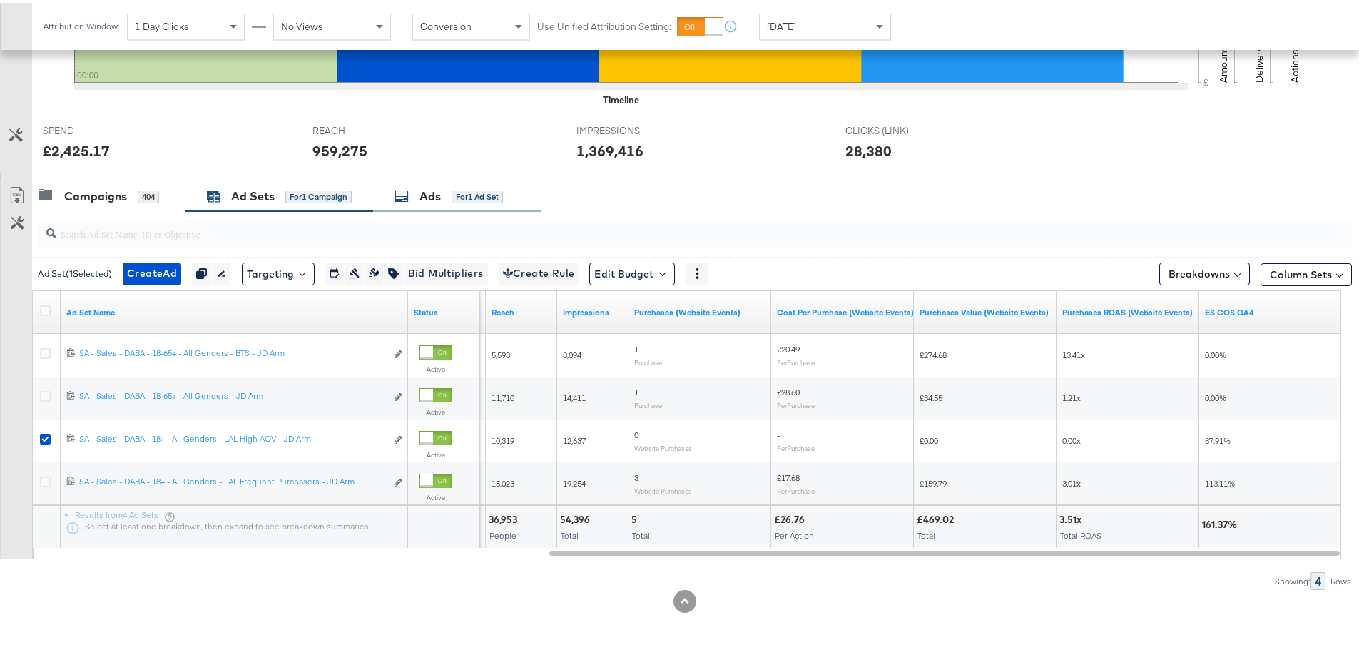
click at [456, 192] on div "for 1 Ad Set" at bounding box center [477, 194] width 51 height 13
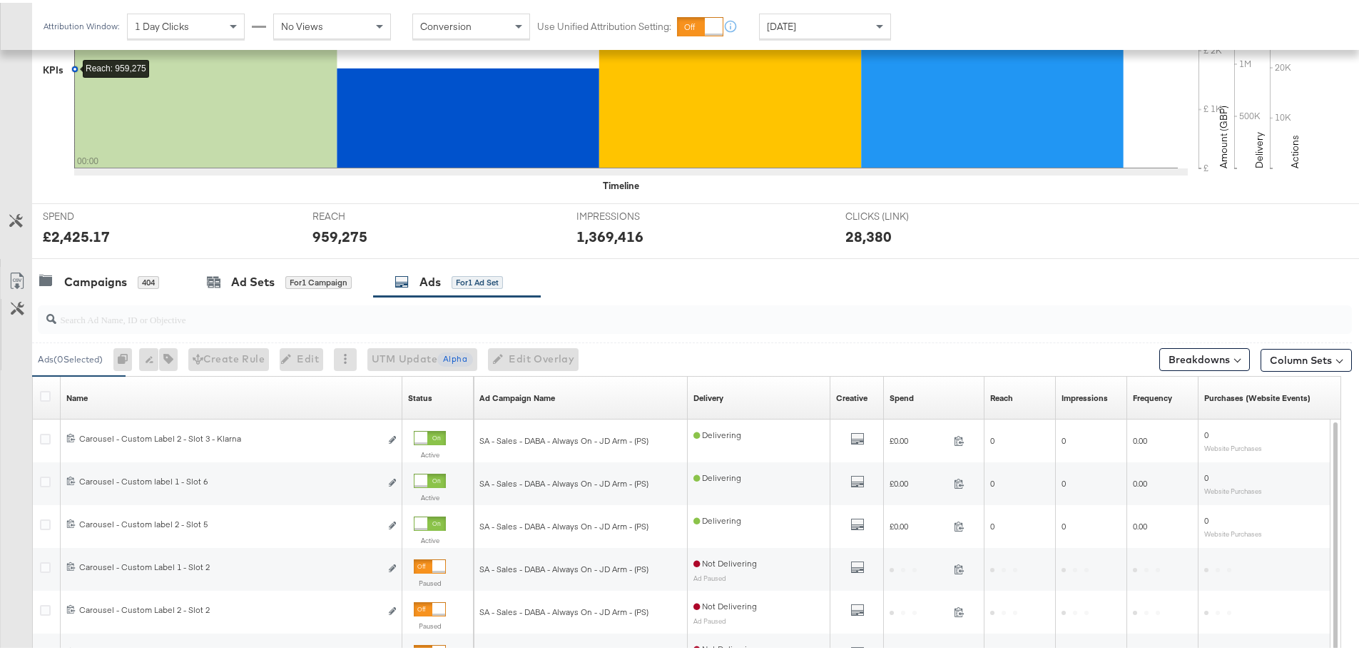
scroll to position [518, 0]
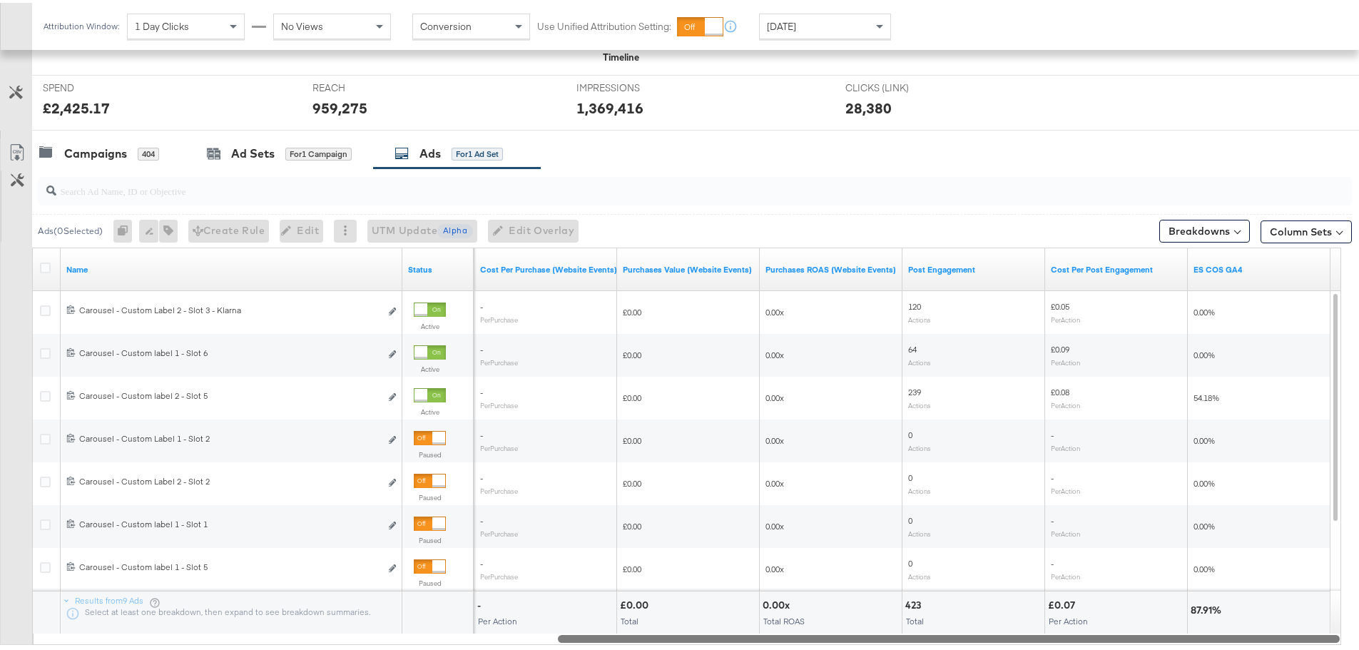
drag, startPoint x: 807, startPoint y: 636, endPoint x: 1369, endPoint y: 667, distance: 563.0
drag, startPoint x: 816, startPoint y: 636, endPoint x: 961, endPoint y: 646, distance: 145.2
click at [961, 646] on div "Ads ( 0 Selected) 0 Rename 0 ads Tags for 0 campaigns Create Rule Edit 0 ads Ed…" at bounding box center [676, 419] width 1352 height 507
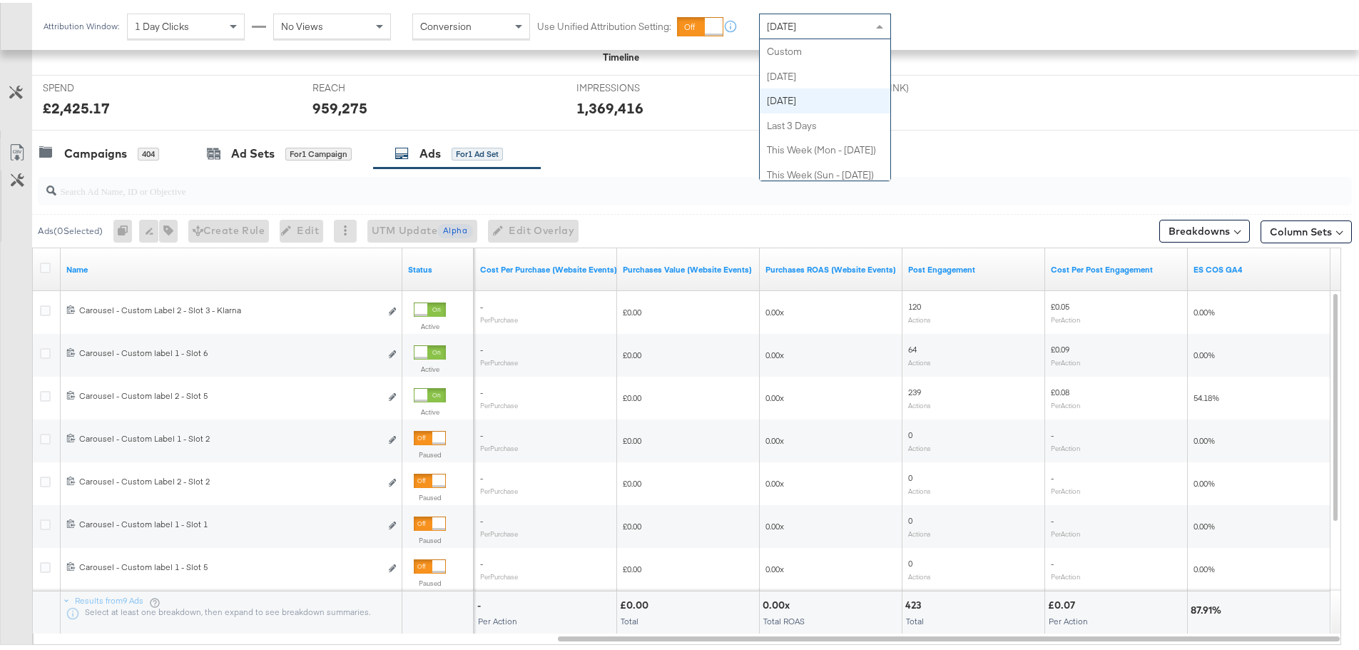
click at [860, 29] on div "[DATE]" at bounding box center [825, 23] width 131 height 24
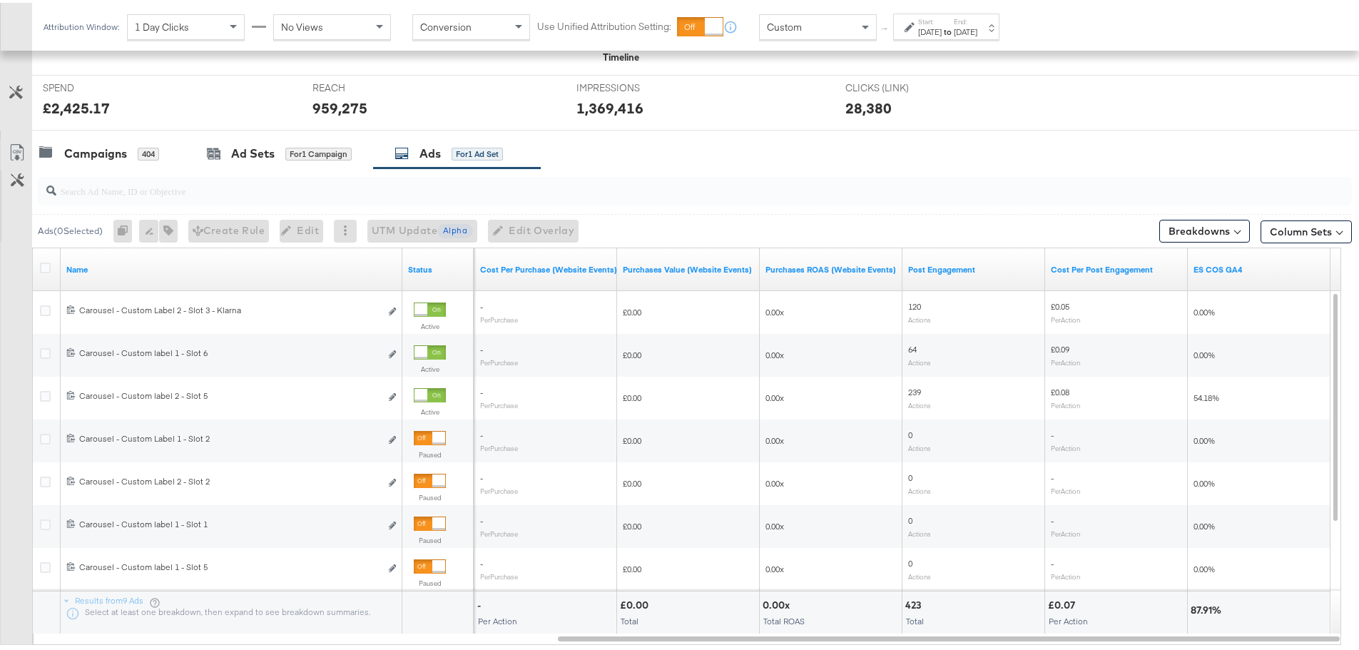
click at [917, 27] on div at bounding box center [912, 24] width 14 height 10
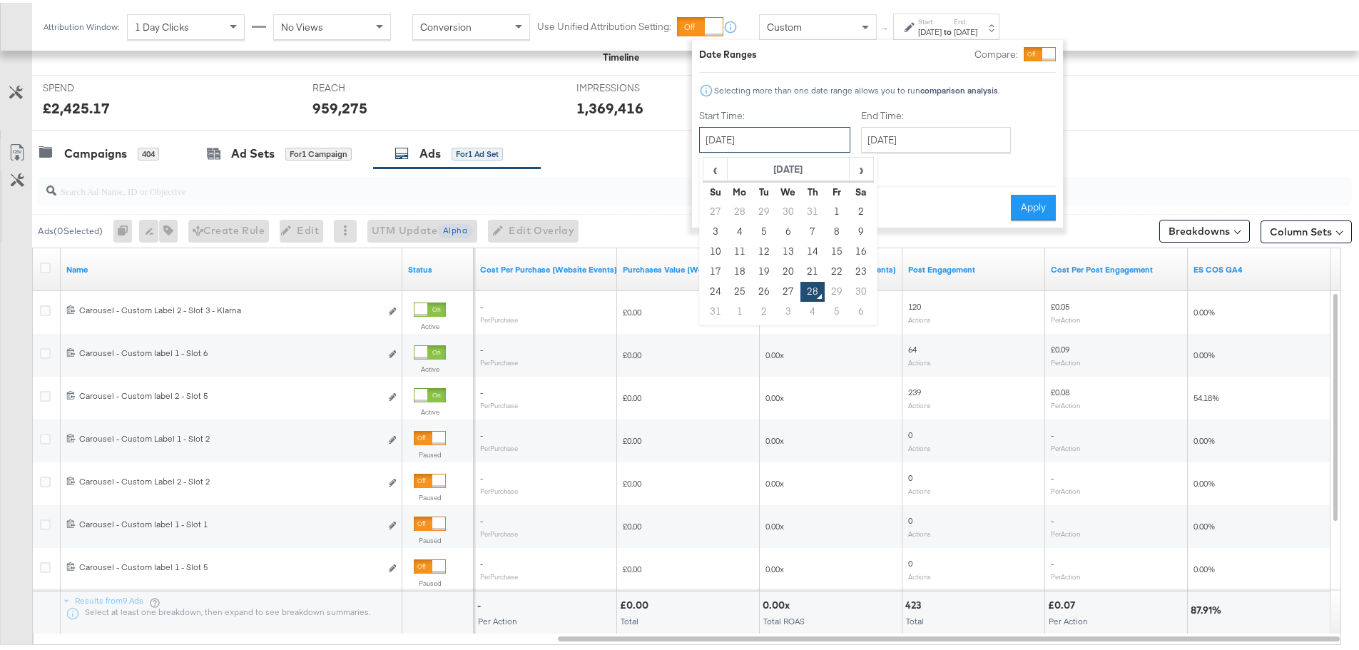
click at [738, 146] on input "[DATE]" at bounding box center [774, 137] width 151 height 26
click at [709, 287] on td "24" at bounding box center [715, 289] width 24 height 20
type input "[DATE]"
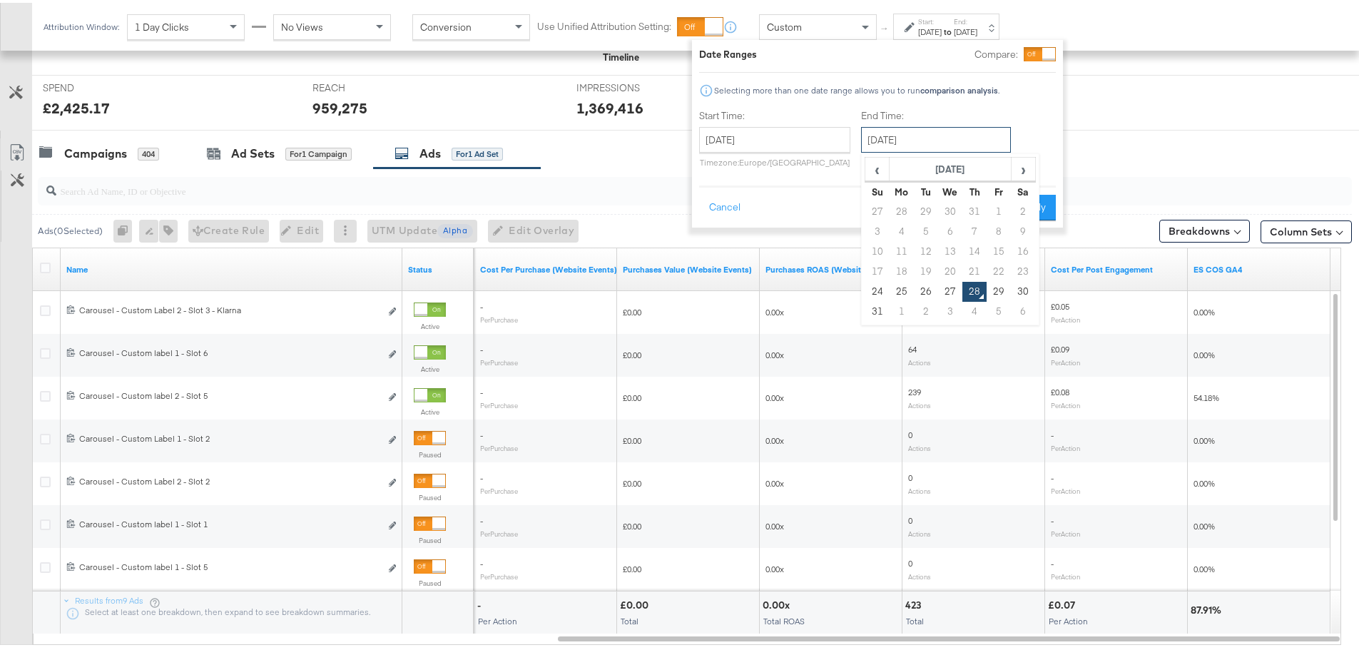
click at [916, 142] on input "[DATE]" at bounding box center [936, 137] width 150 height 26
click at [951, 289] on td "27" at bounding box center [950, 289] width 24 height 20
type input "[DATE]"
click at [1035, 205] on button "Apply" at bounding box center [1033, 205] width 45 height 26
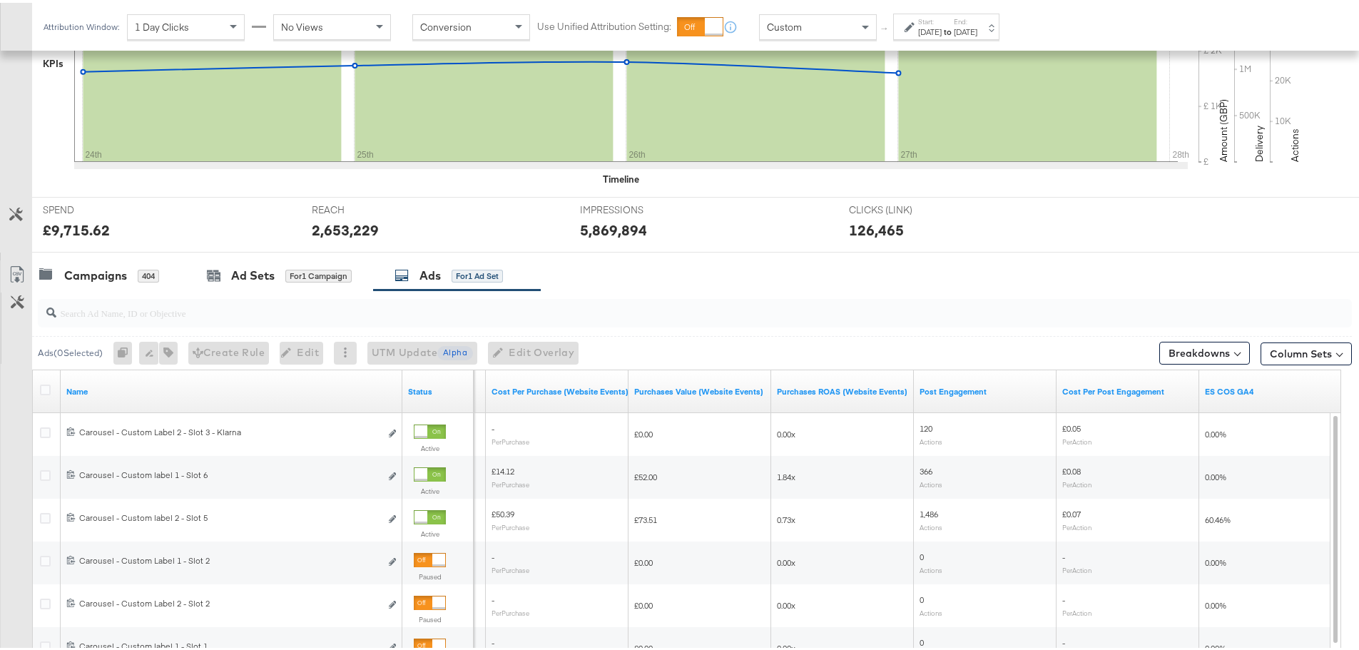
scroll to position [519, 0]
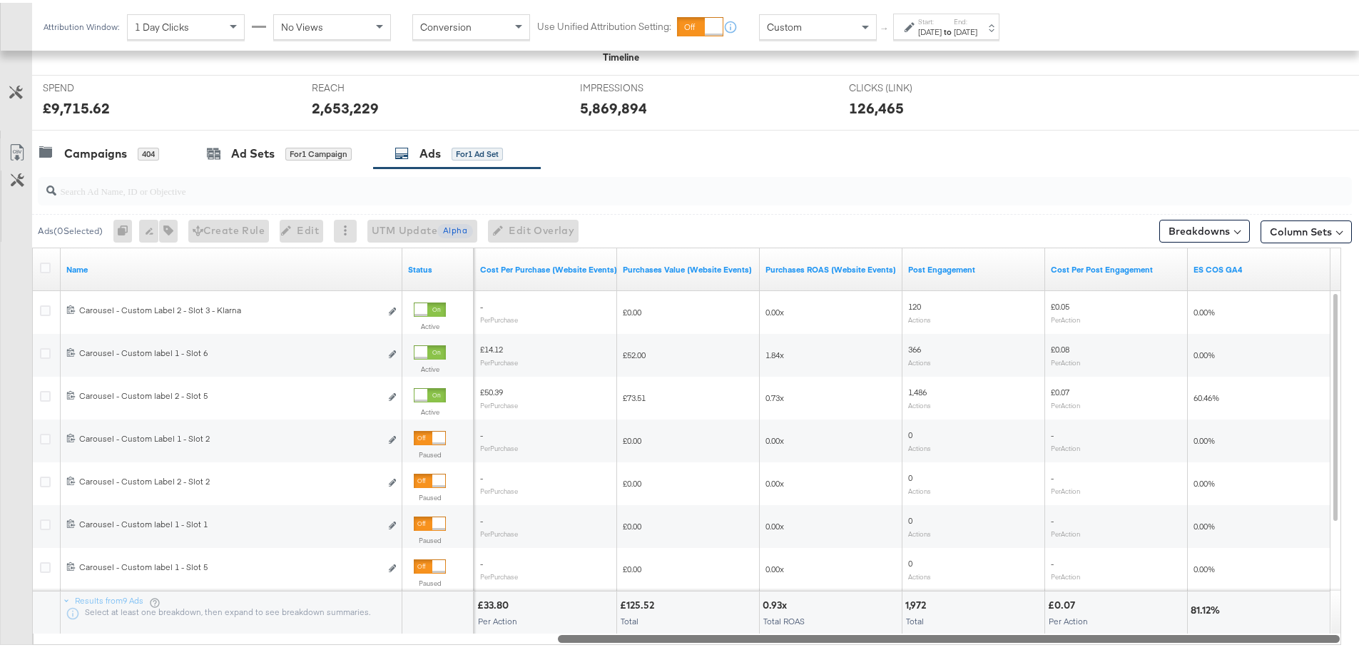
drag, startPoint x: 1005, startPoint y: 634, endPoint x: 1170, endPoint y: 627, distance: 165.0
click at [1170, 627] on div "Name Status Purchases (Website Events) Cost Per Purchase (Website Events) Purch…" at bounding box center [686, 443] width 1309 height 397
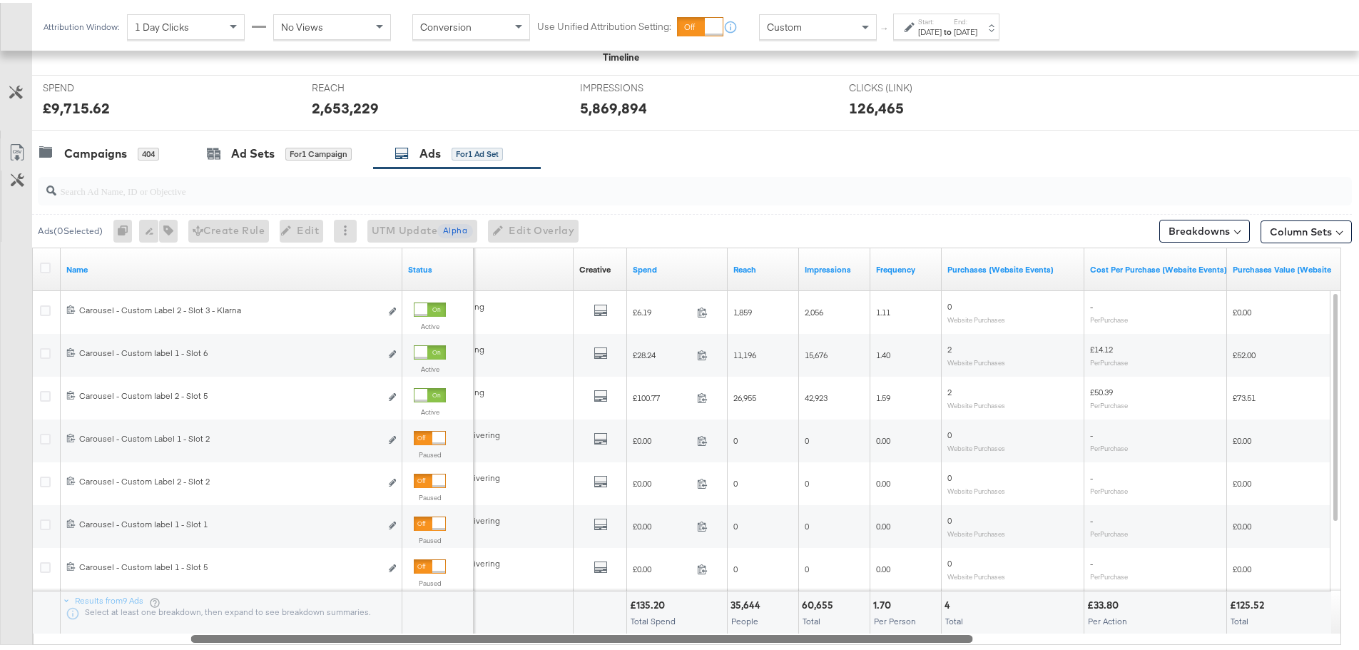
drag, startPoint x: 898, startPoint y: 634, endPoint x: 531, endPoint y: 648, distance: 366.9
click at [531, 648] on div "Ads ( 0 Selected) 0 Rename 0 ads Tags for 0 campaigns Create Rule Edit 0 ads Ed…" at bounding box center [676, 419] width 1352 height 507
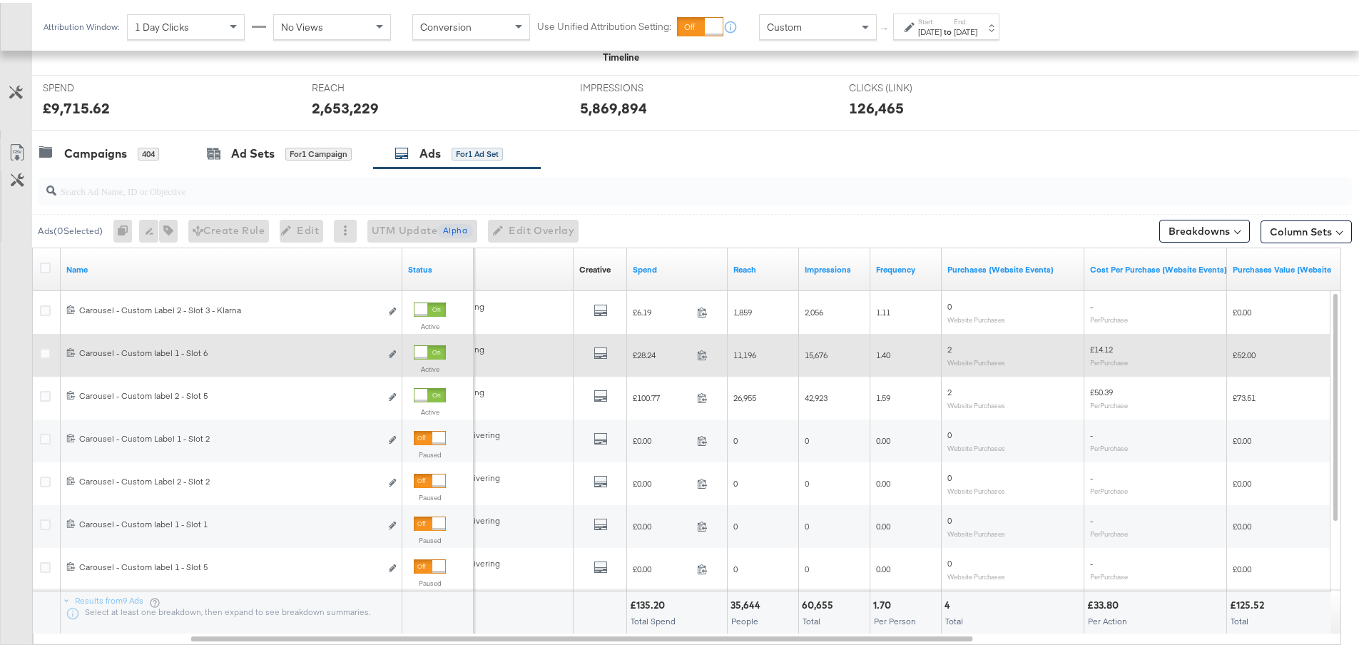
click at [427, 351] on div at bounding box center [420, 349] width 13 height 13
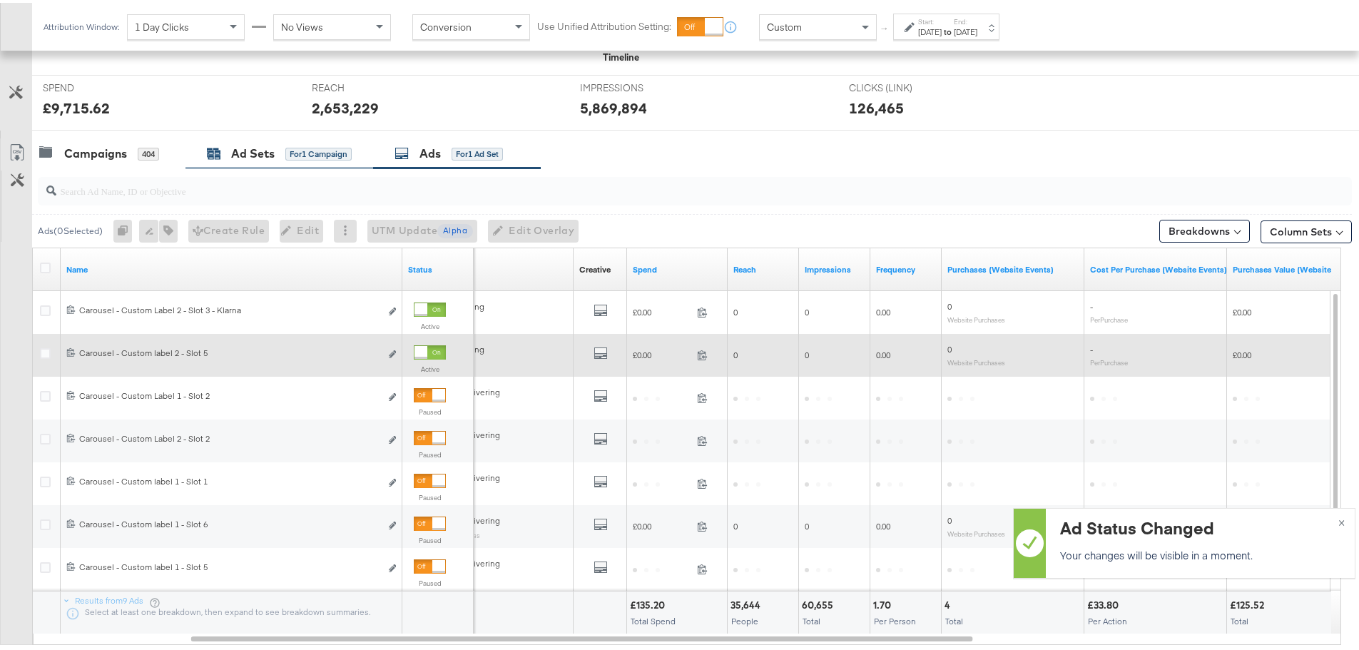
click at [254, 146] on div "Ad Sets" at bounding box center [253, 151] width 44 height 16
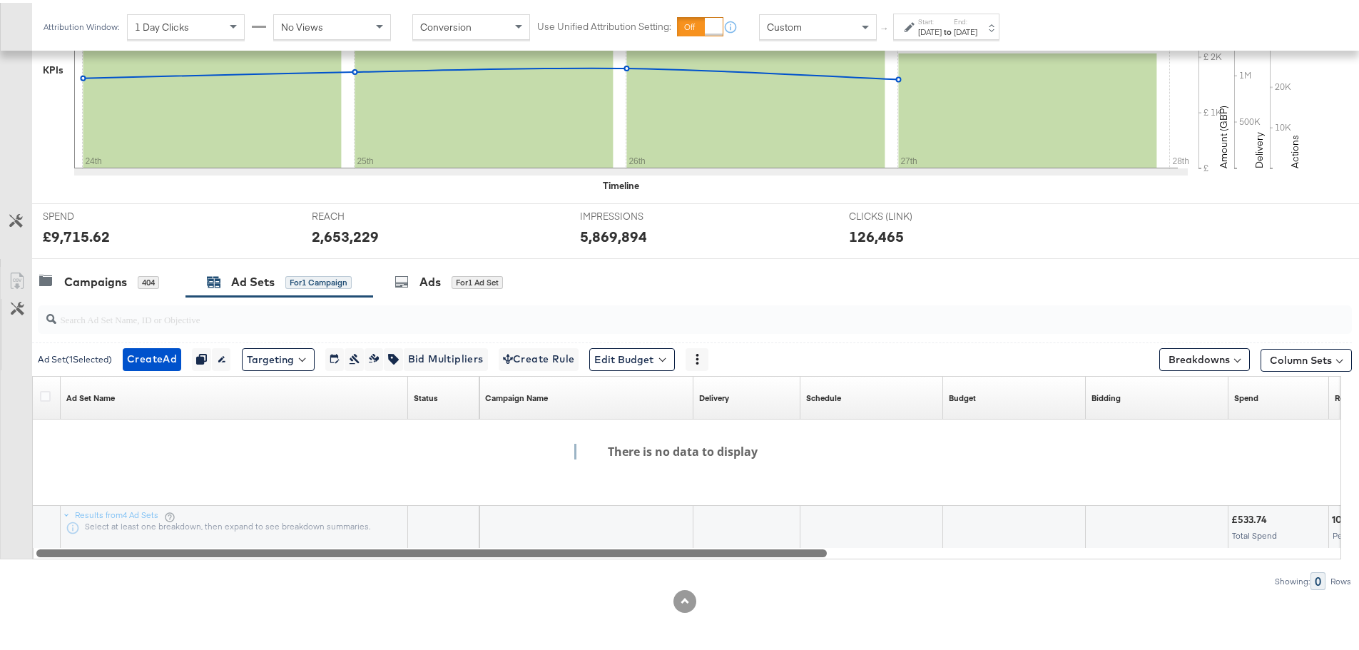
scroll to position [390, 0]
